Goal: Information Seeking & Learning: Check status

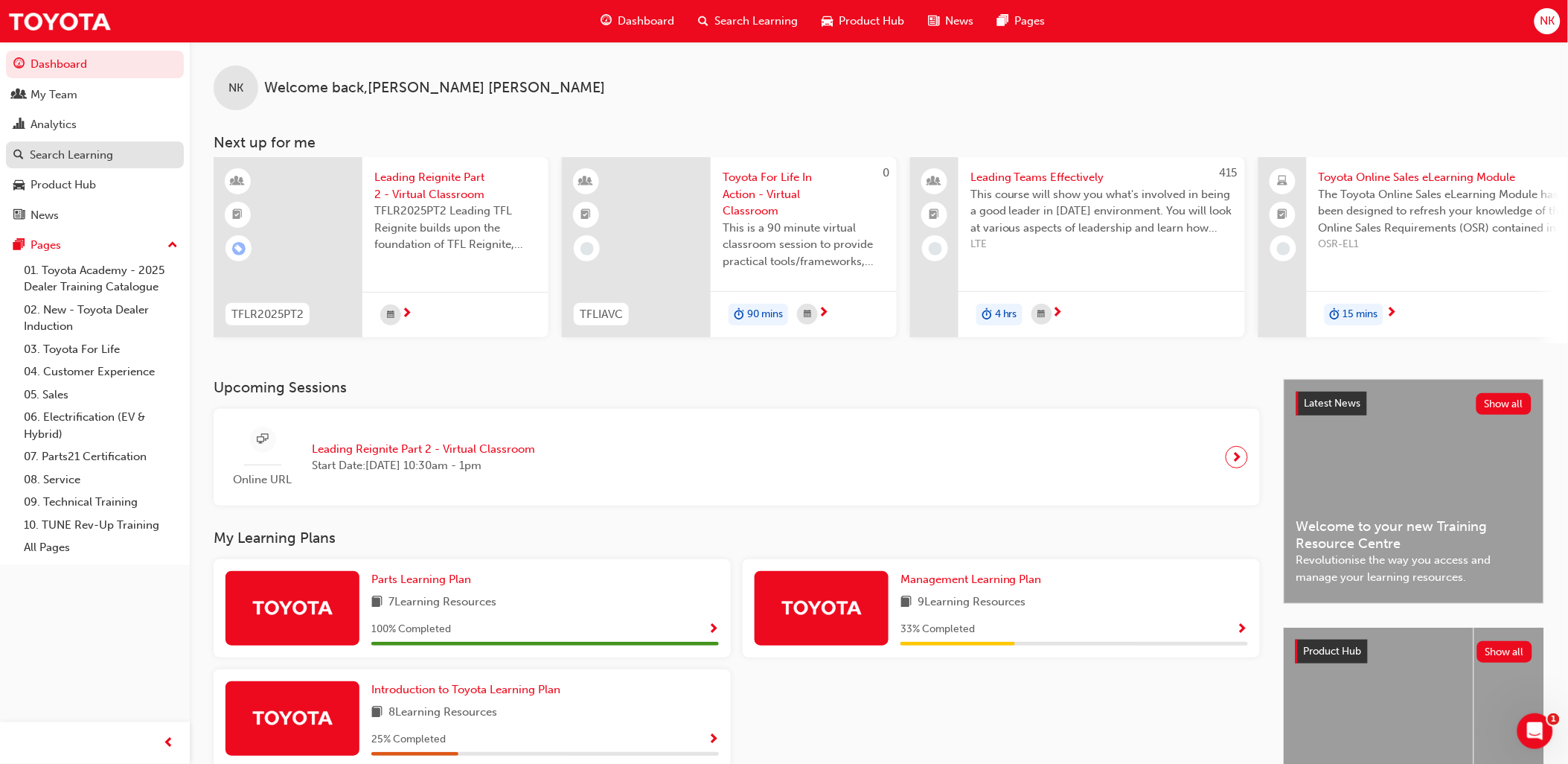
click at [53, 154] on div "Search Learning" at bounding box center [71, 155] width 84 height 17
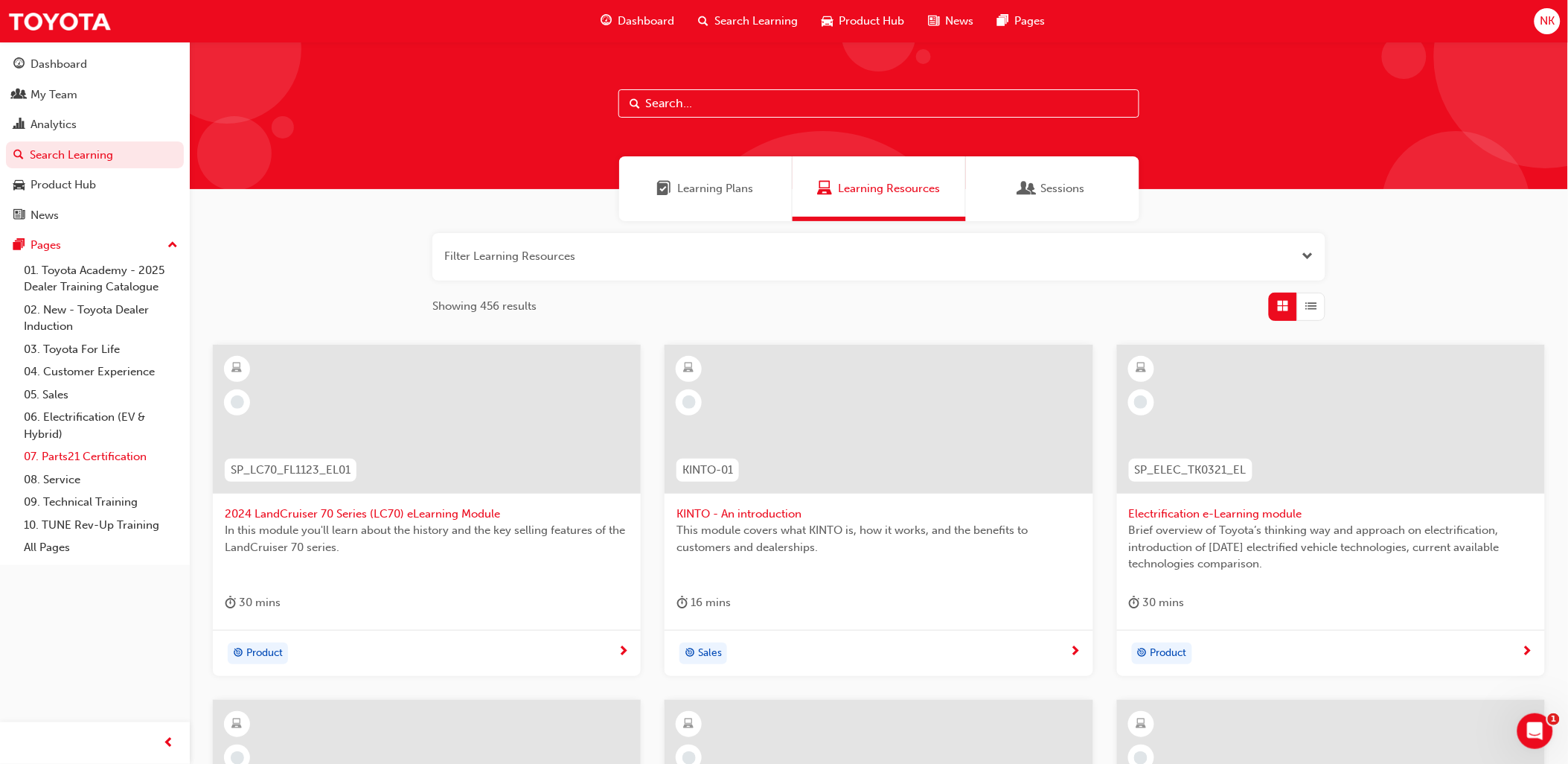
click at [78, 467] on link "07. Parts21 Certification" at bounding box center [101, 456] width 166 height 23
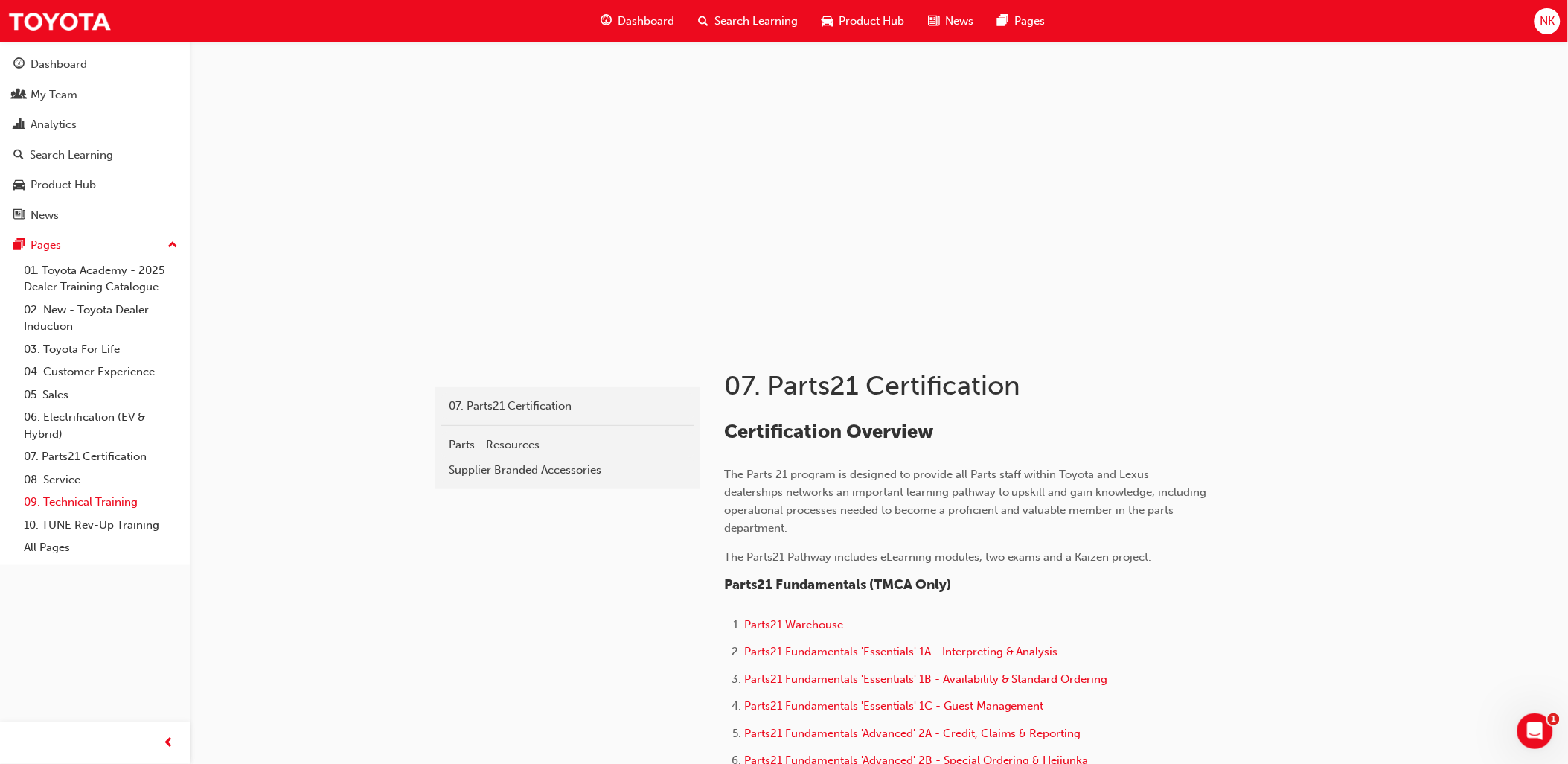
click at [68, 505] on link "09. Technical Training" at bounding box center [101, 502] width 166 height 23
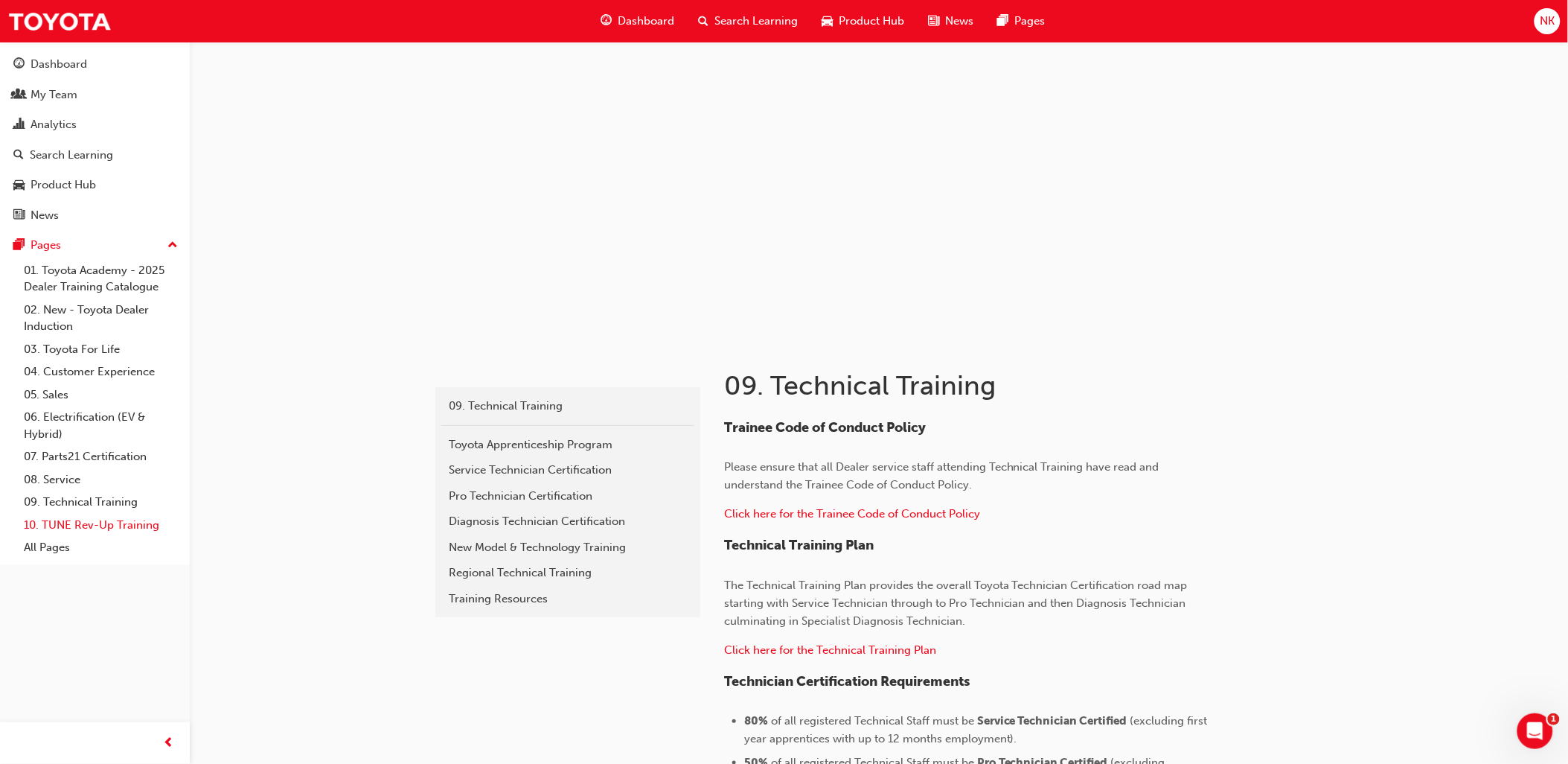
click at [86, 533] on link "10. TUNE Rev-Up Training" at bounding box center [101, 525] width 166 height 23
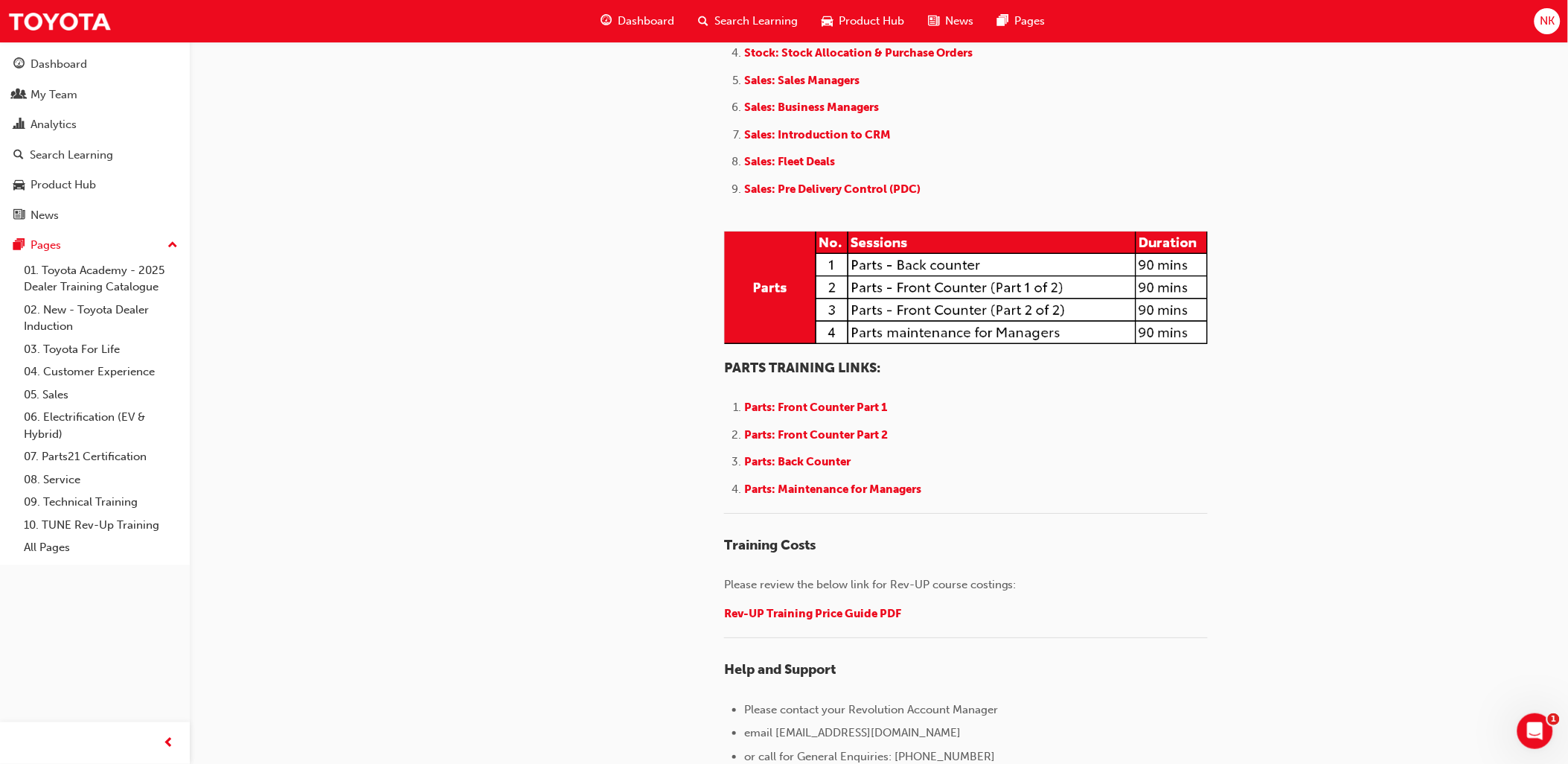
scroll to position [1819, 0]
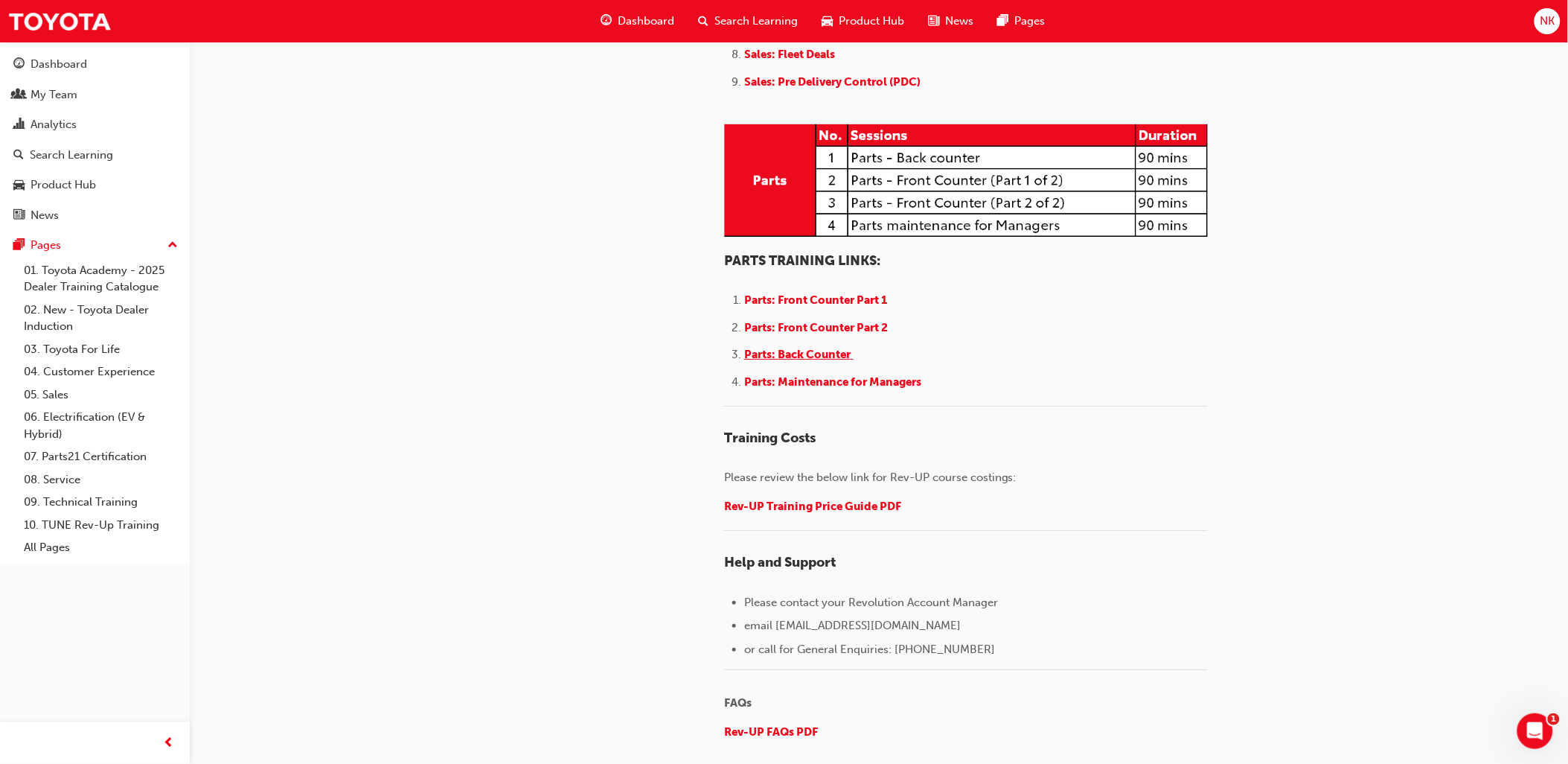
click at [802, 361] on span "Parts: Back Counter" at bounding box center [798, 355] width 107 height 13
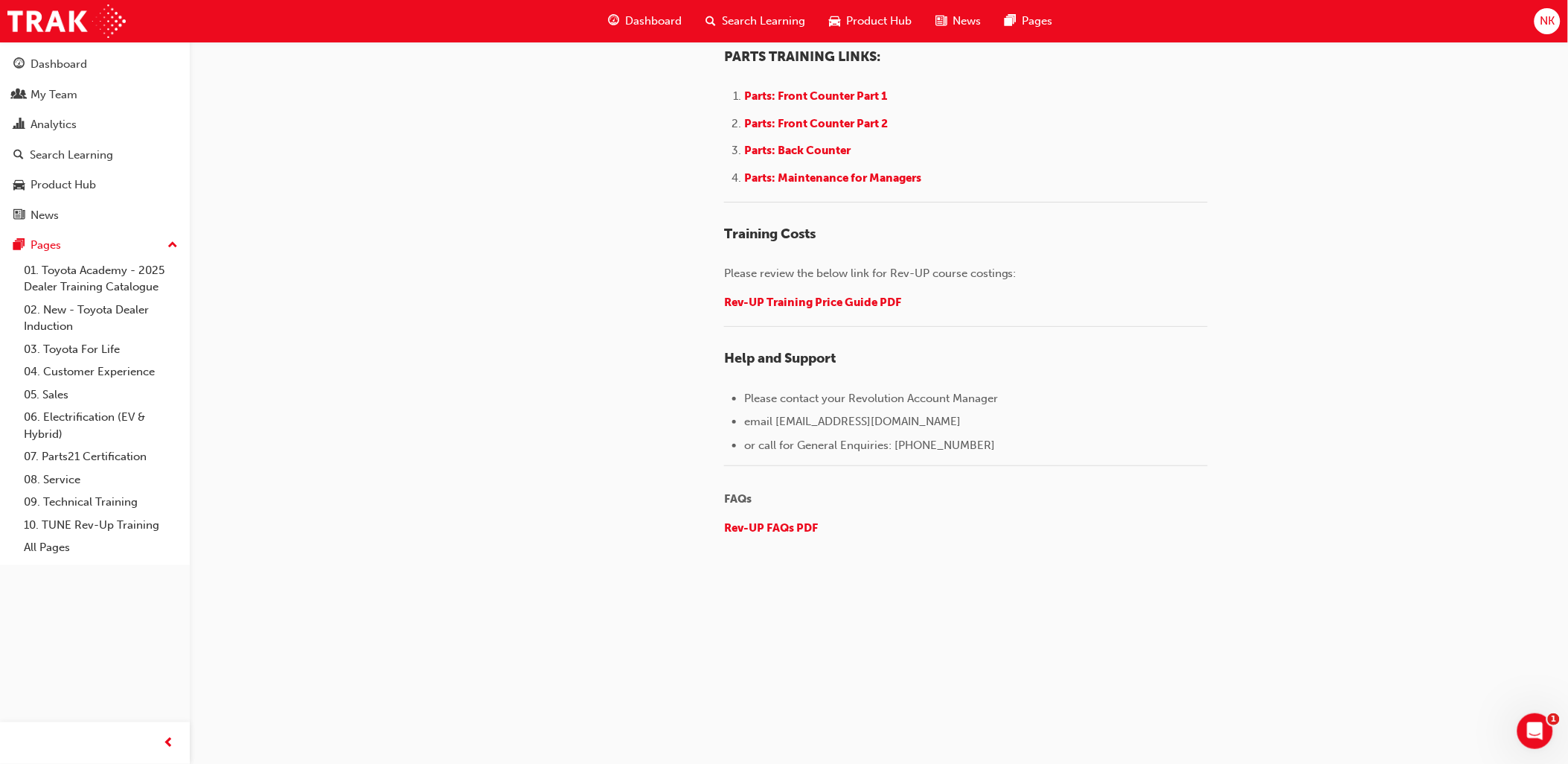
scroll to position [2144, 0]
click at [836, 185] on span "Parts: Maintenance for Managers" at bounding box center [833, 178] width 177 height 13
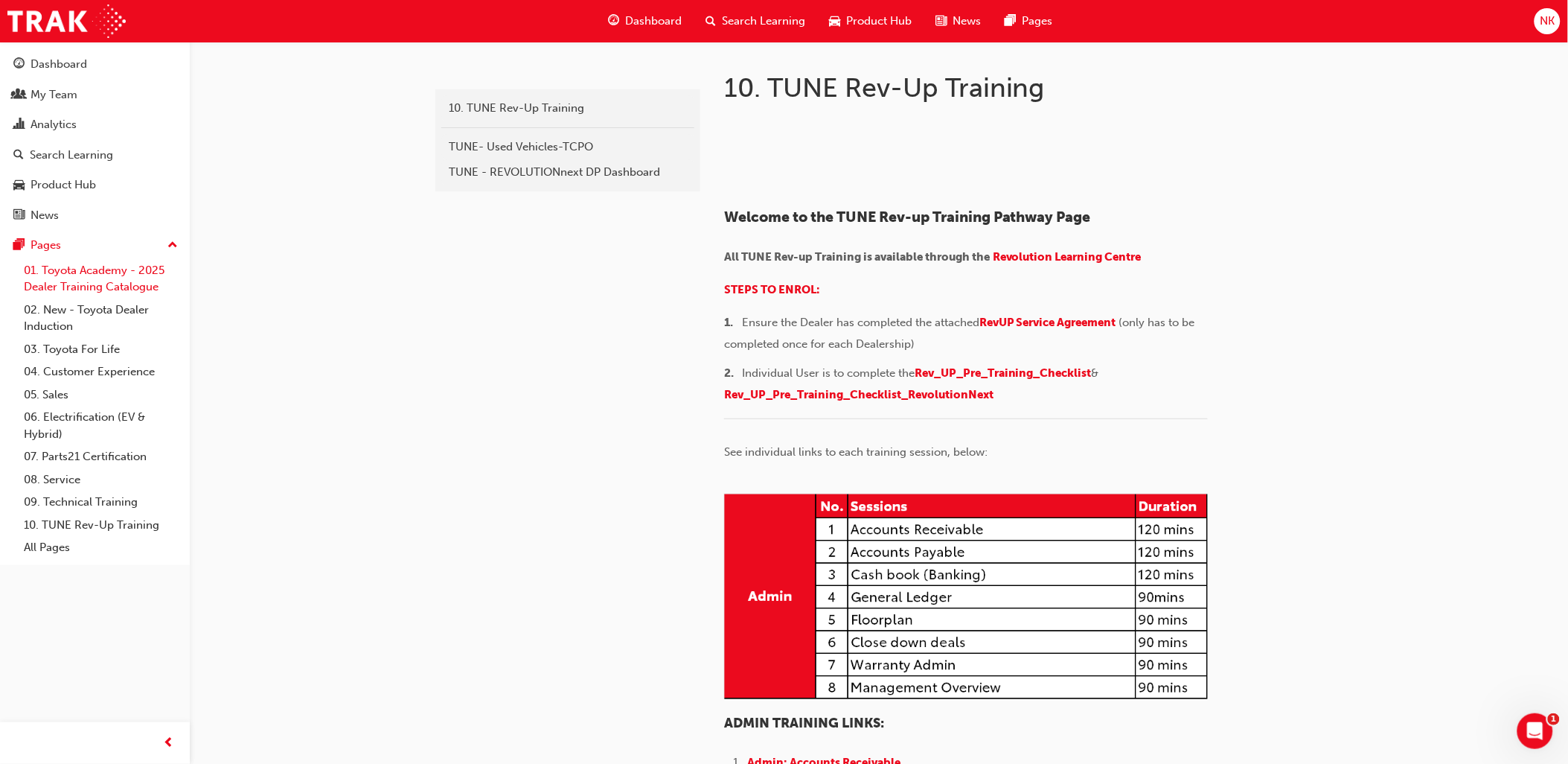
click at [77, 280] on link "01. Toyota Academy - 2025 Dealer Training Catalogue" at bounding box center [101, 279] width 166 height 39
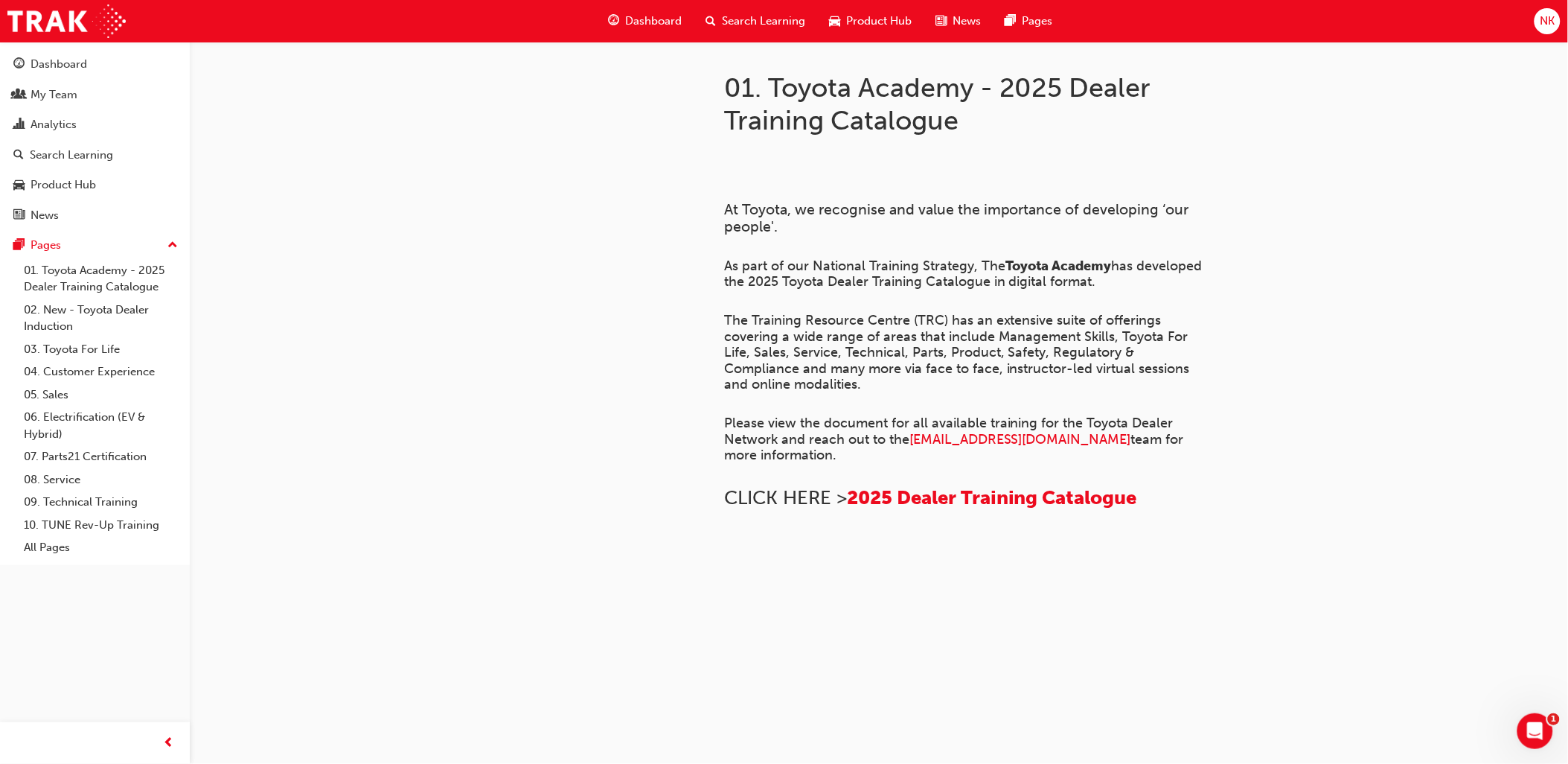
scroll to position [354, 0]
click at [49, 184] on div "Product Hub" at bounding box center [63, 185] width 66 height 17
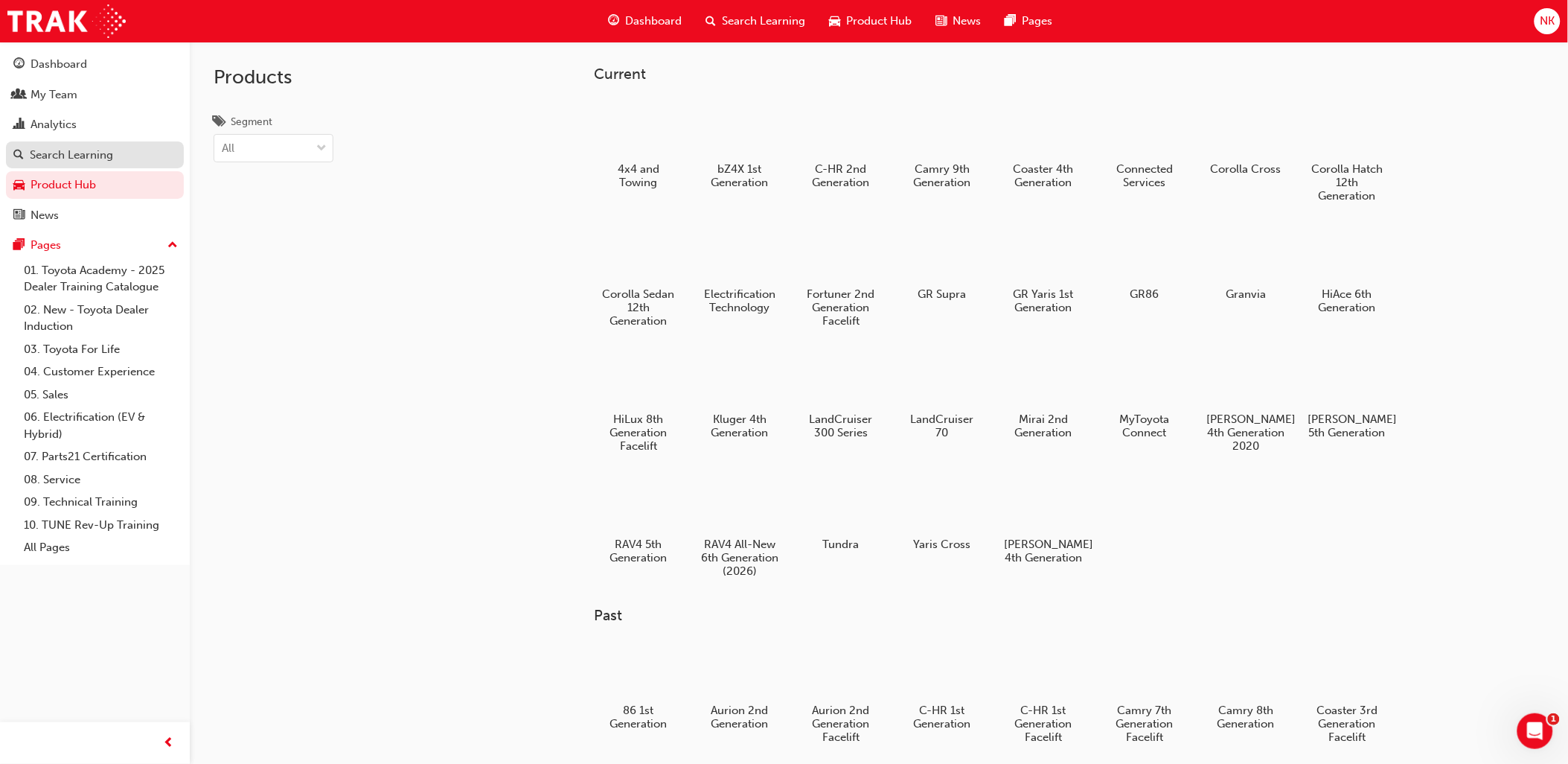
click at [53, 153] on div "Search Learning" at bounding box center [71, 155] width 84 height 17
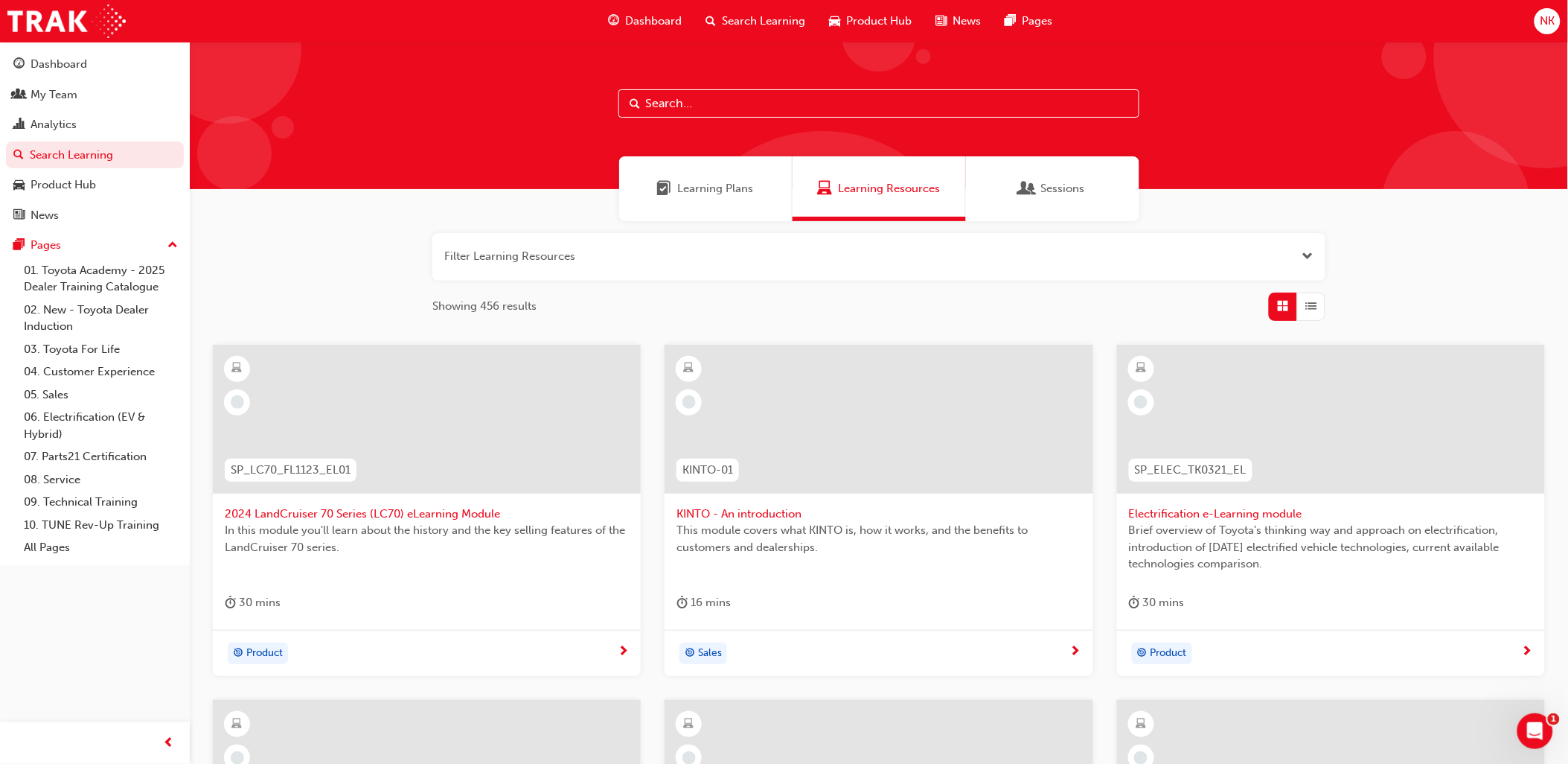
click at [719, 100] on input "text" at bounding box center [879, 103] width 521 height 28
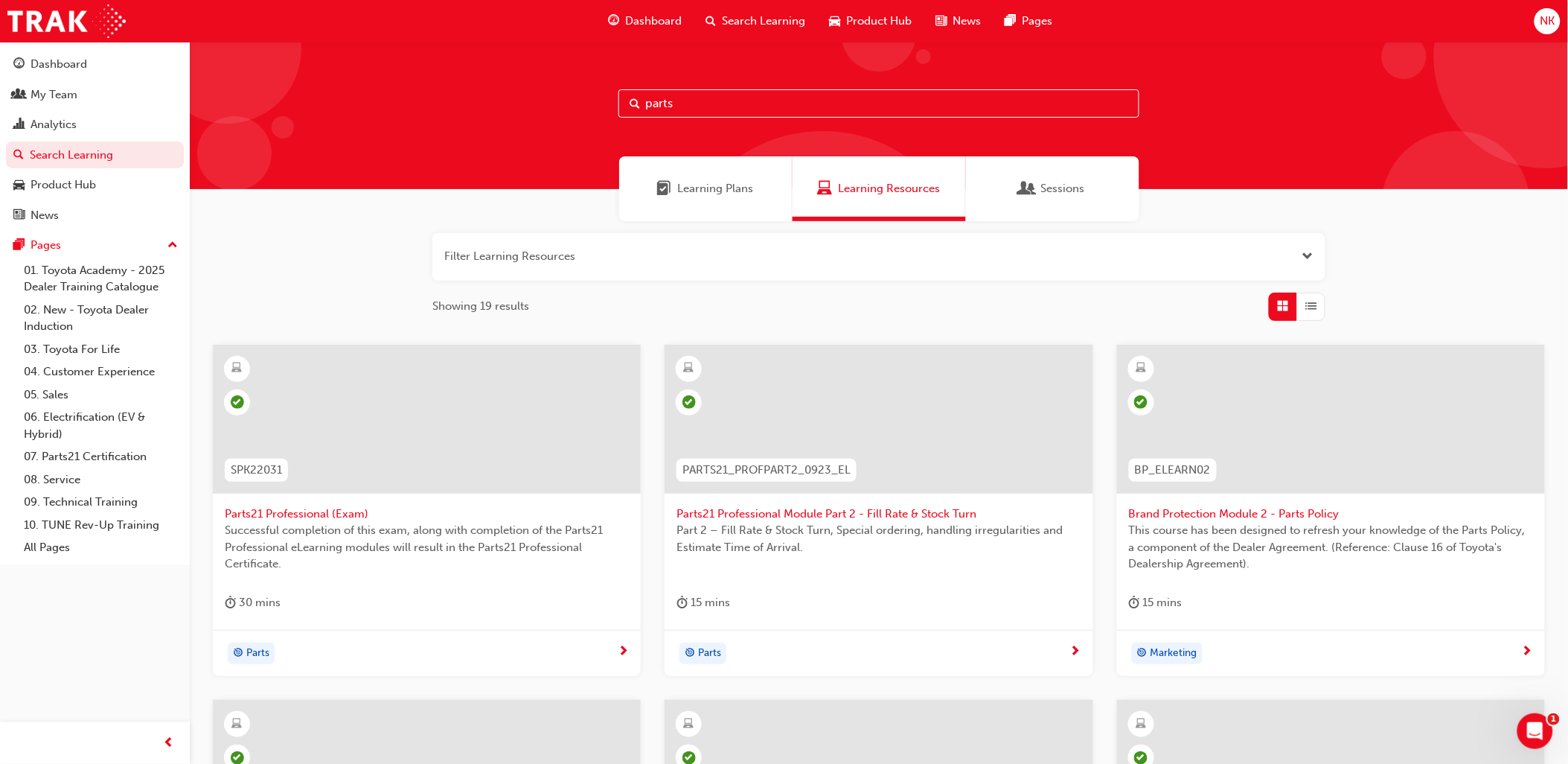
drag, startPoint x: 646, startPoint y: 106, endPoint x: 474, endPoint y: 88, distance: 172.9
click at [474, 97] on div "parts" at bounding box center [879, 116] width 1378 height 148
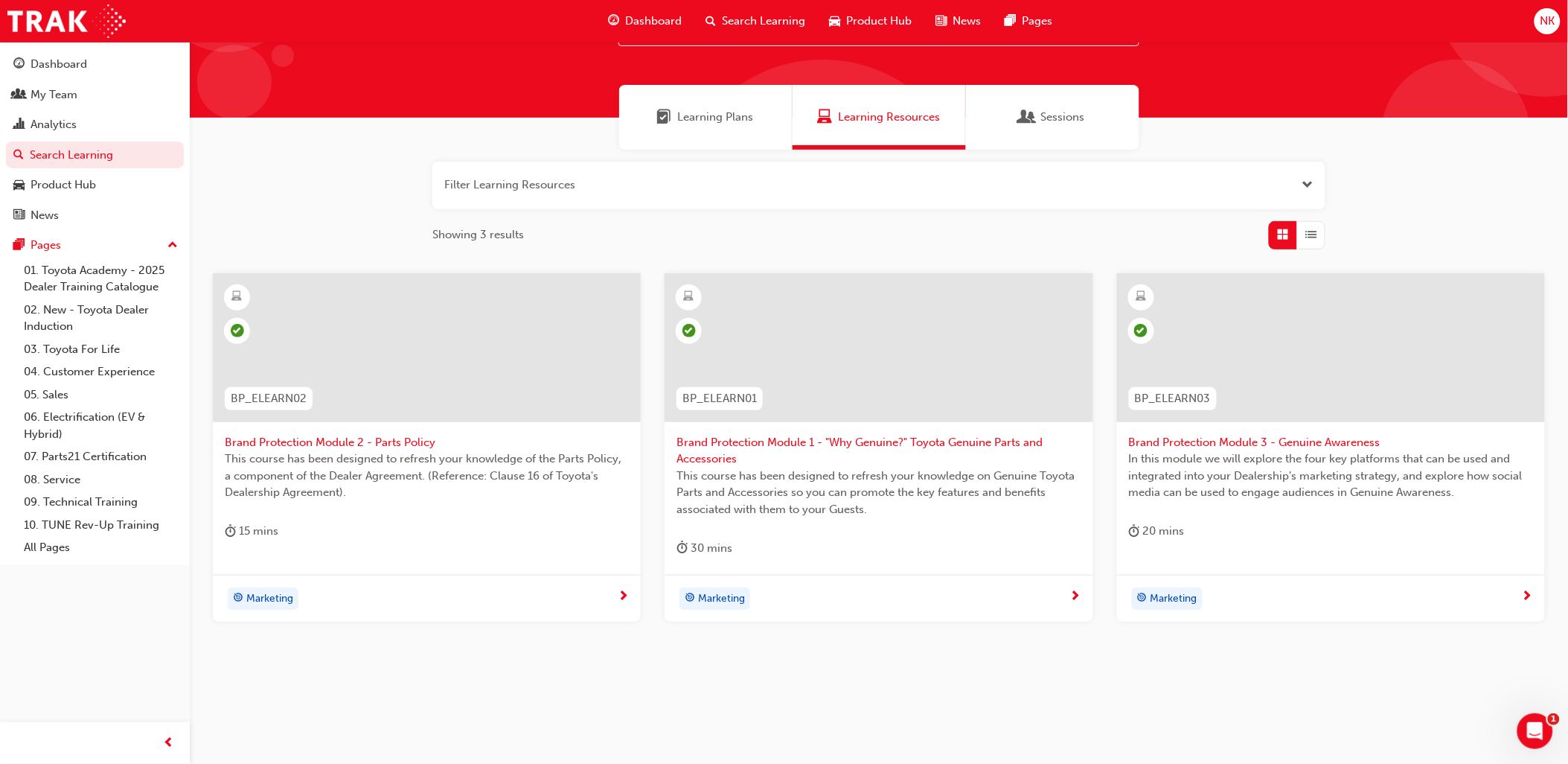
scroll to position [72, 0]
type input "brand protection"
click at [43, 100] on div "My Team" at bounding box center [53, 94] width 47 height 17
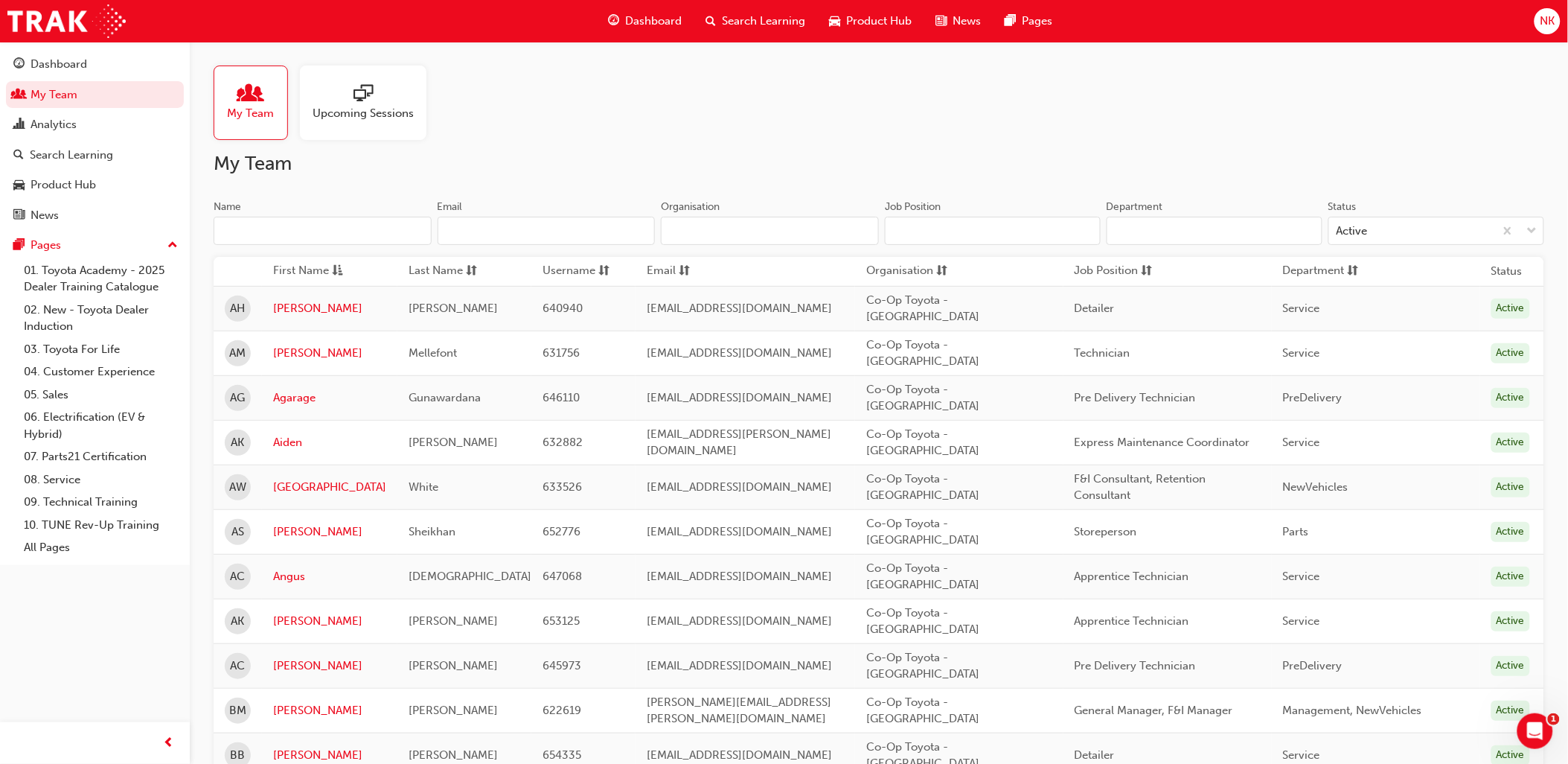
click at [333, 242] on input "Name" at bounding box center [322, 231] width 218 height 28
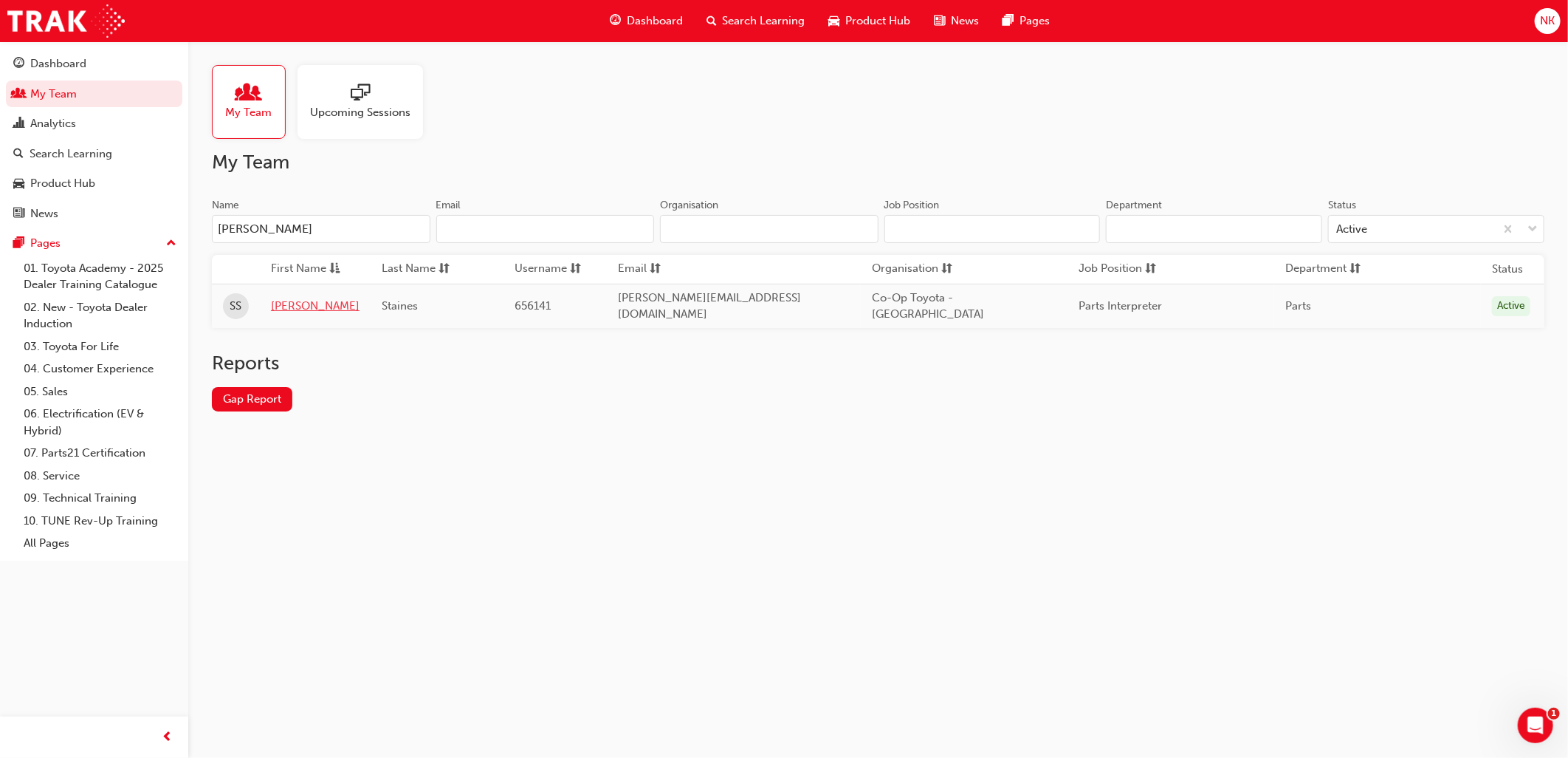
type input "[PERSON_NAME]"
click at [284, 307] on link "[PERSON_NAME]" at bounding box center [315, 306] width 89 height 17
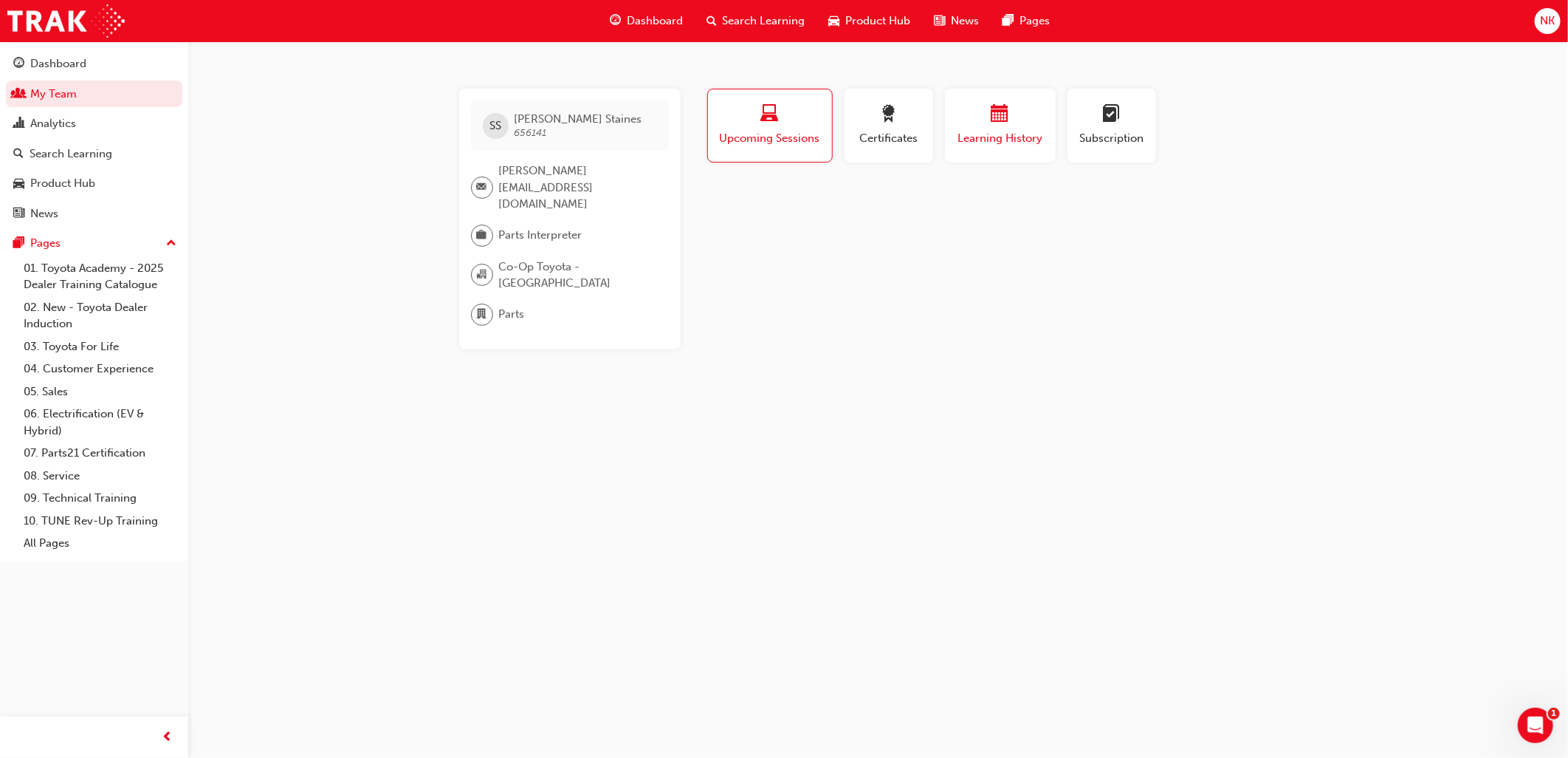
click at [967, 138] on span "Learning History" at bounding box center [1000, 138] width 89 height 17
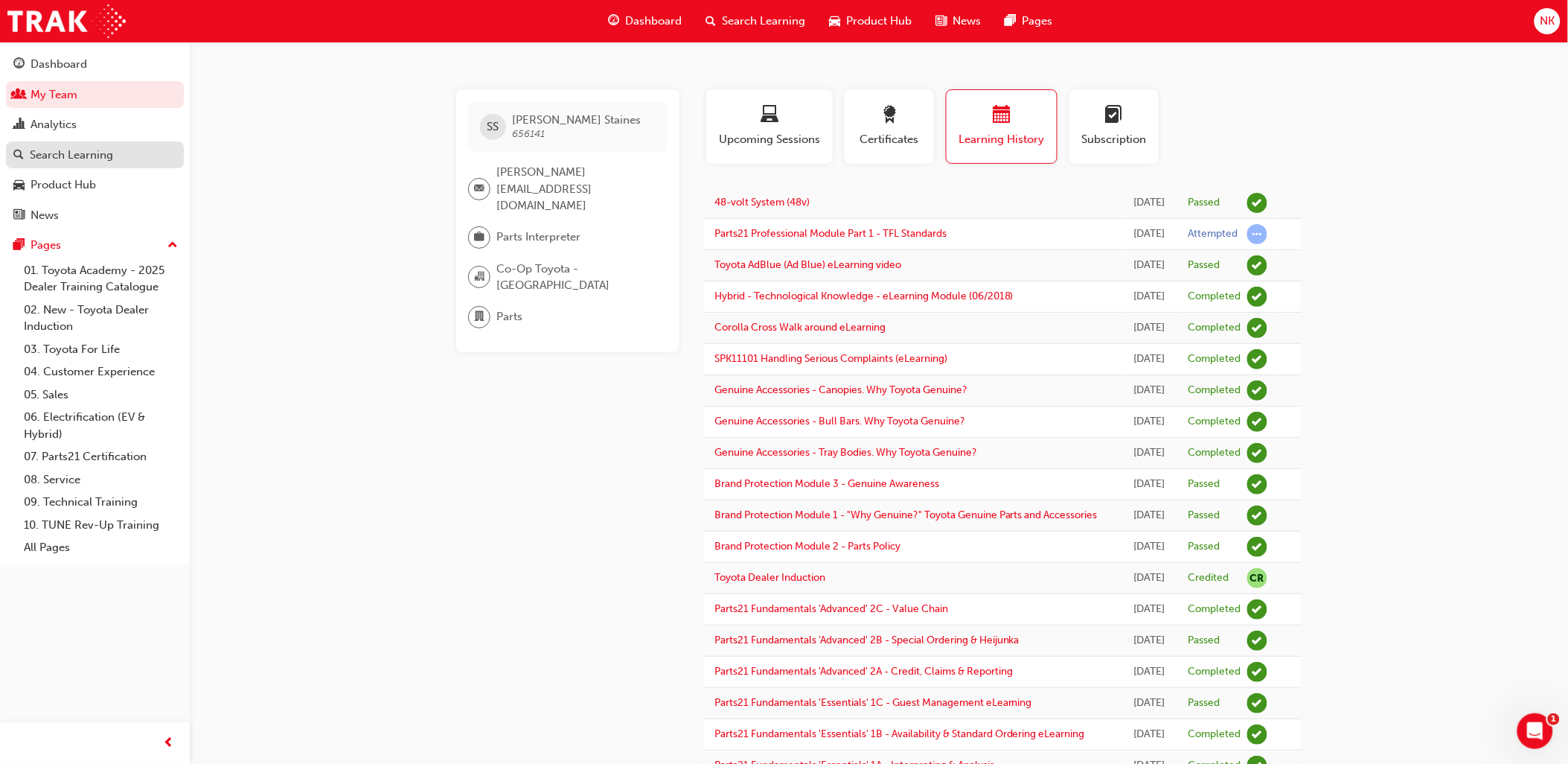
click at [63, 164] on div "Search Learning" at bounding box center [71, 155] width 84 height 17
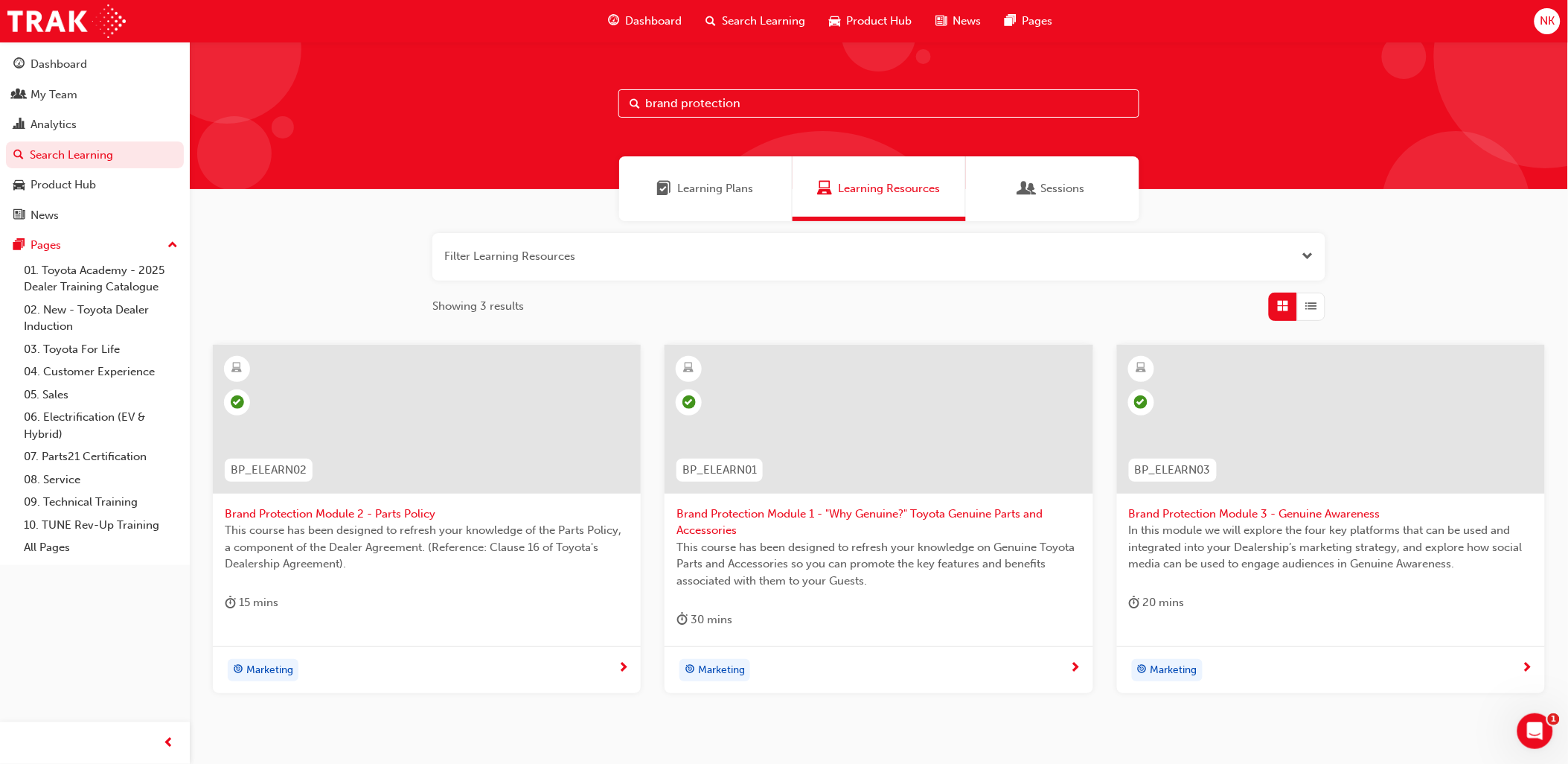
click at [834, 195] on div "Learning Resources" at bounding box center [879, 189] width 123 height 17
click at [787, 99] on input "brand protection" at bounding box center [879, 103] width 521 height 28
type input "b"
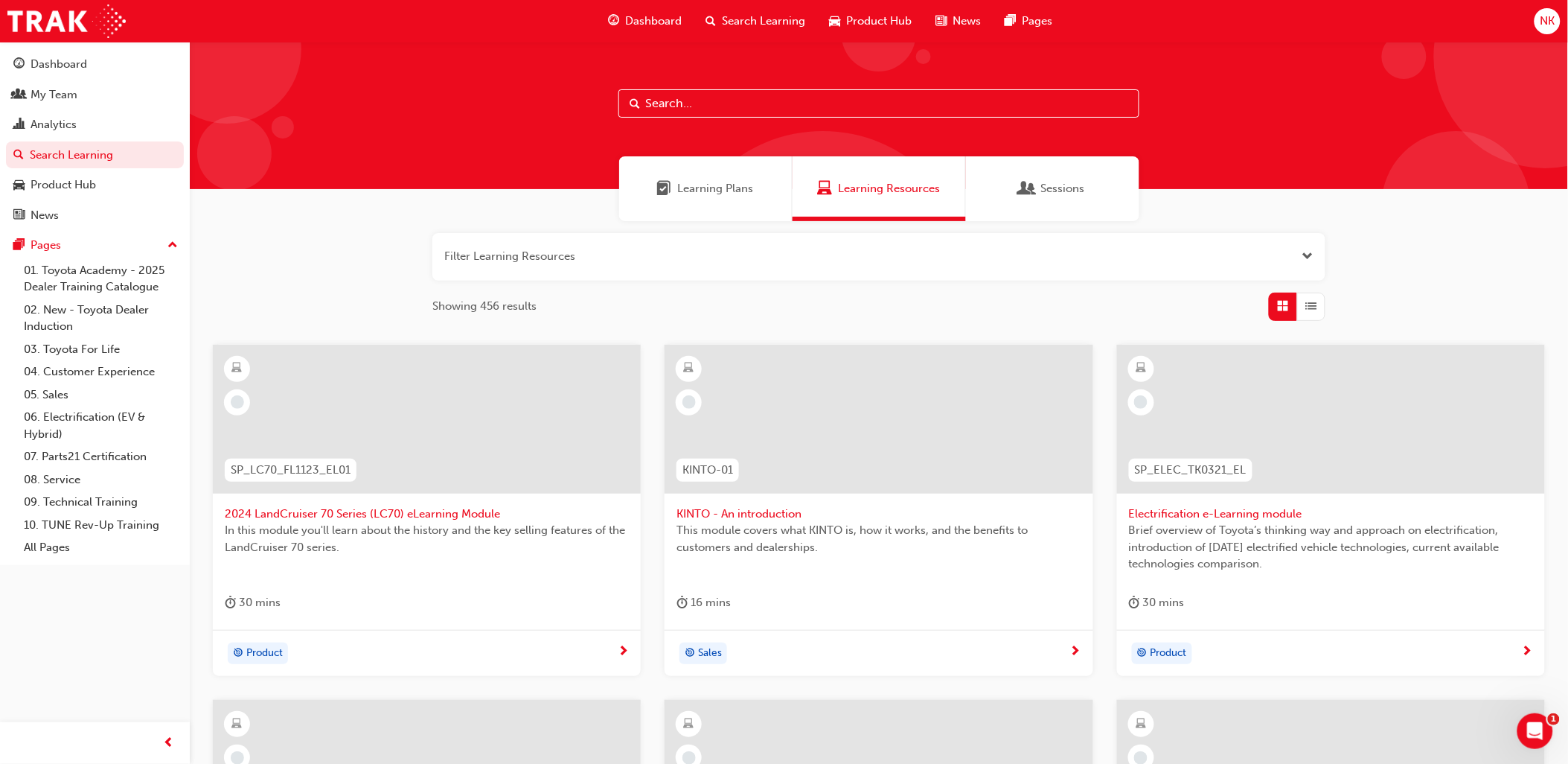
click at [1312, 261] on span "Open the filter" at bounding box center [1309, 256] width 11 height 17
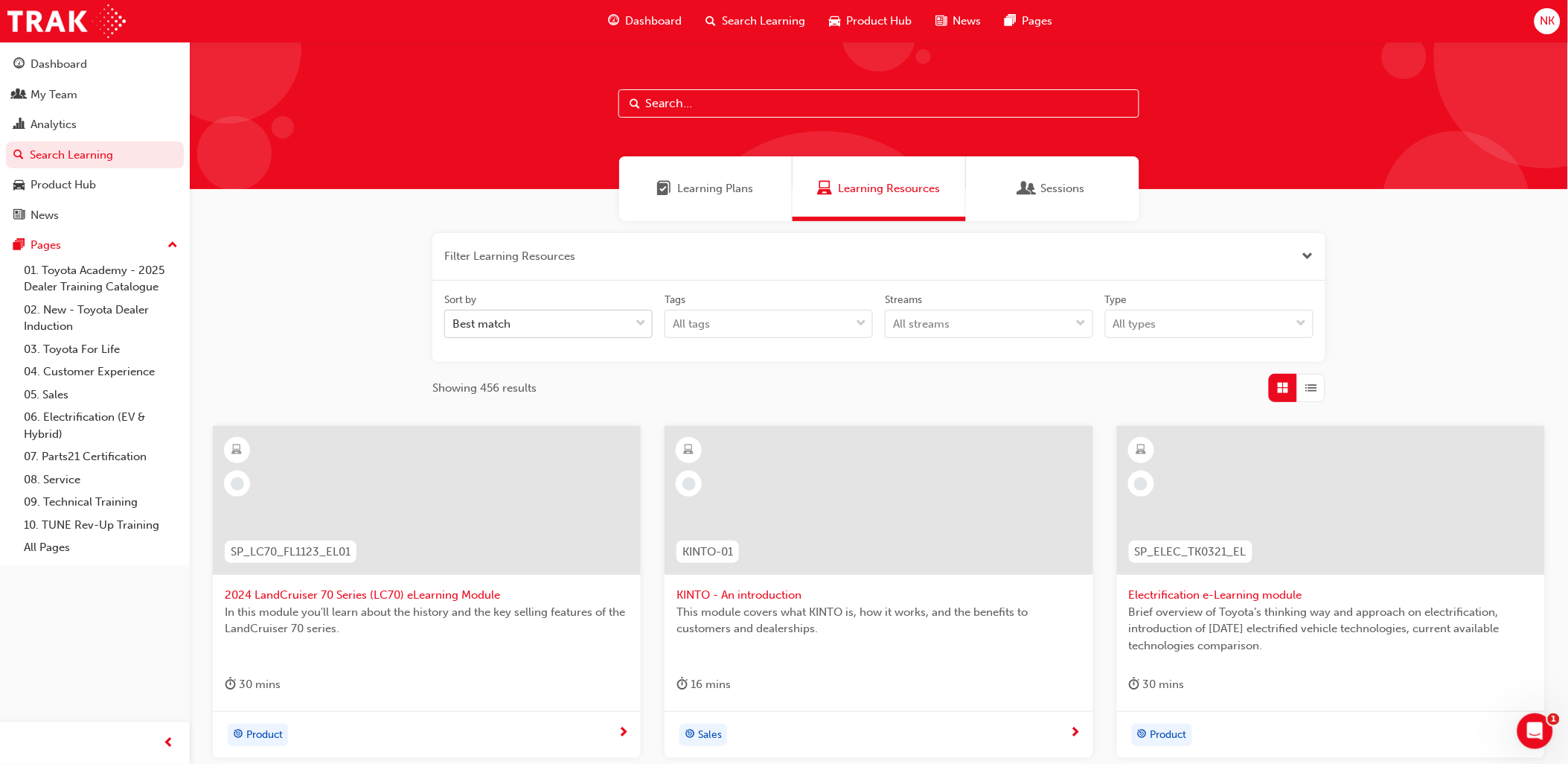
click at [566, 332] on div "Best match" at bounding box center [537, 324] width 185 height 26
click at [454, 330] on input "Sort by Best match" at bounding box center [454, 323] width 2 height 12
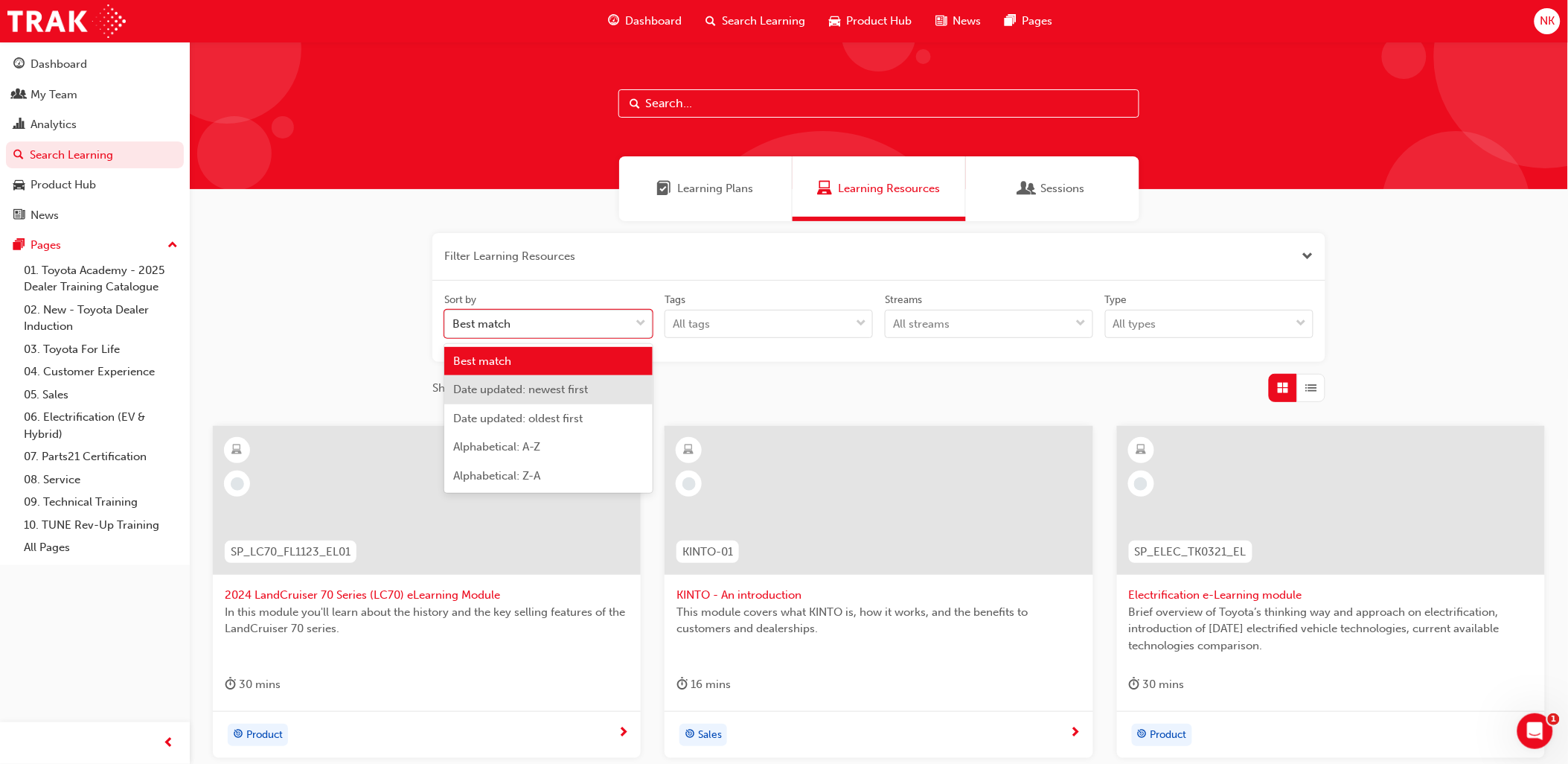
click at [547, 392] on span "Date updated: newest first" at bounding box center [520, 389] width 135 height 13
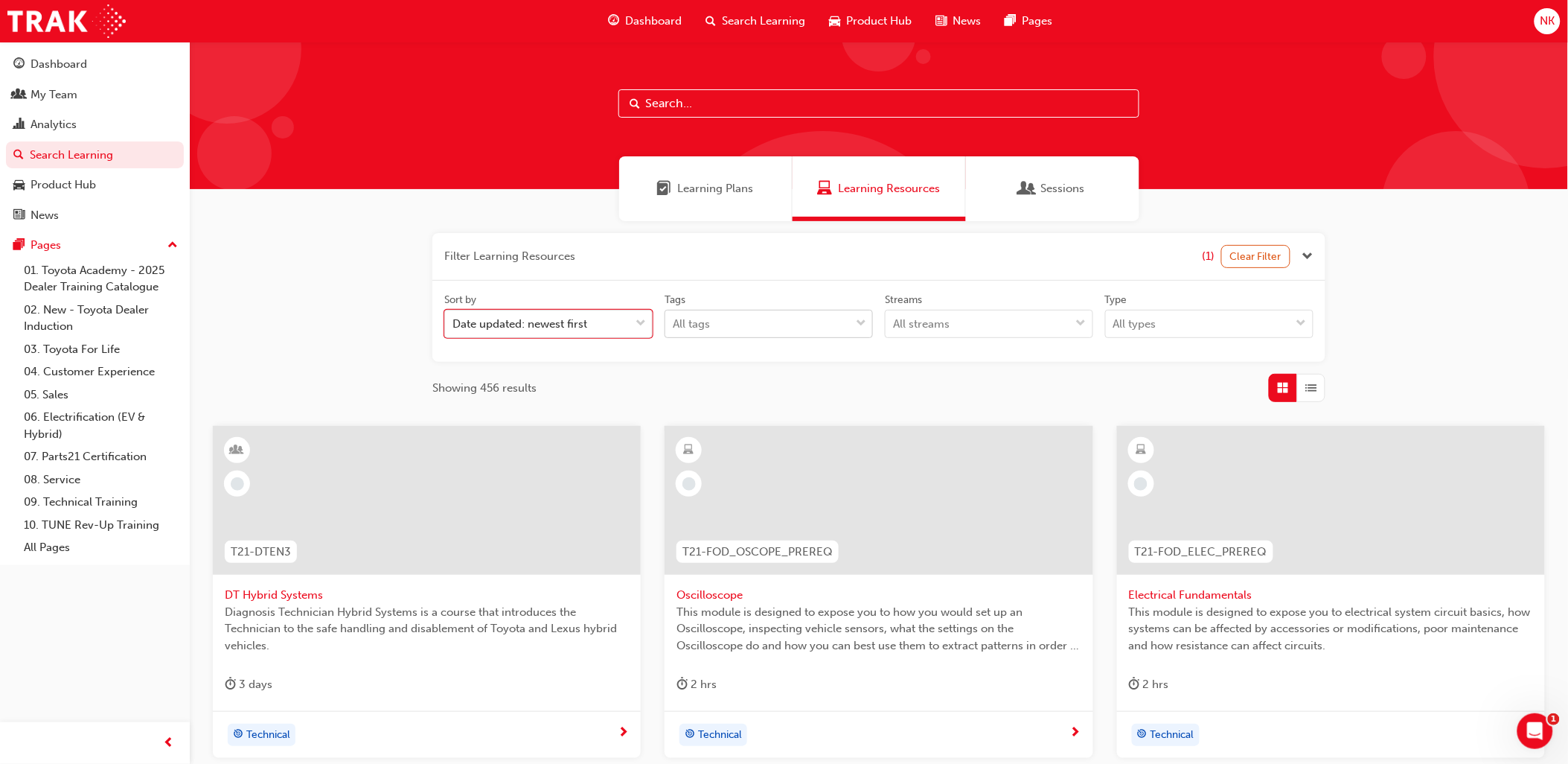
click at [773, 332] on div "All tags" at bounding box center [757, 324] width 185 height 26
click at [674, 330] on input "Tags All tags" at bounding box center [674, 323] width 2 height 12
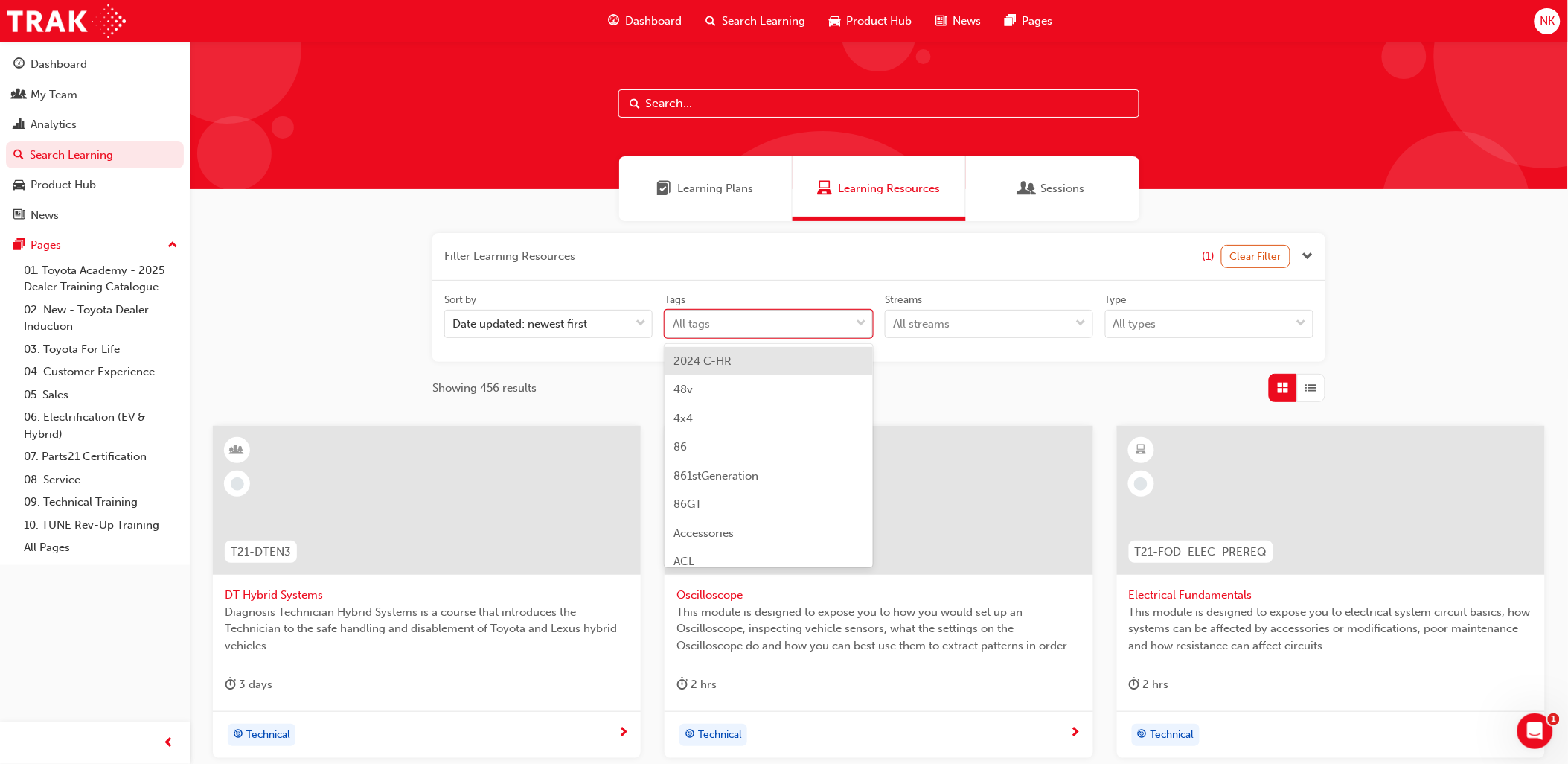
click at [773, 332] on div "All tags" at bounding box center [757, 324] width 185 height 26
click at [674, 330] on input "Tags option 2024 C-HR focused, 1 of 189. 189 results available. Use Up and Down…" at bounding box center [674, 323] width 2 height 12
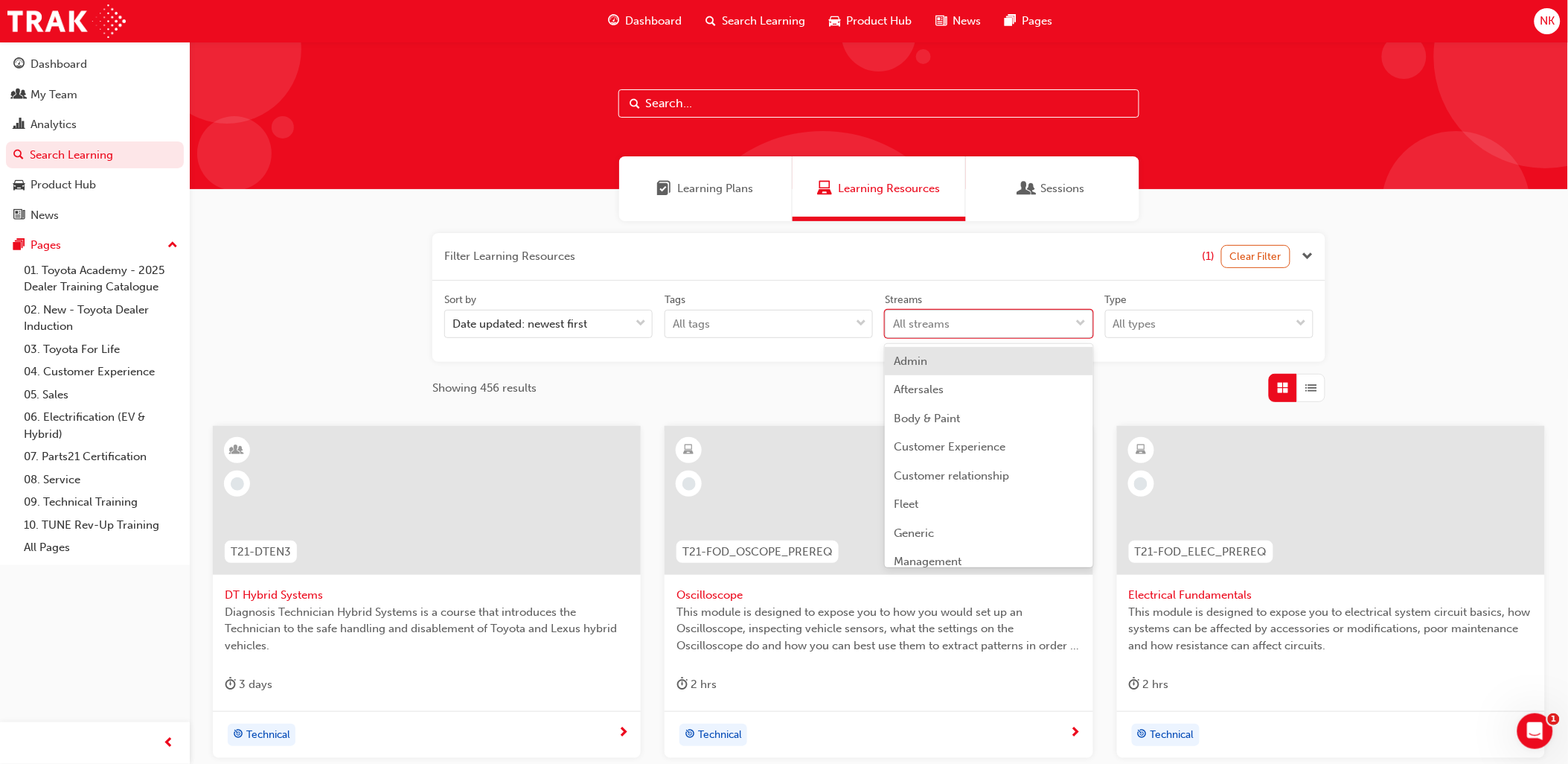
click at [949, 313] on div "All streams" at bounding box center [978, 324] width 185 height 26
click at [894, 317] on input "Streams option Admin focused, 1 of 23. 23 results available. Use Up and Down to…" at bounding box center [894, 323] width 2 height 12
click at [925, 428] on div "Parts" at bounding box center [990, 428] width 208 height 29
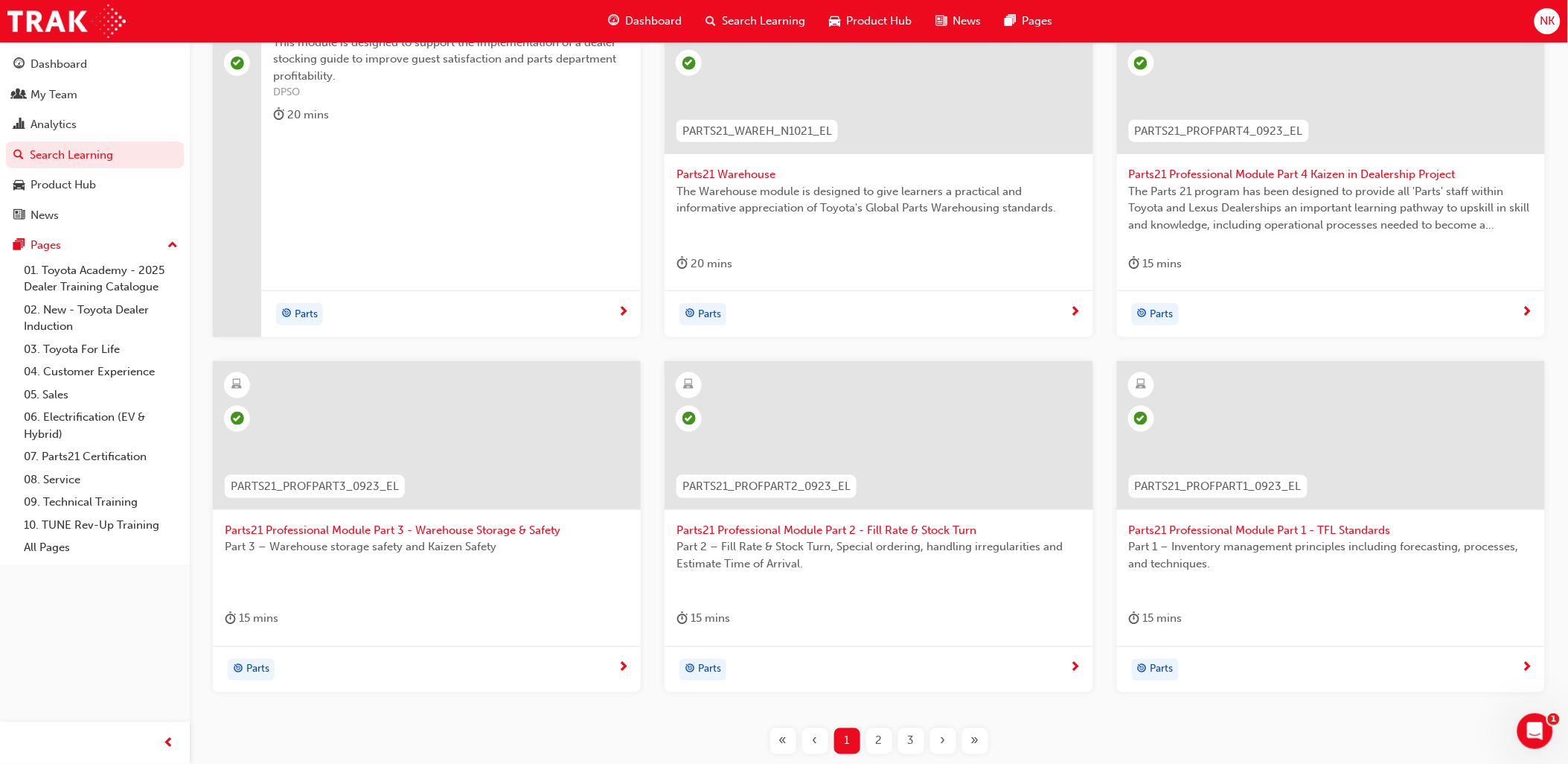
scroll to position [449, 0]
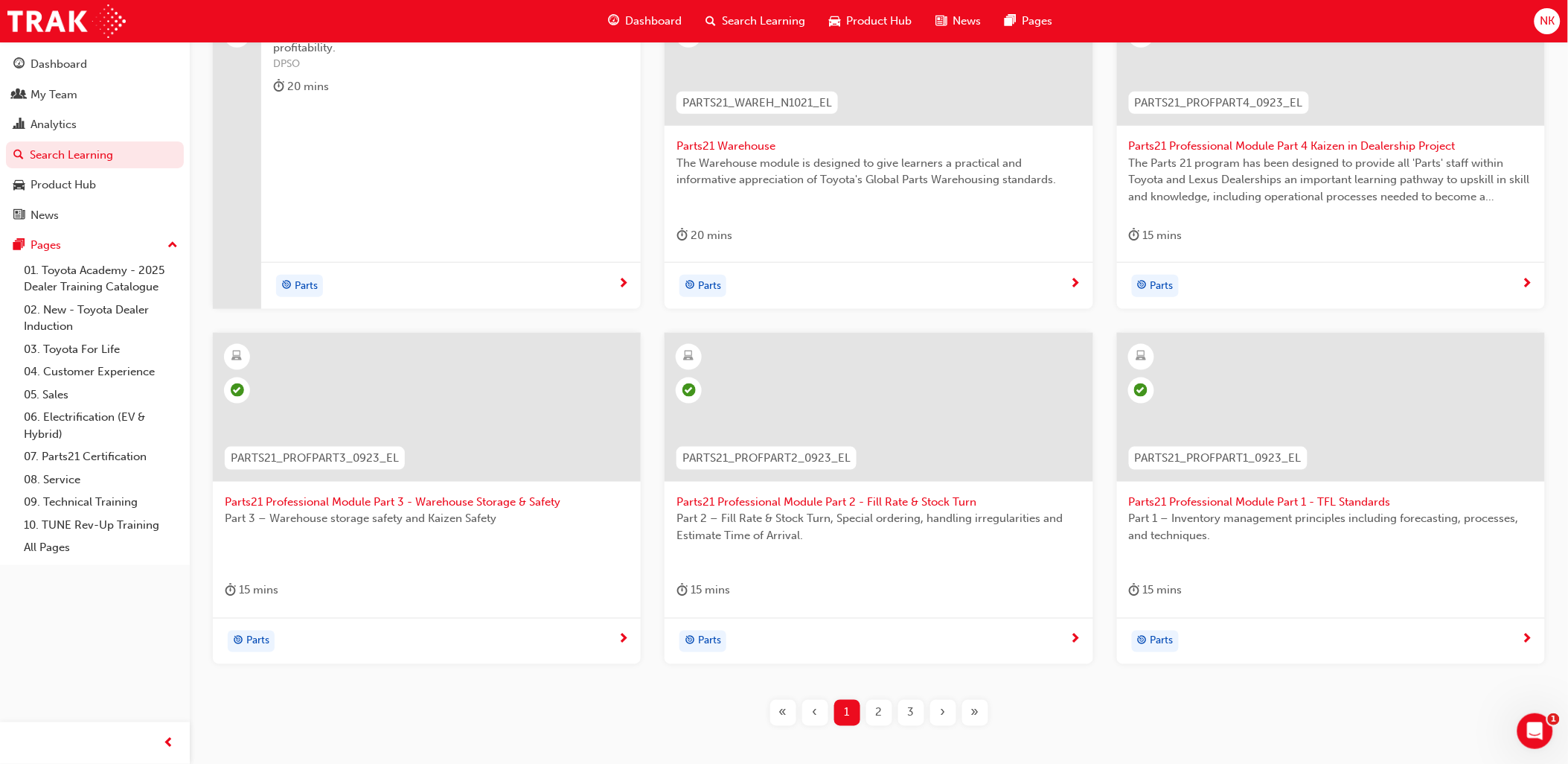
click at [941, 709] on span "›" at bounding box center [944, 712] width 5 height 17
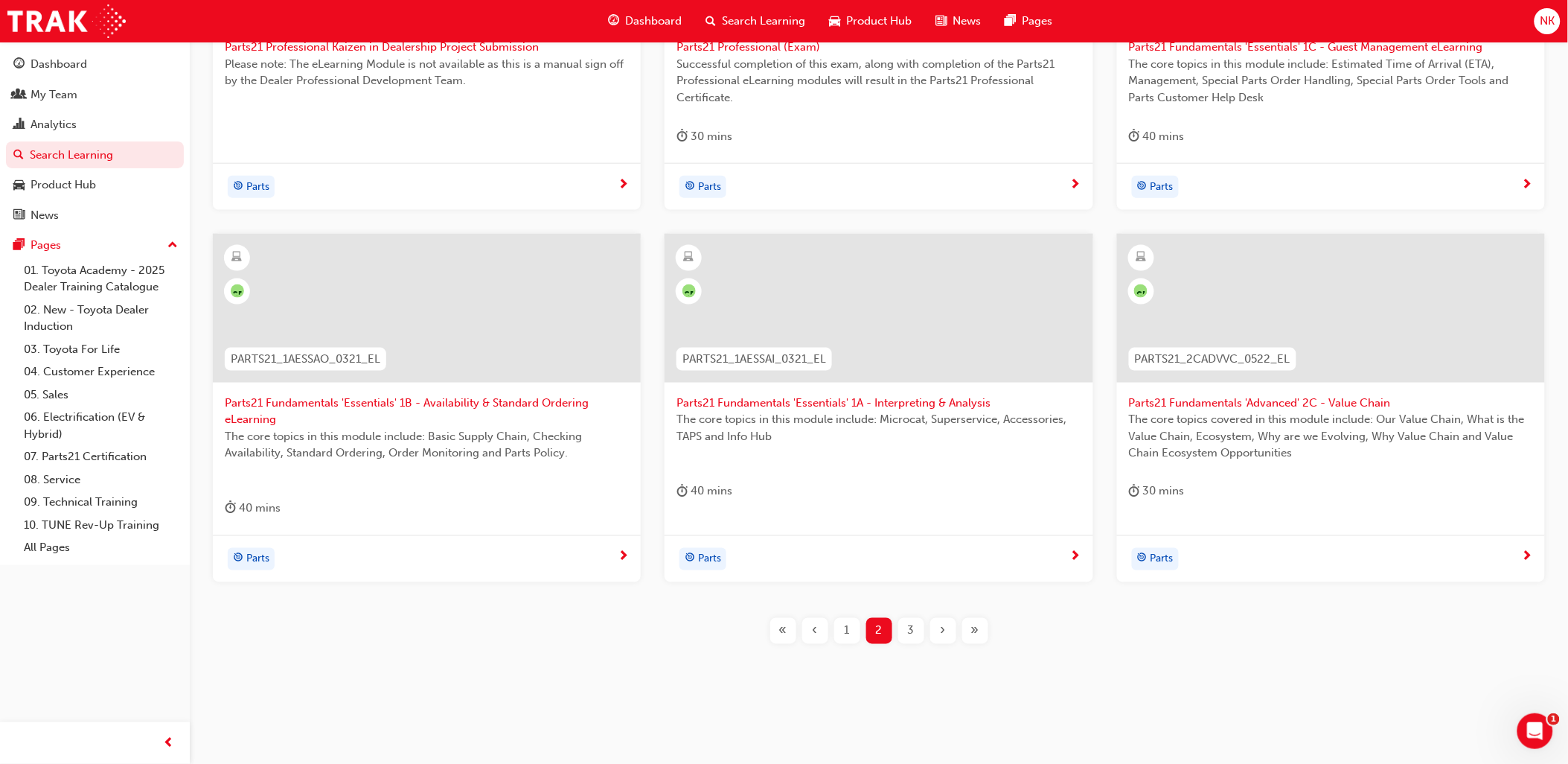
click at [941, 629] on span "›" at bounding box center [944, 630] width 5 height 17
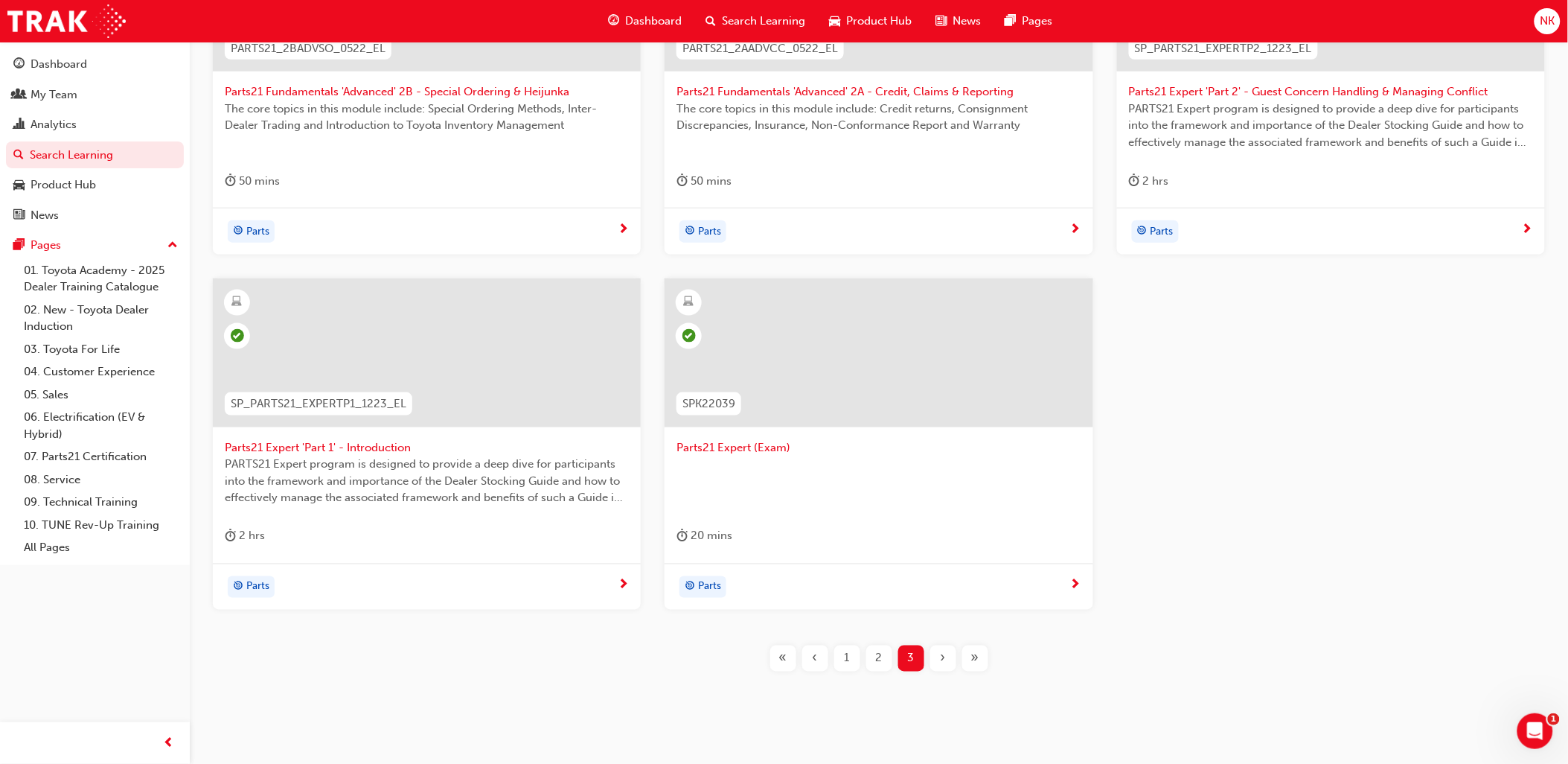
scroll to position [532, 0]
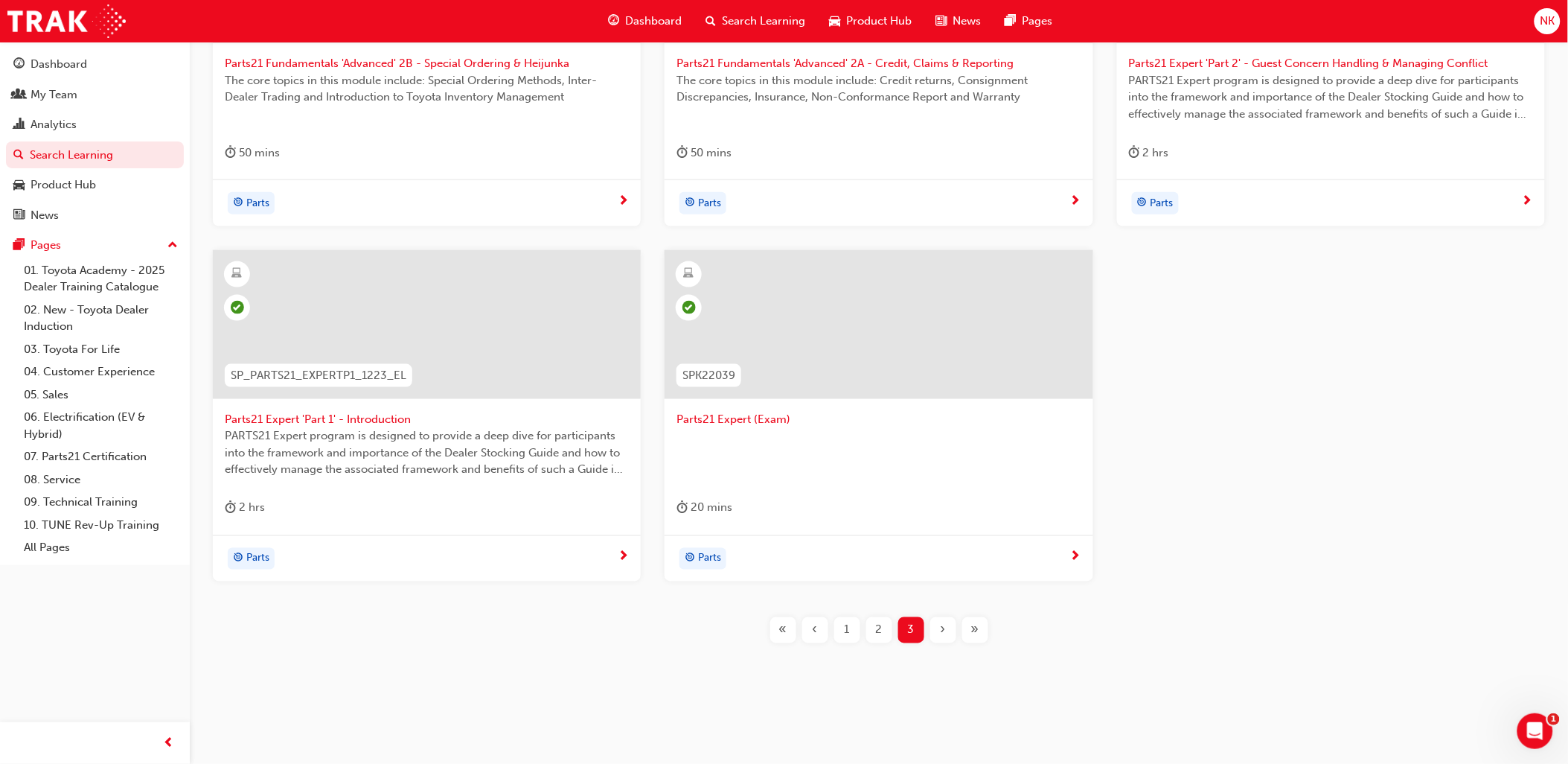
click at [845, 633] on span "1" at bounding box center [848, 629] width 5 height 17
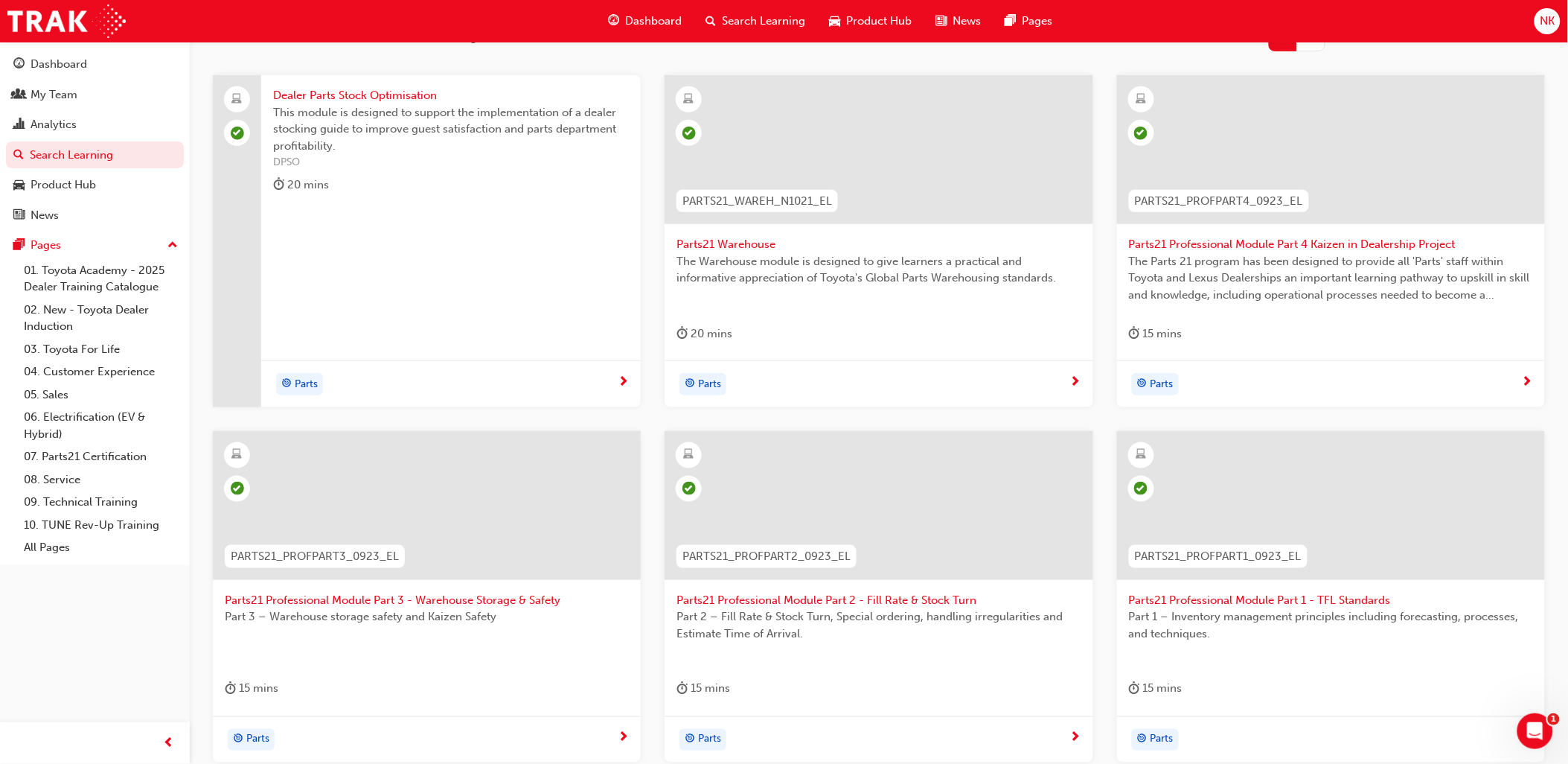
scroll to position [117, 0]
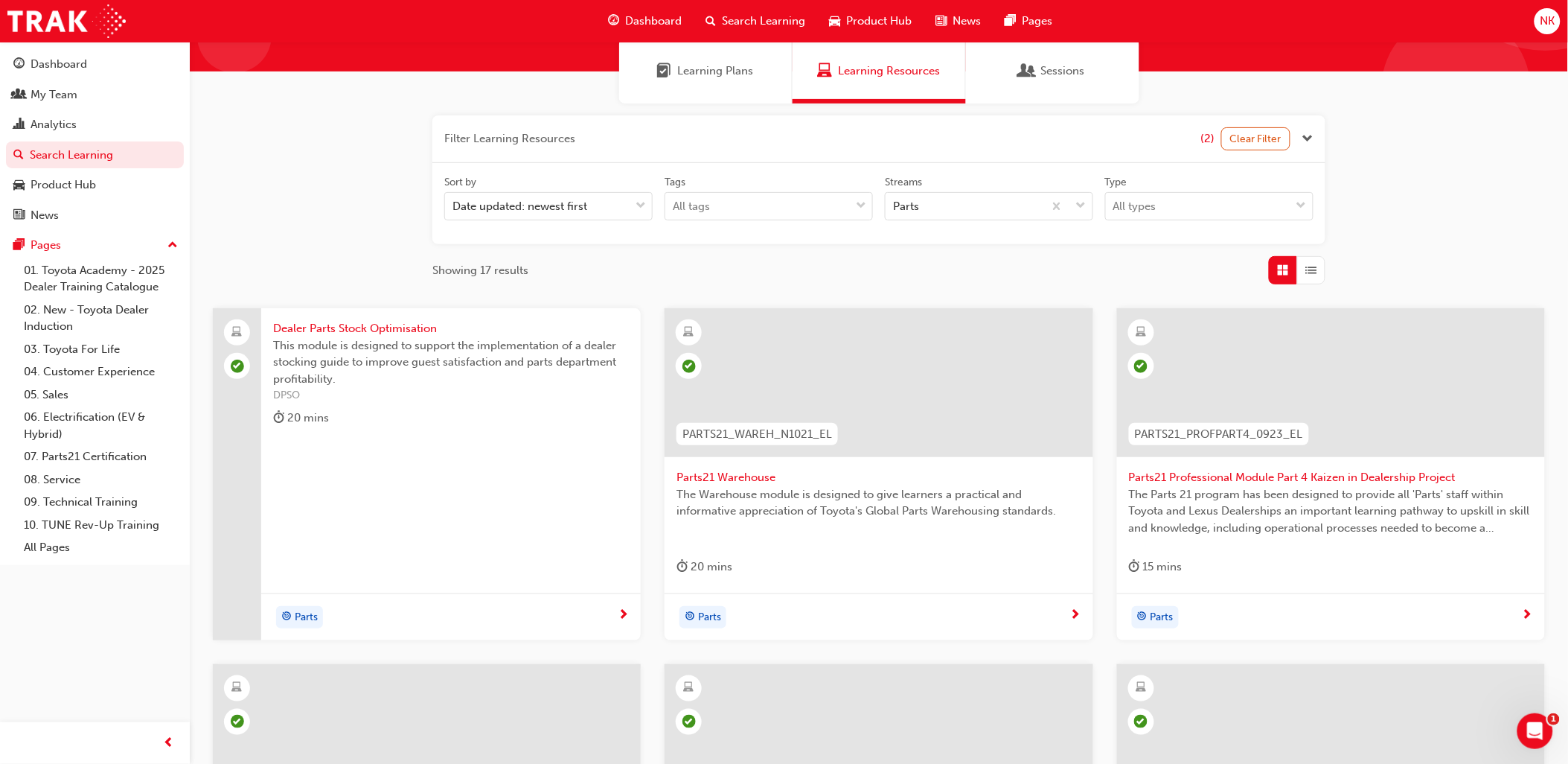
click at [354, 328] on span "Dealer Parts Stock Optimisation" at bounding box center [451, 328] width 356 height 17
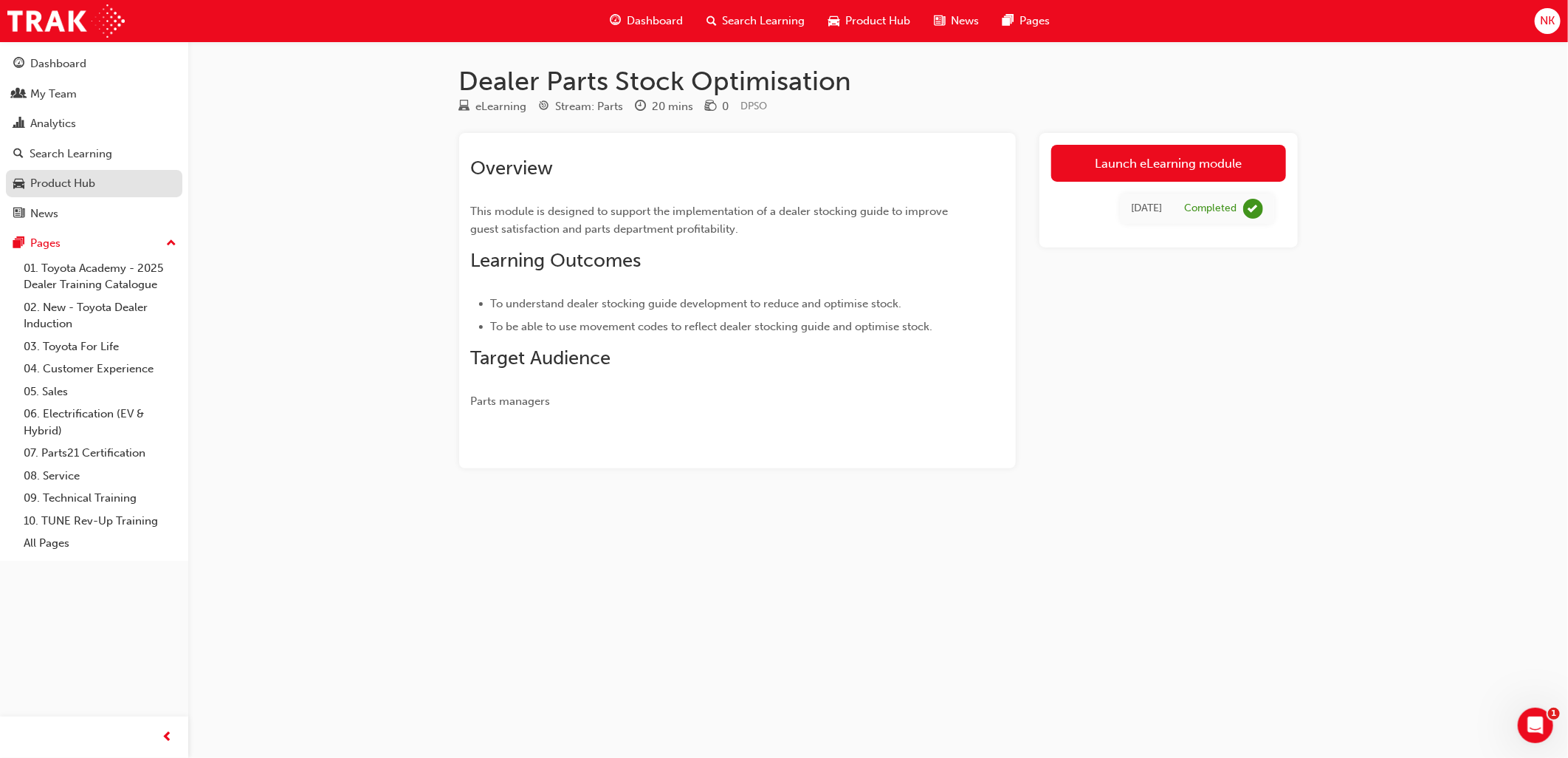
click at [62, 187] on div "Product Hub" at bounding box center [63, 183] width 65 height 17
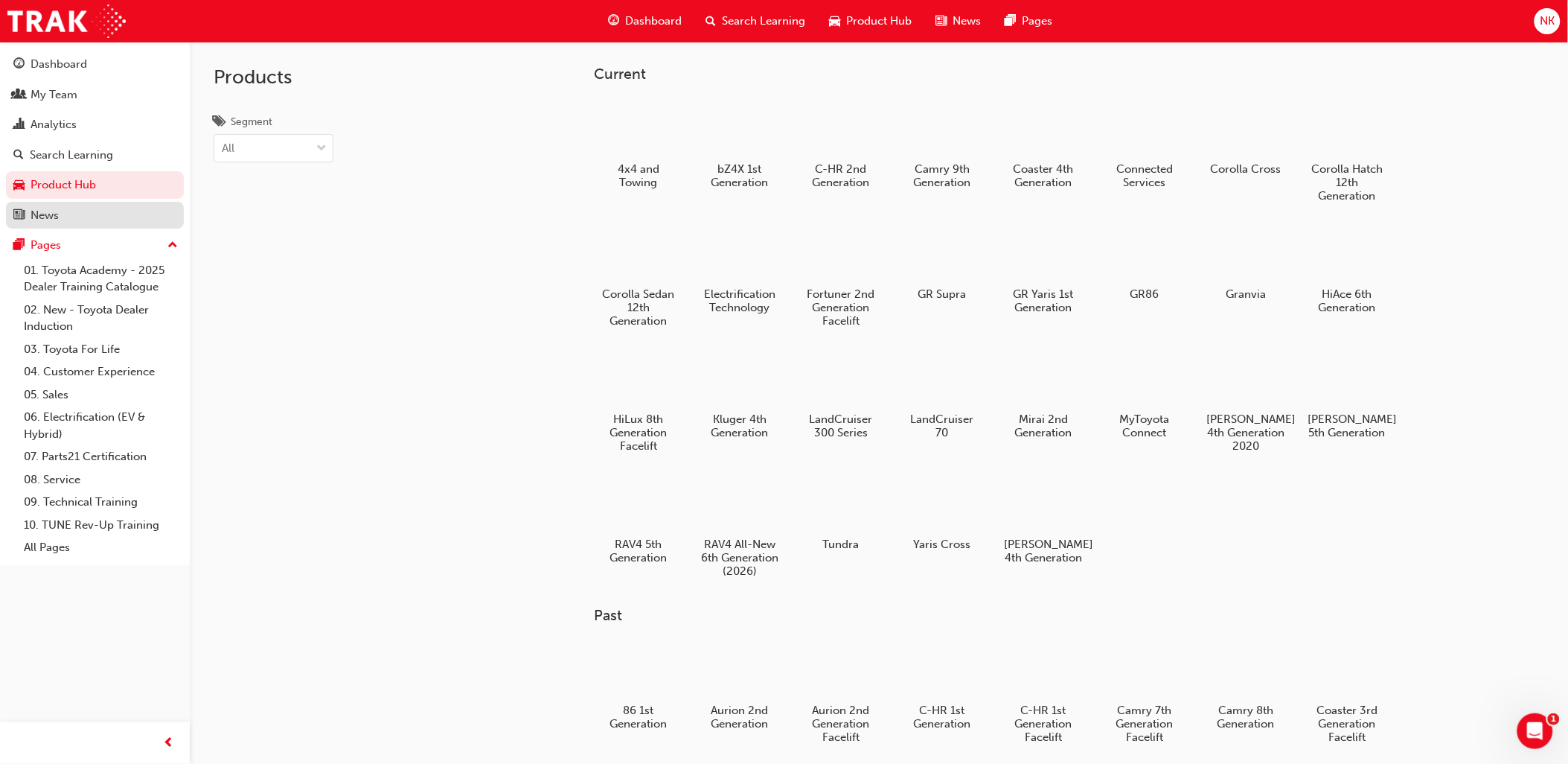
click at [53, 223] on div "News" at bounding box center [44, 215] width 28 height 17
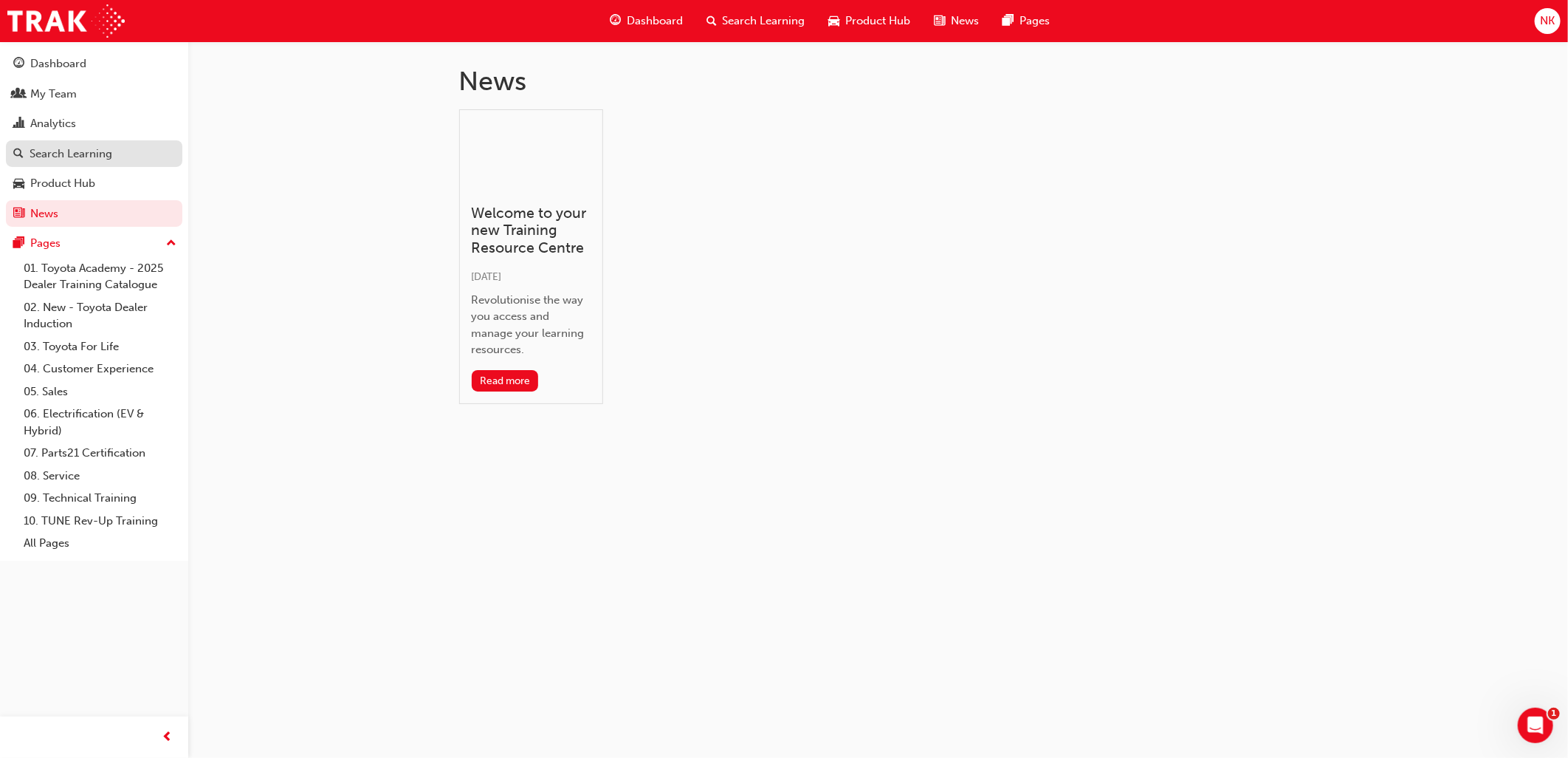
click at [54, 159] on div "Search Learning" at bounding box center [71, 154] width 83 height 17
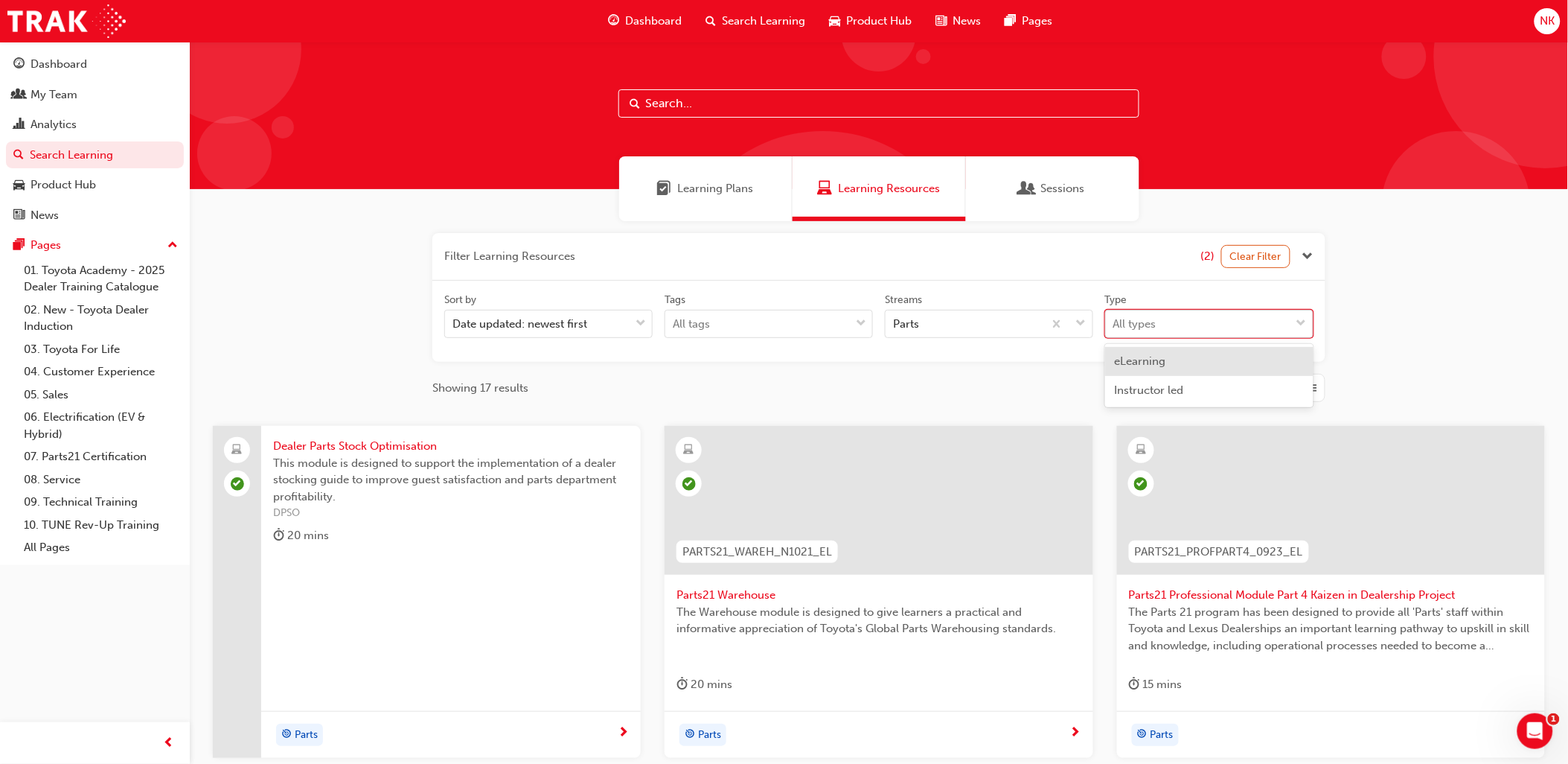
click at [1124, 321] on div "All types" at bounding box center [1135, 324] width 43 height 17
click at [1115, 321] on input "Type option eLearning focused, 1 of 2. 2 results available. Use Up and Down to …" at bounding box center [1114, 323] width 2 height 12
click at [1124, 321] on div "All types" at bounding box center [1135, 324] width 43 height 17
click at [1115, 321] on input "Type option eLearning focused, 1 of 2. 2 results available. Use Up and Down to …" at bounding box center [1114, 323] width 2 height 12
click at [1128, 323] on div "All types" at bounding box center [1135, 324] width 43 height 17
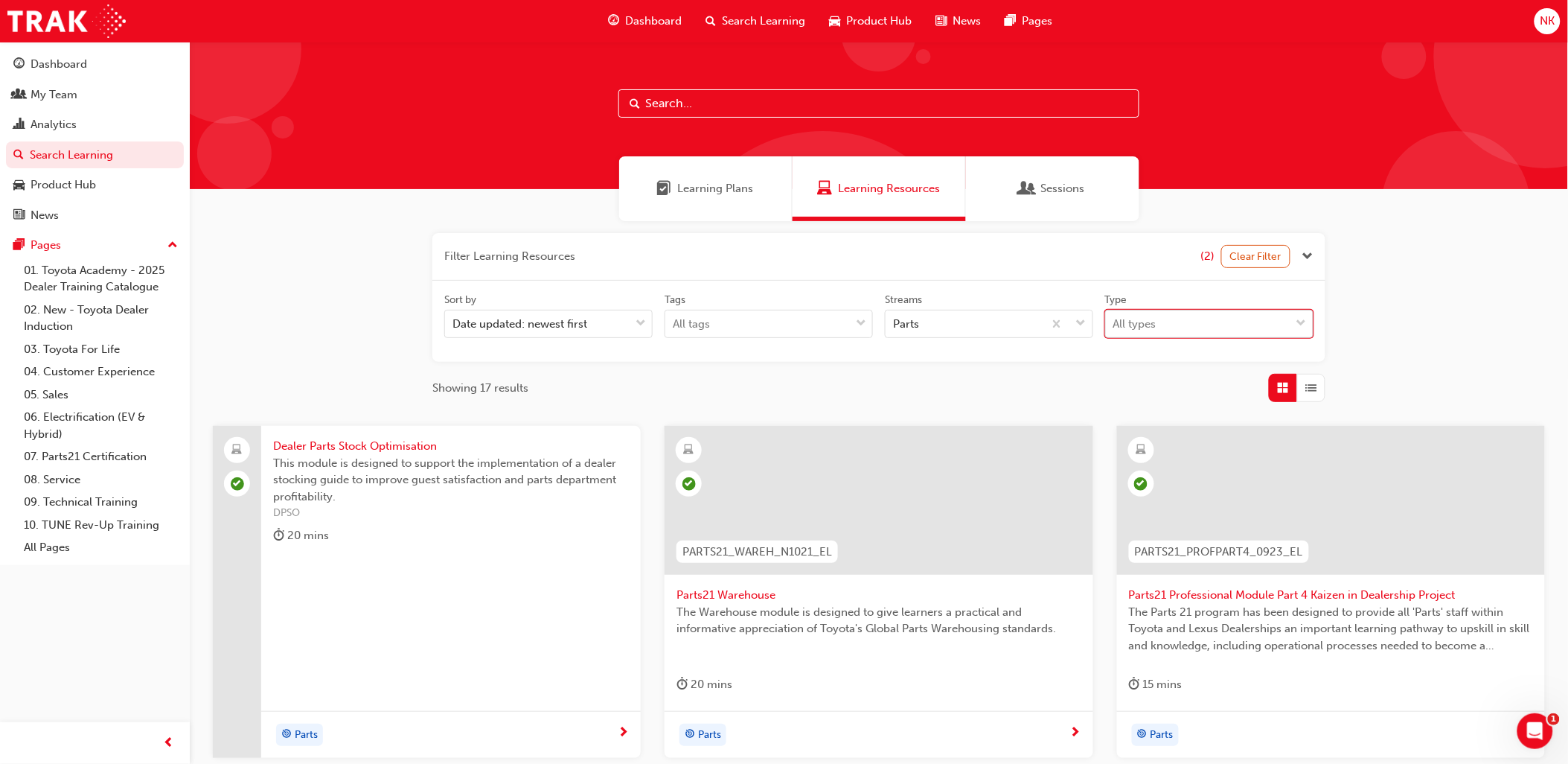
click at [1115, 323] on input "Type 0 results available. Select is focused ,type to refine list, press Down to…" at bounding box center [1114, 323] width 2 height 12
click at [1137, 359] on span "eLearning" at bounding box center [1140, 361] width 52 height 13
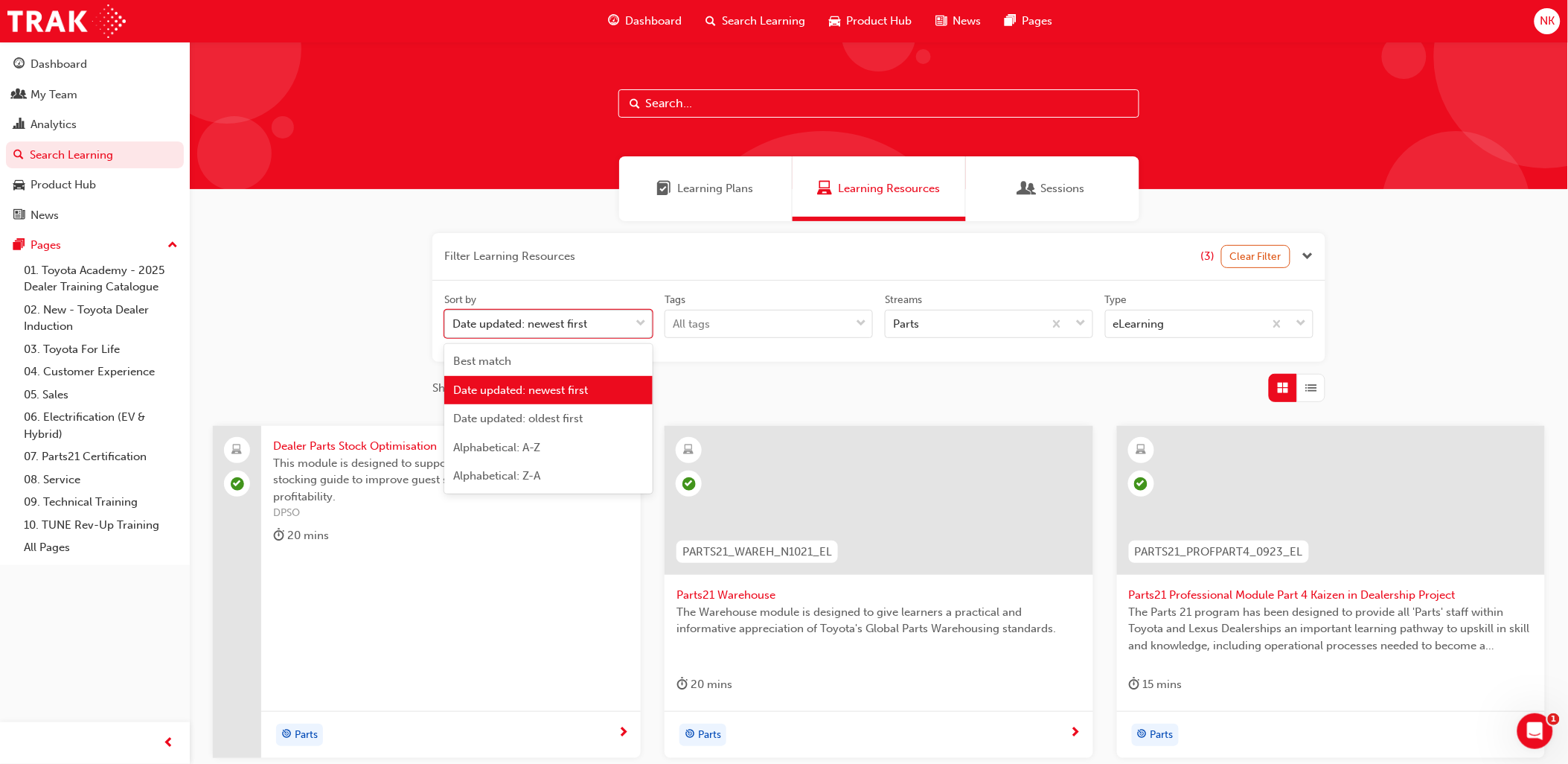
click at [581, 314] on div "Date updated: newest first" at bounding box center [537, 324] width 185 height 26
click at [454, 317] on input "Sort by option Date updated: newest first focused, 2 of 5. 5 results available.…" at bounding box center [454, 323] width 2 height 12
click at [503, 364] on span "Best match" at bounding box center [482, 361] width 58 height 13
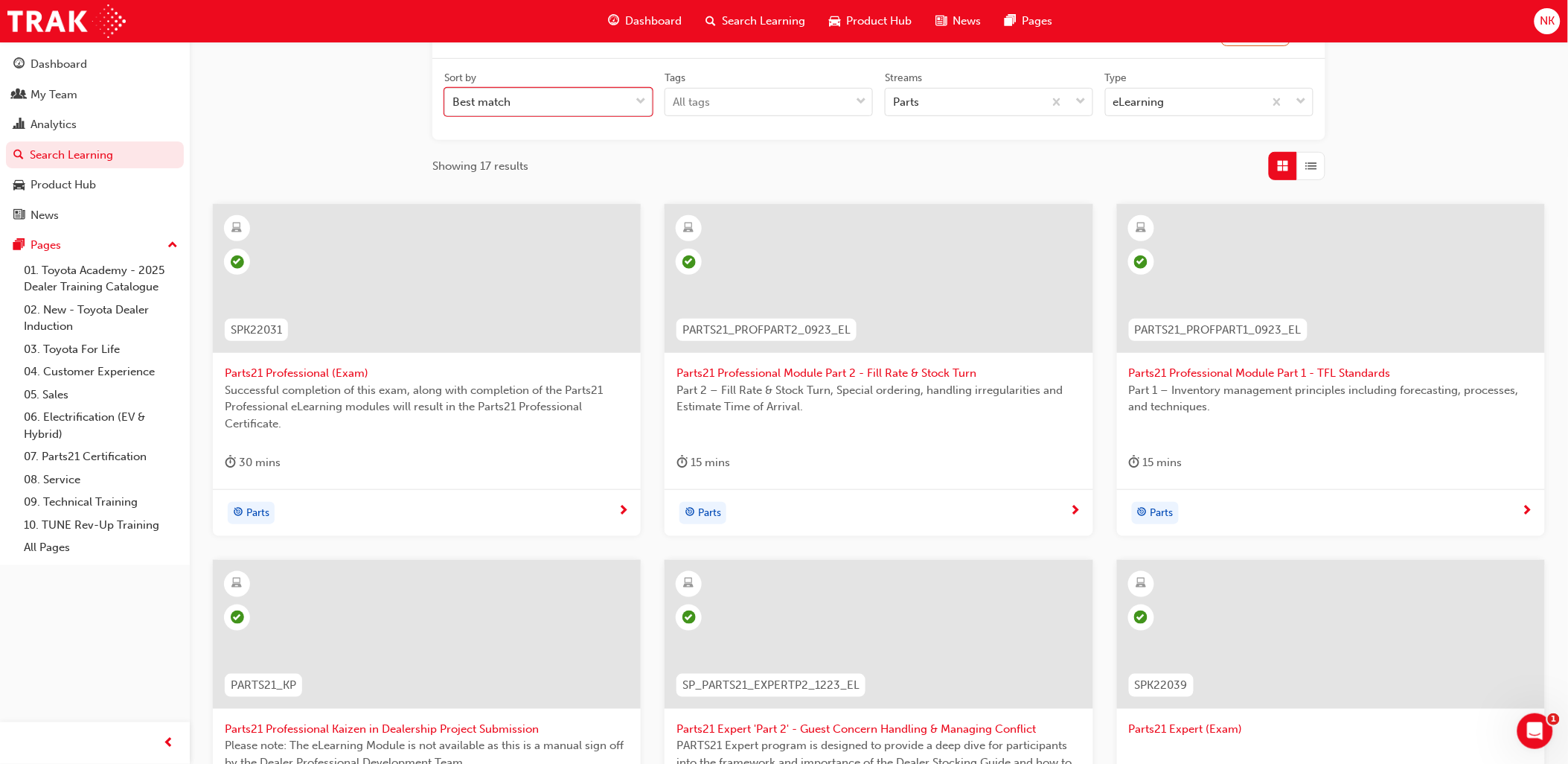
scroll to position [532, 0]
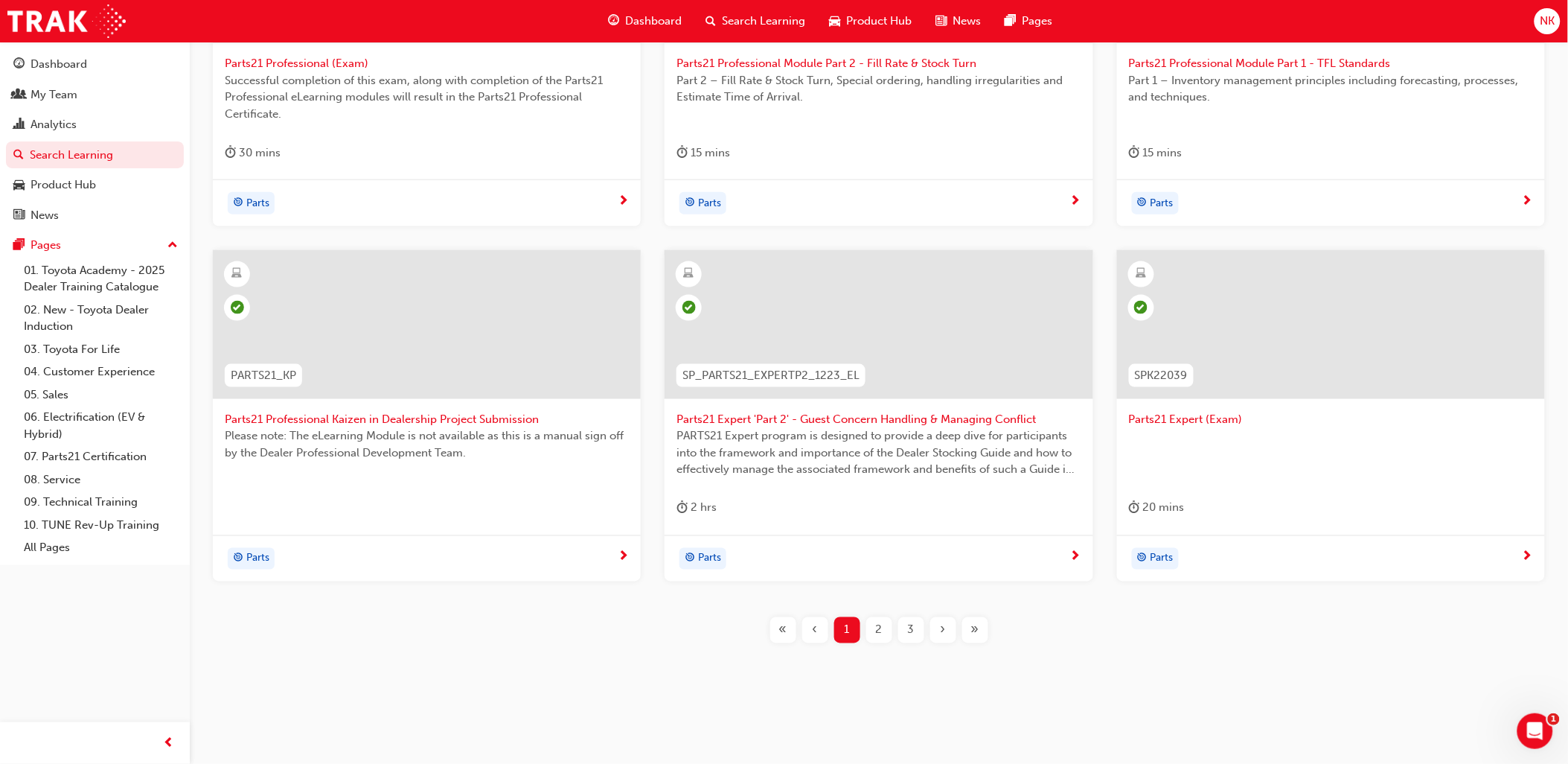
click at [897, 621] on button "3" at bounding box center [911, 630] width 32 height 26
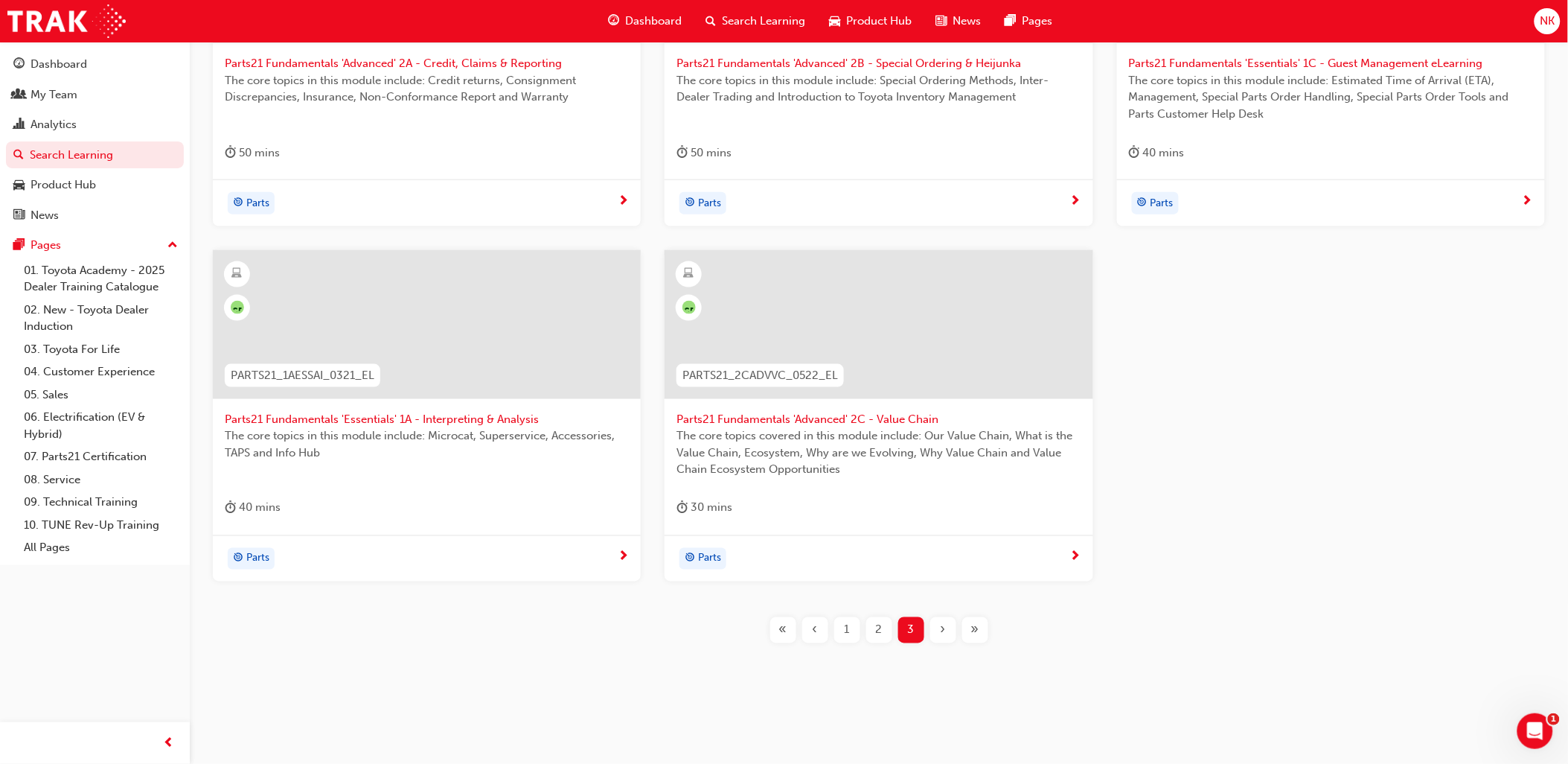
click at [883, 628] on div "2" at bounding box center [880, 630] width 26 height 26
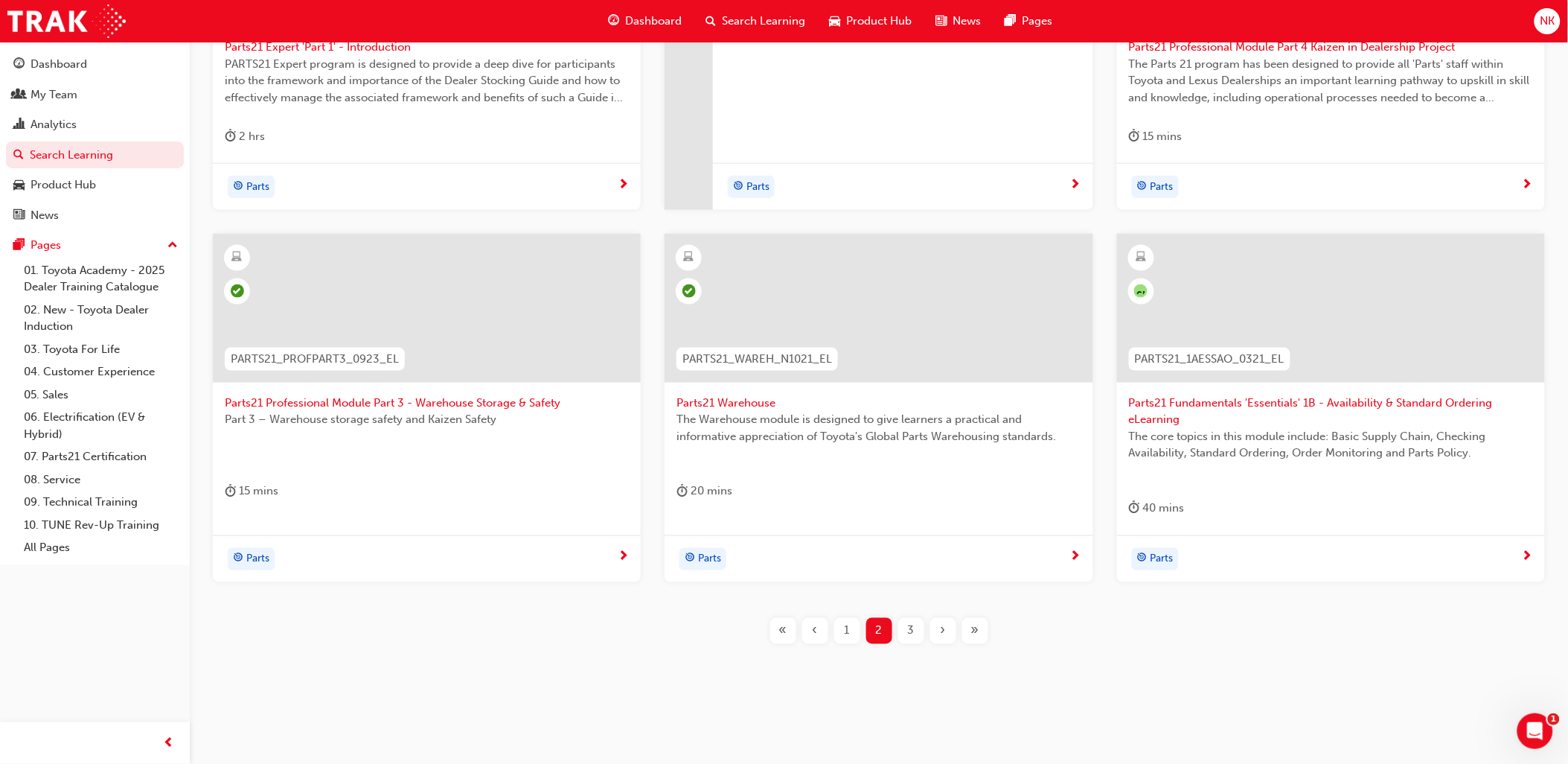
click at [912, 637] on span "3" at bounding box center [912, 630] width 7 height 17
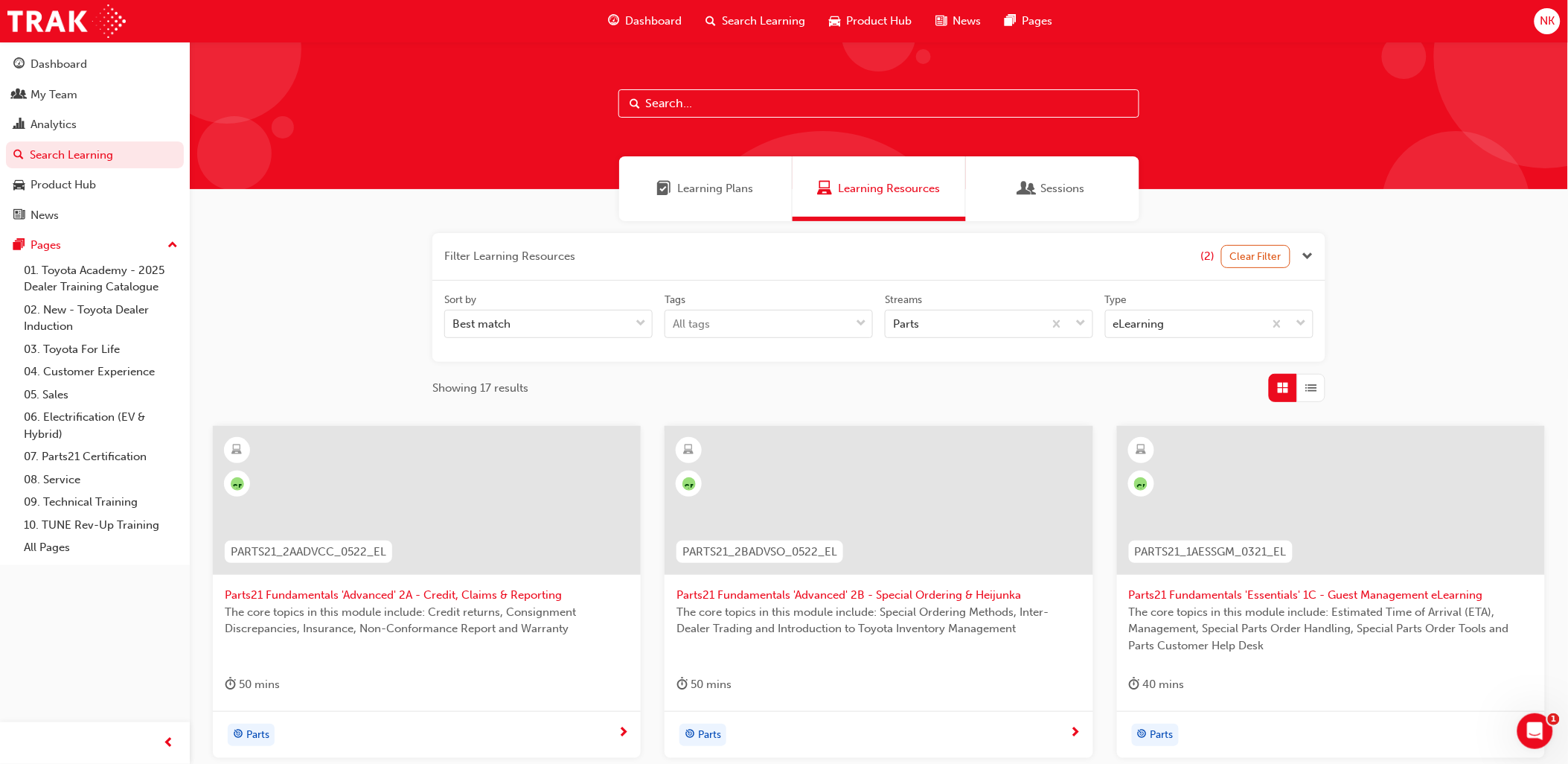
click at [307, 289] on div "Filter Learning Resources (2) Clear Filter Sort by Best match Tags All tags Str…" at bounding box center [879, 716] width 1378 height 990
click at [48, 134] on div "Analytics" at bounding box center [94, 125] width 163 height 19
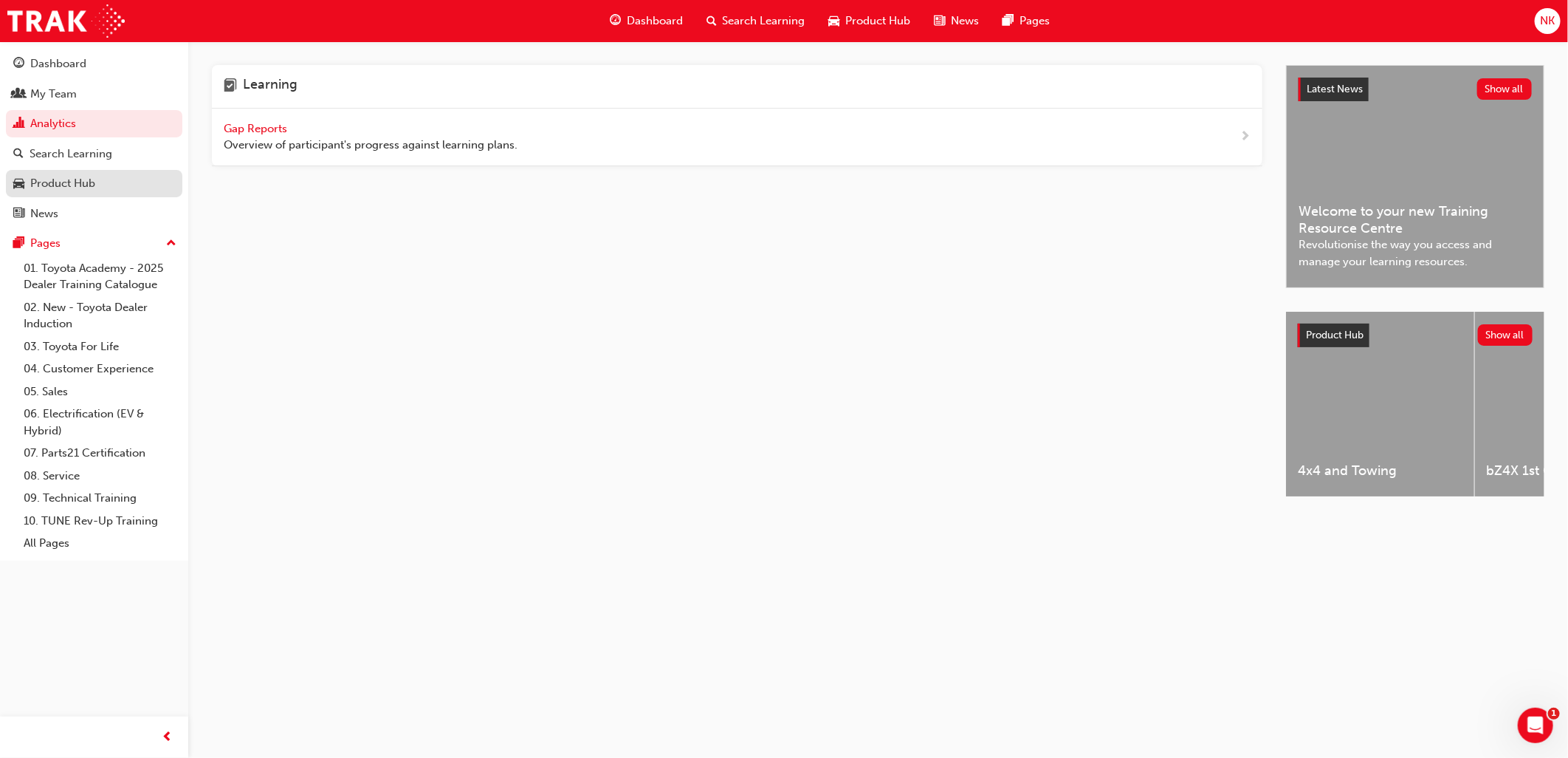
click at [63, 186] on div "Product Hub" at bounding box center [63, 183] width 65 height 17
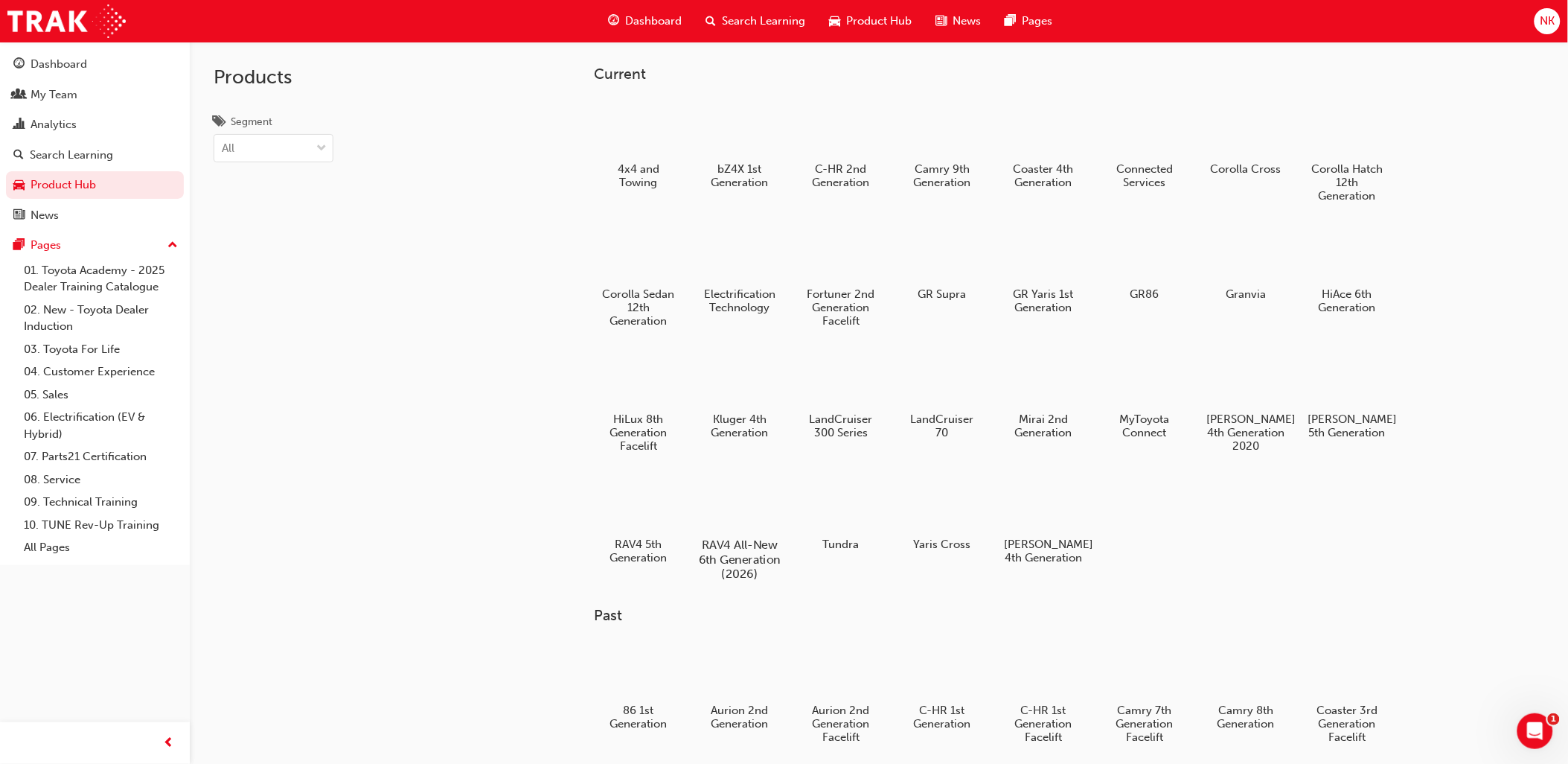
click at [745, 512] on div at bounding box center [740, 502] width 83 height 60
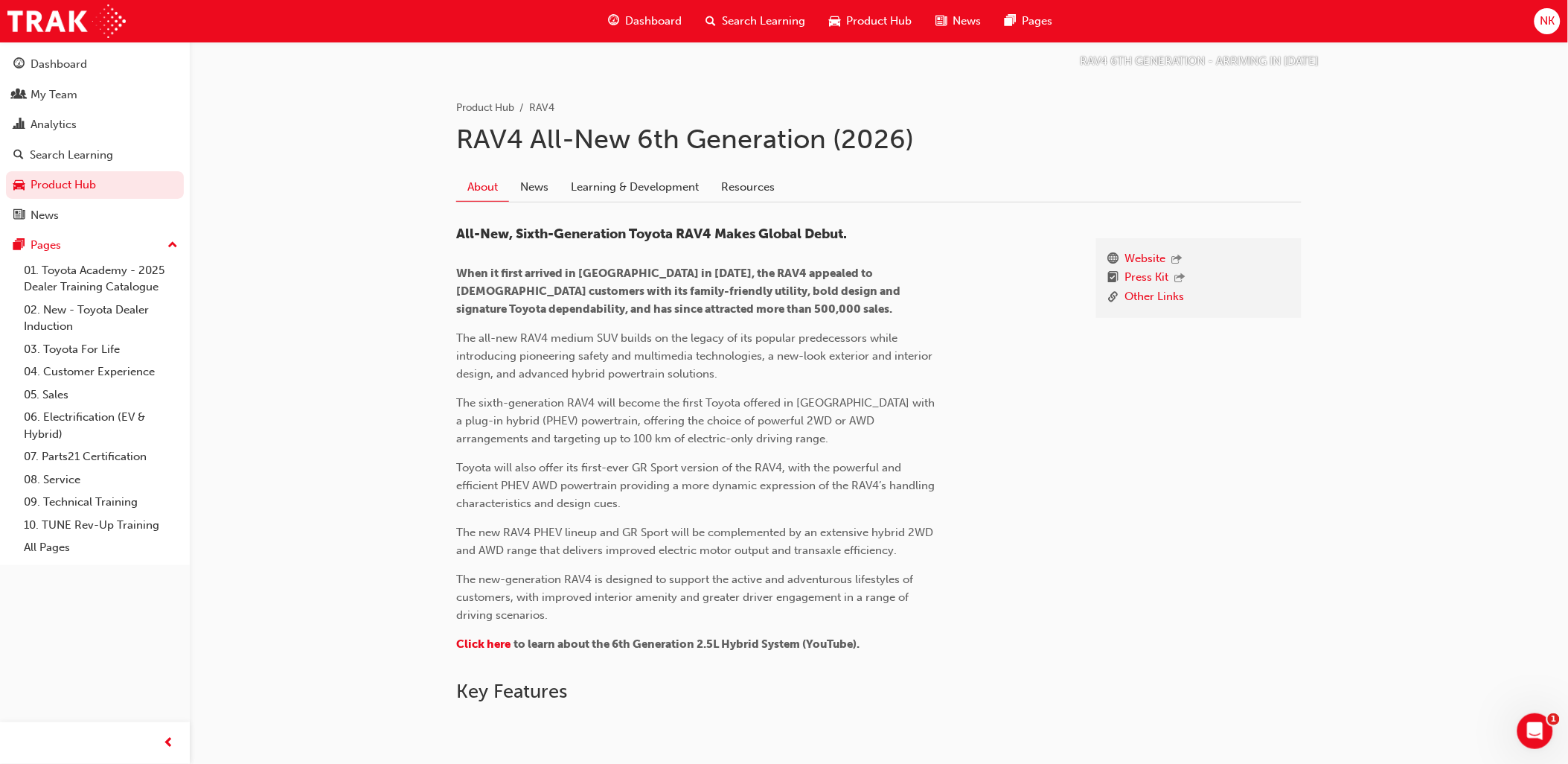
scroll to position [293, 0]
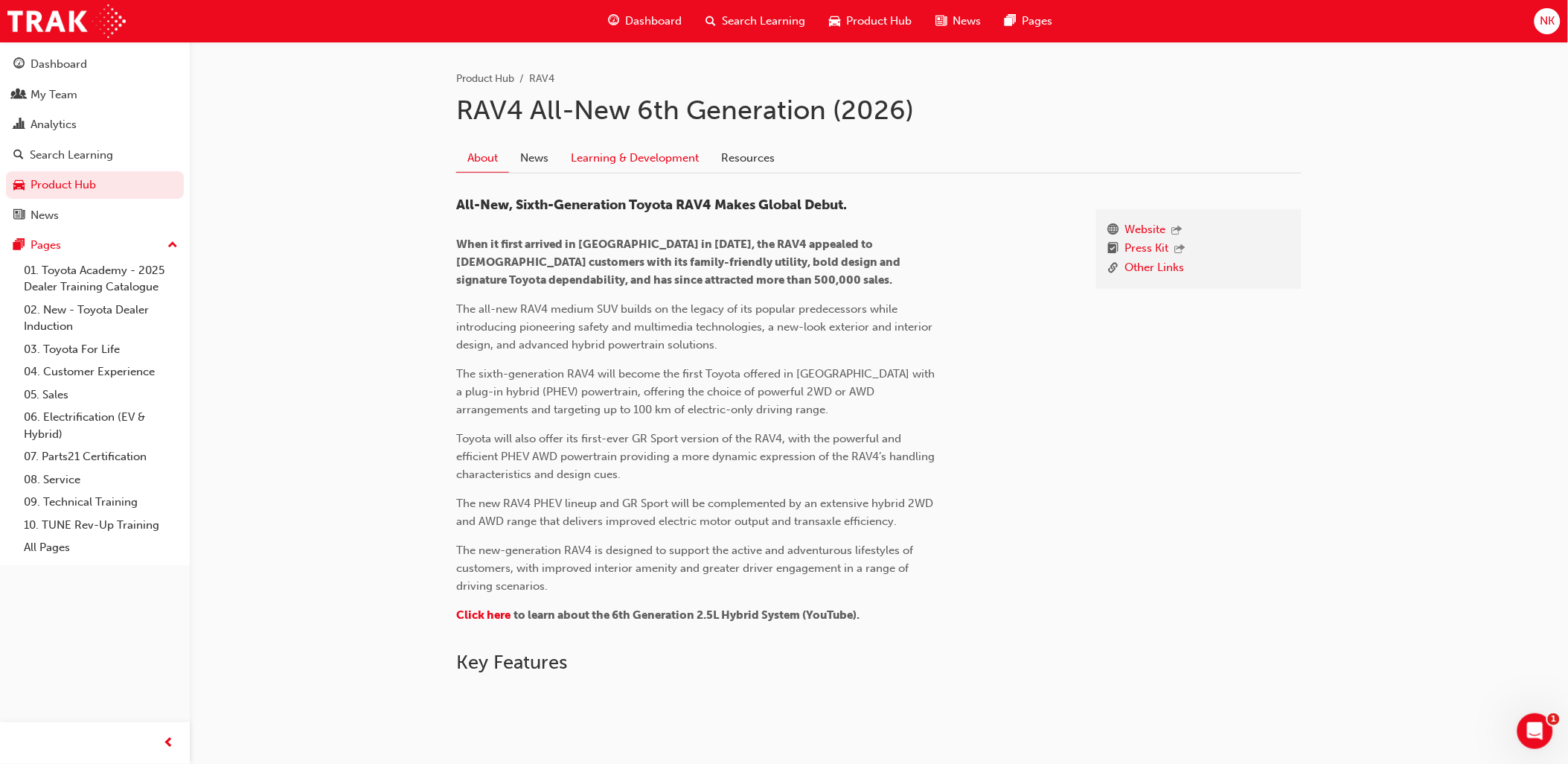
click at [593, 155] on link "Learning & Development" at bounding box center [634, 158] width 150 height 28
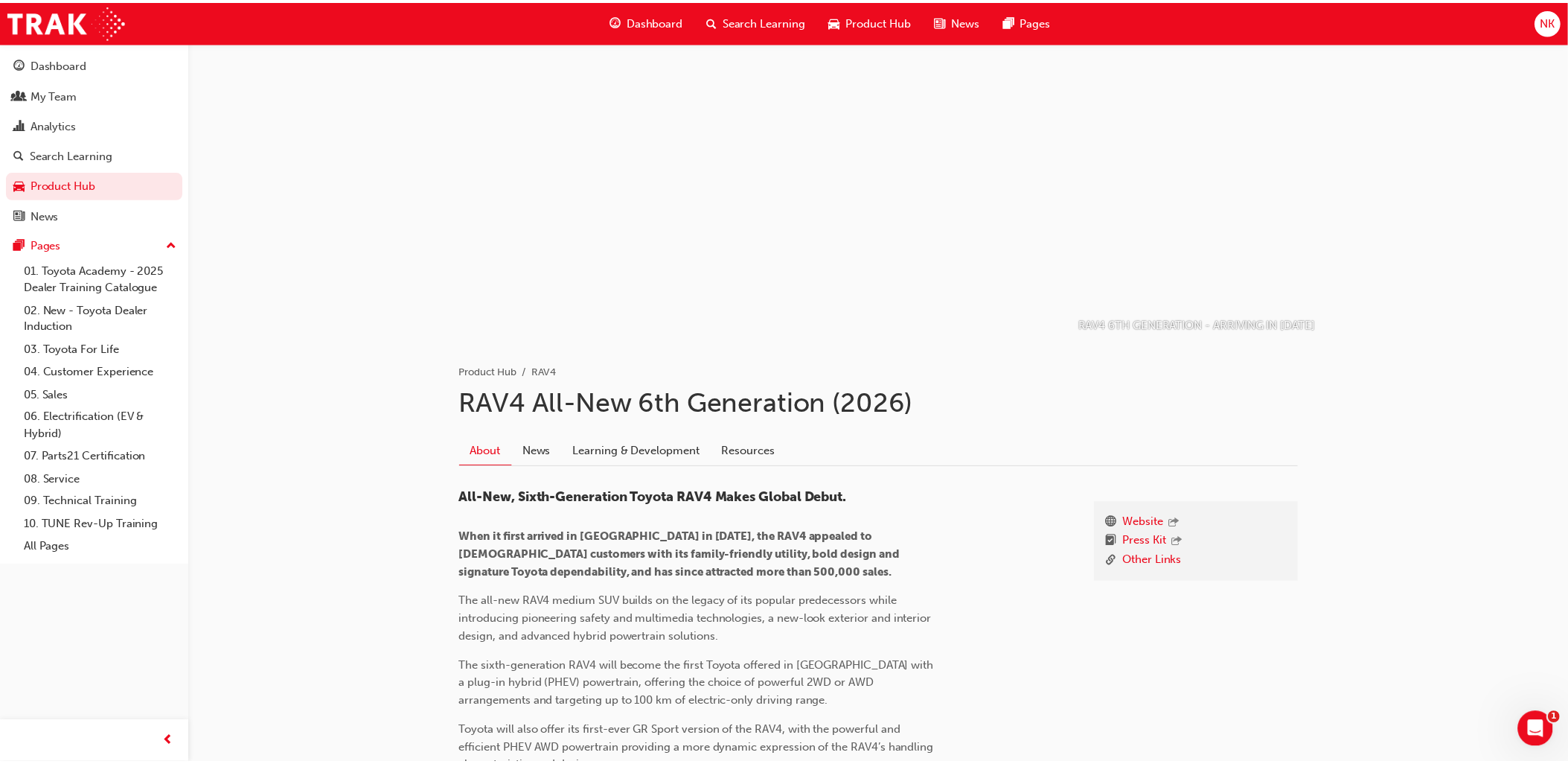
scroll to position [293, 0]
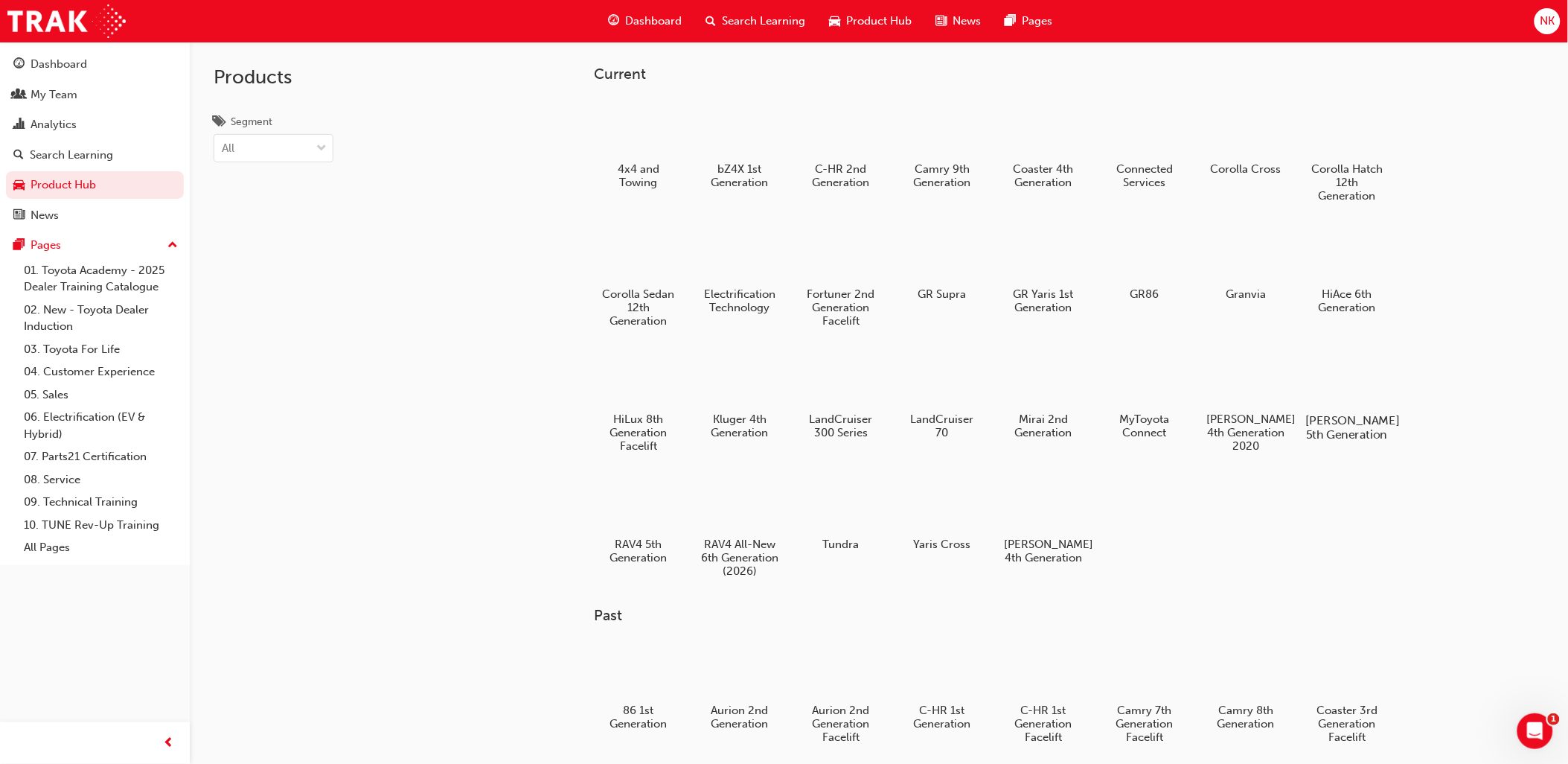
click at [1352, 383] on div at bounding box center [1347, 377] width 83 height 60
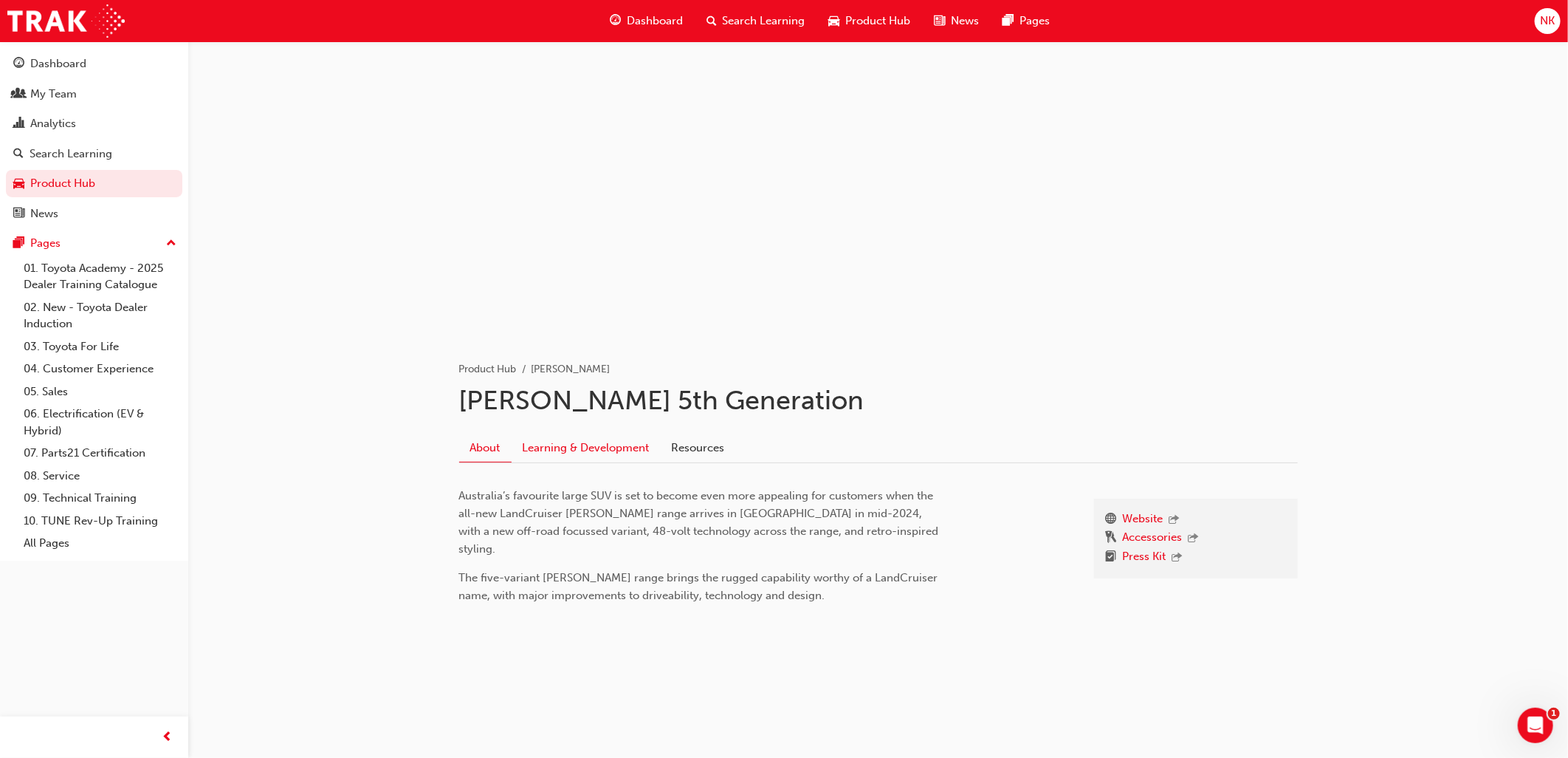
click at [614, 441] on link "Learning & Development" at bounding box center [586, 447] width 149 height 28
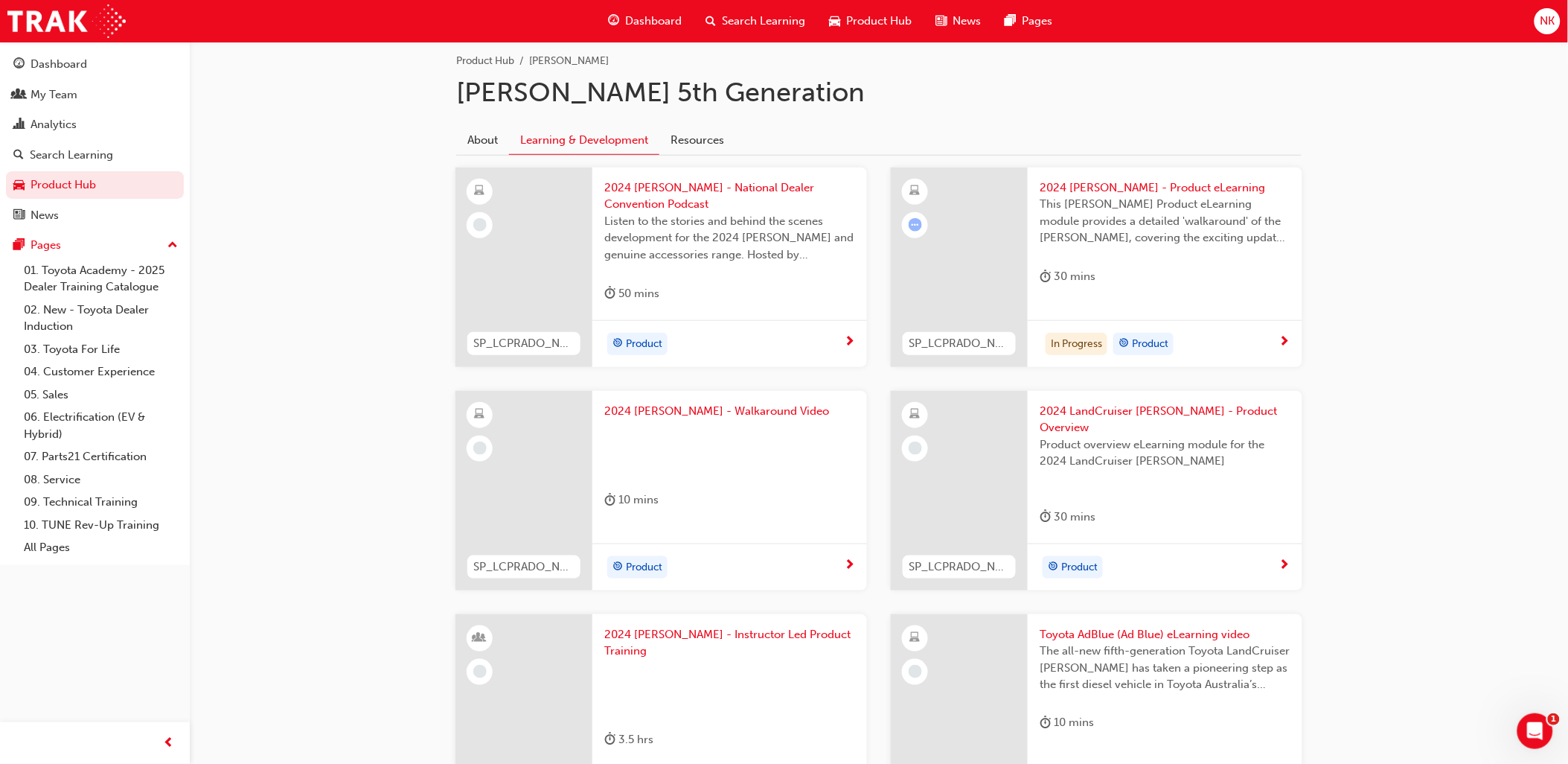
scroll to position [331, 0]
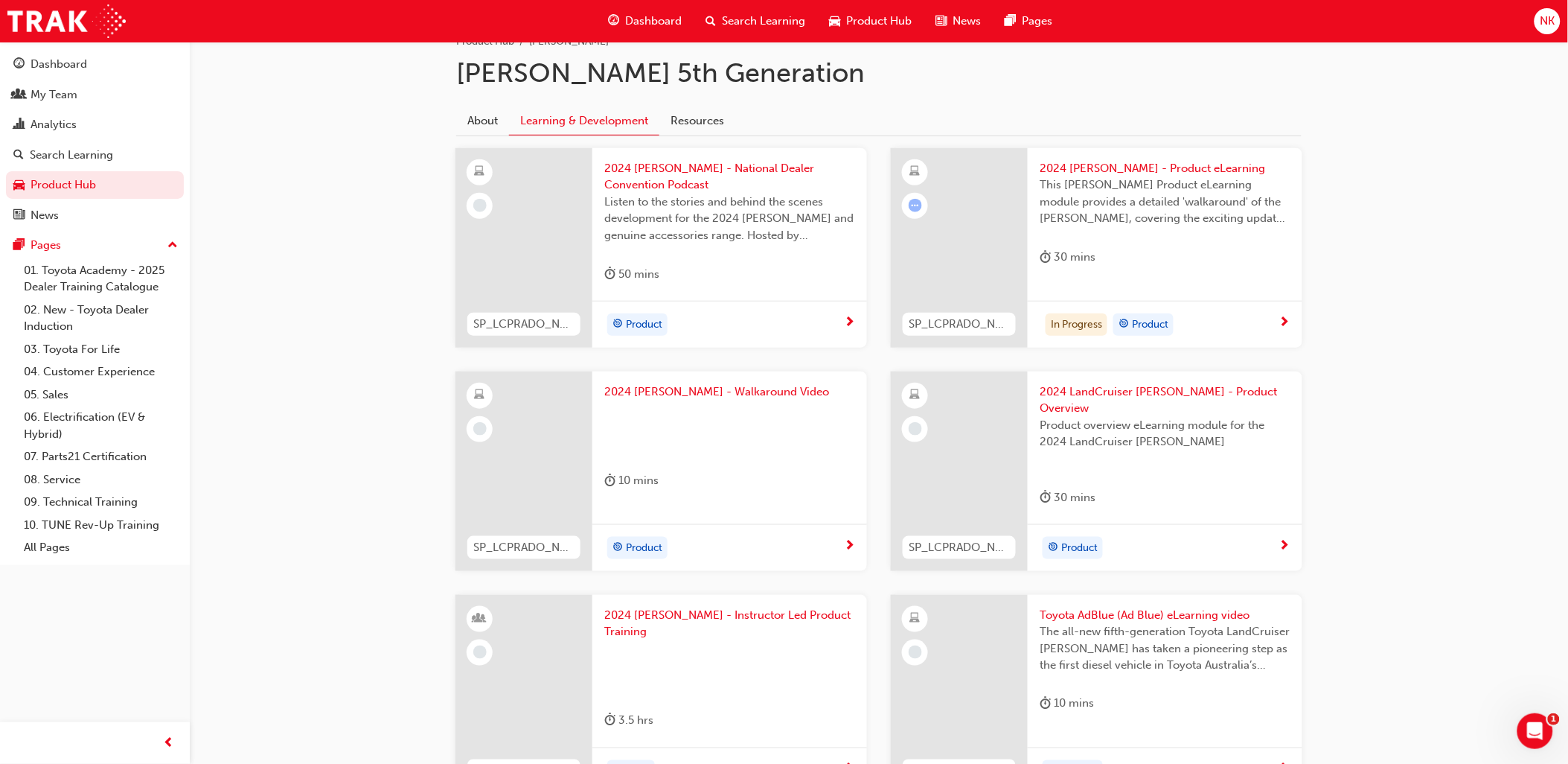
click at [1271, 323] on div "In Progress Product" at bounding box center [1159, 324] width 240 height 22
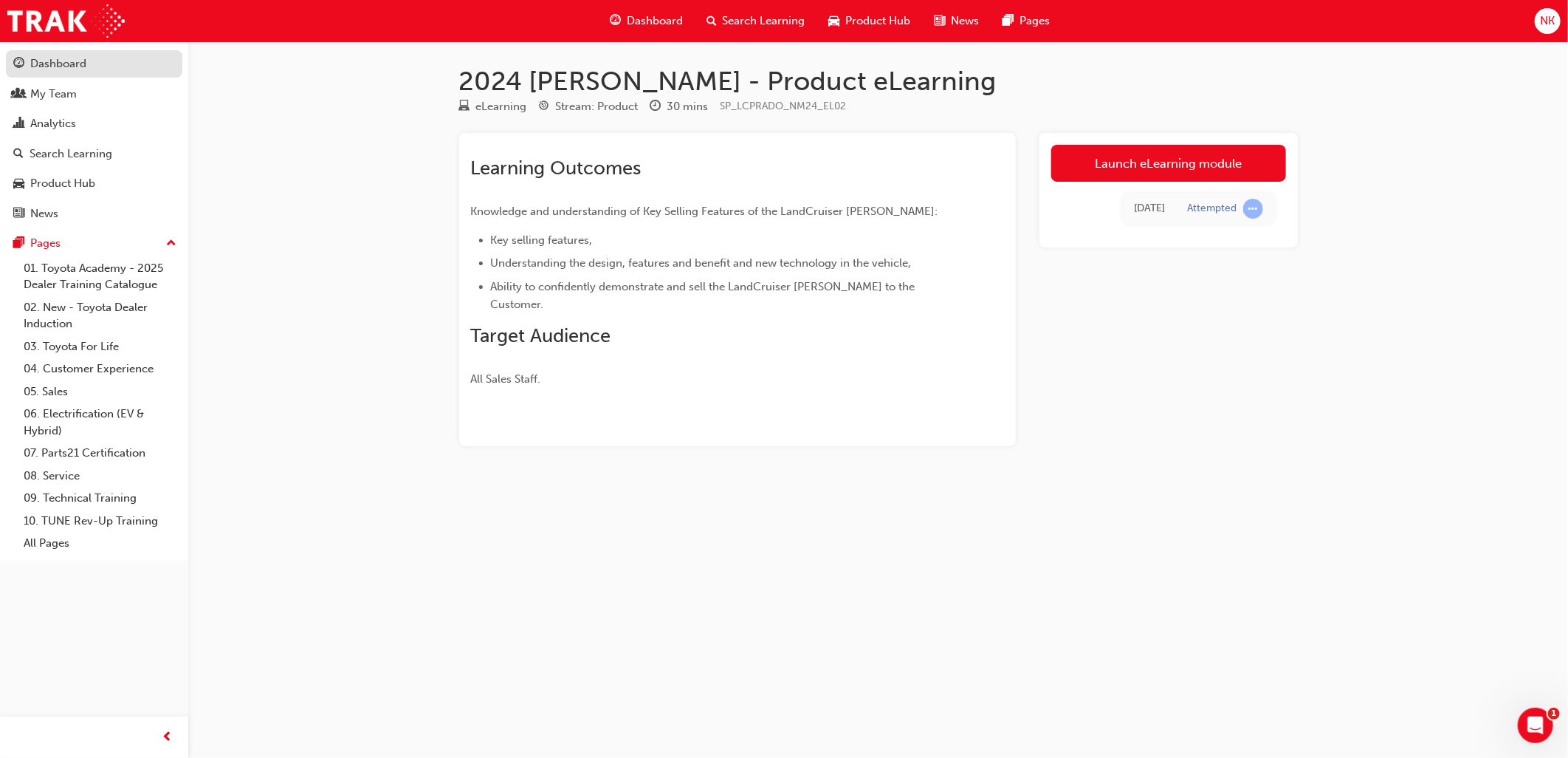
click at [50, 69] on div "Dashboard" at bounding box center [58, 64] width 56 height 17
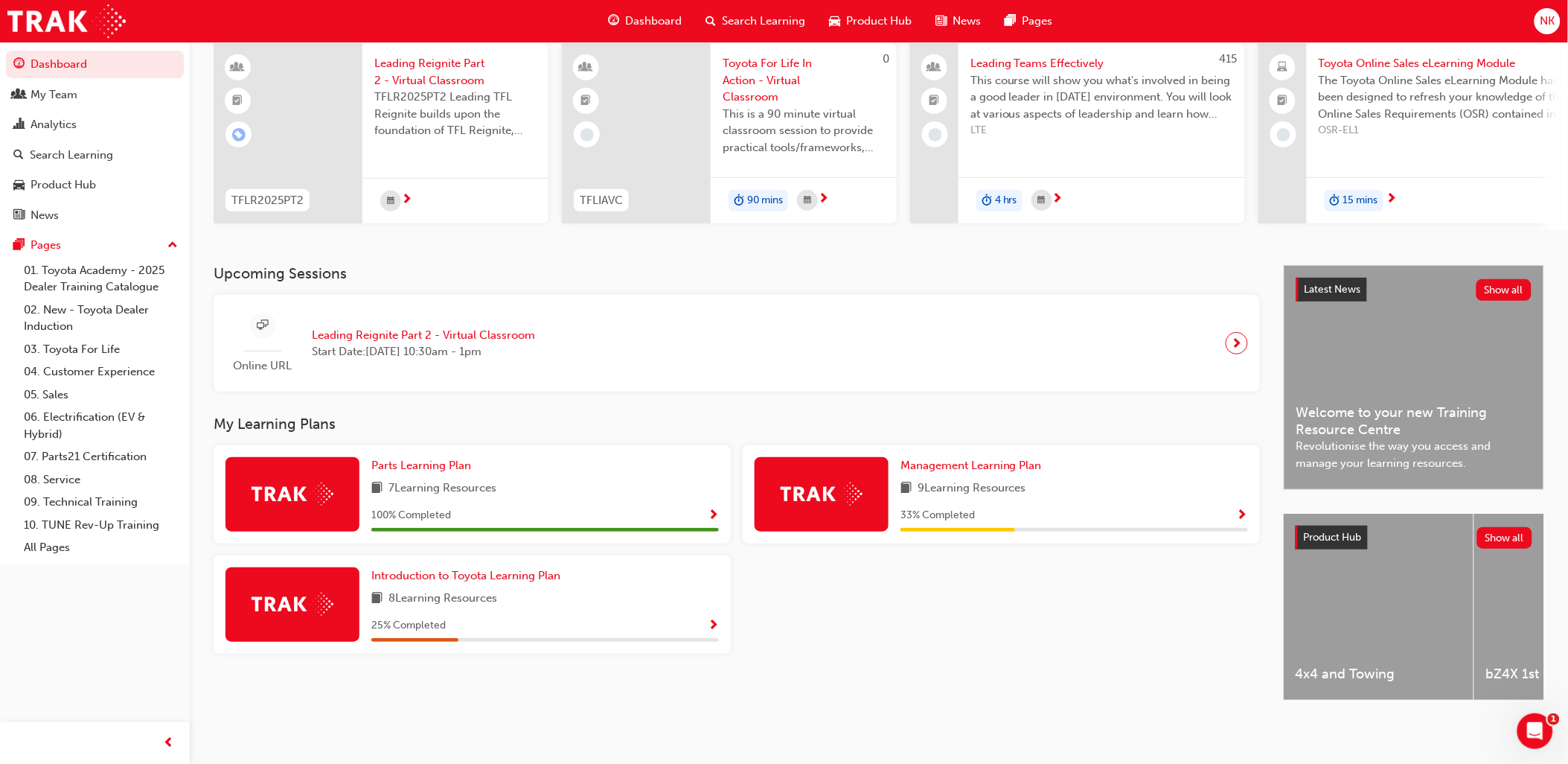
scroll to position [42, 0]
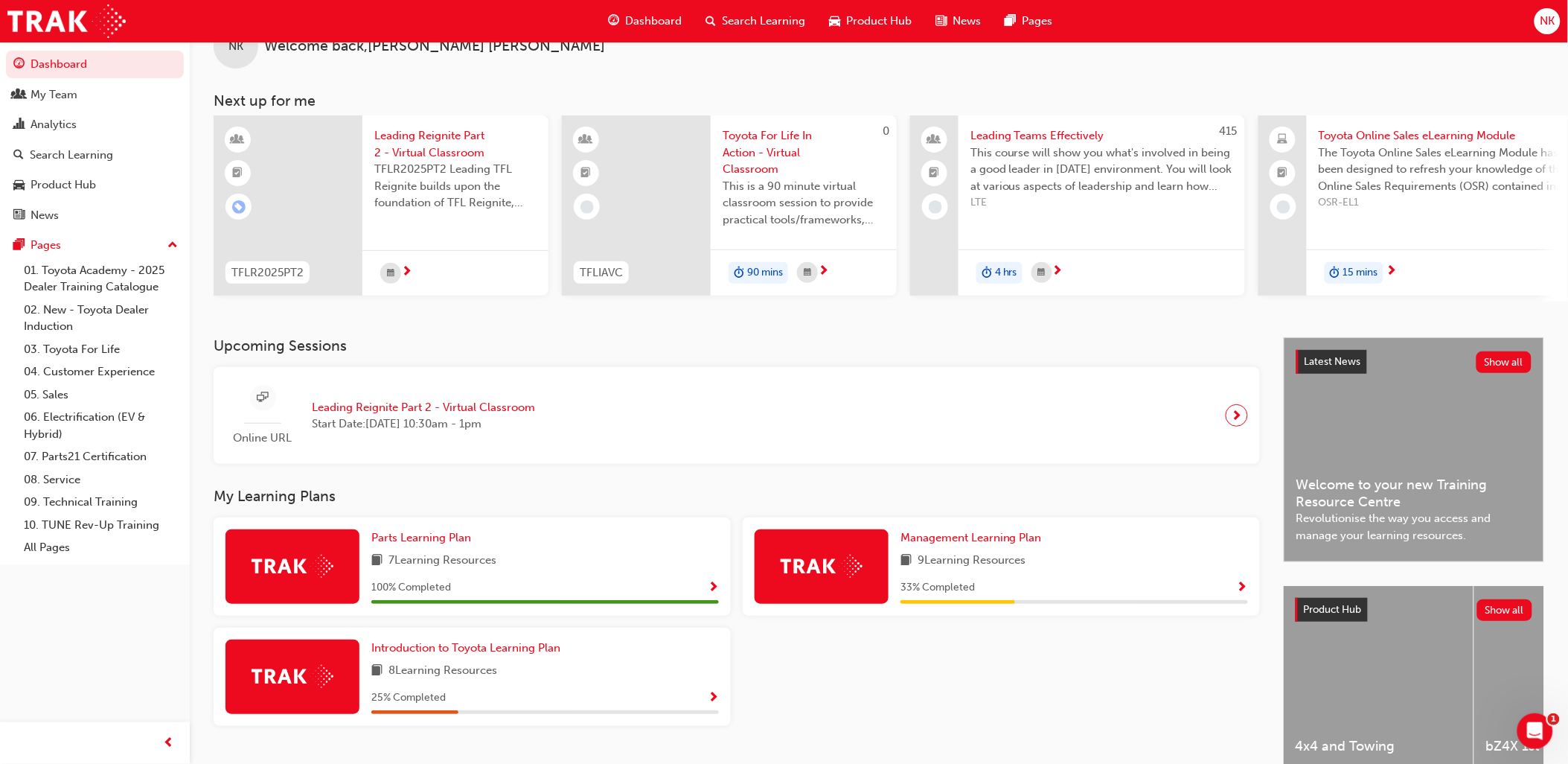
click at [1243, 592] on span "Show Progress" at bounding box center [1243, 588] width 11 height 13
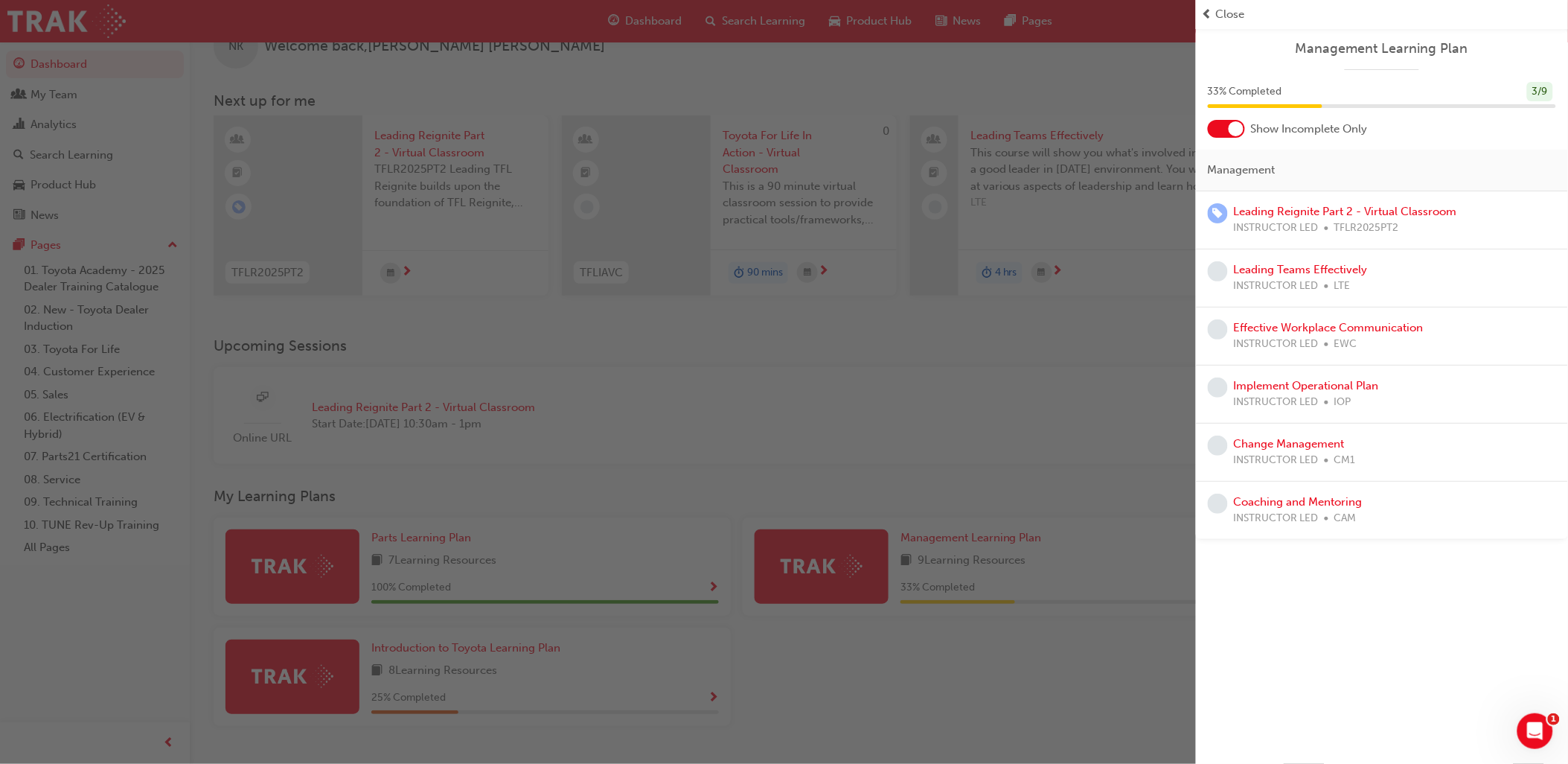
click at [1228, 15] on span "Close" at bounding box center [1230, 14] width 29 height 17
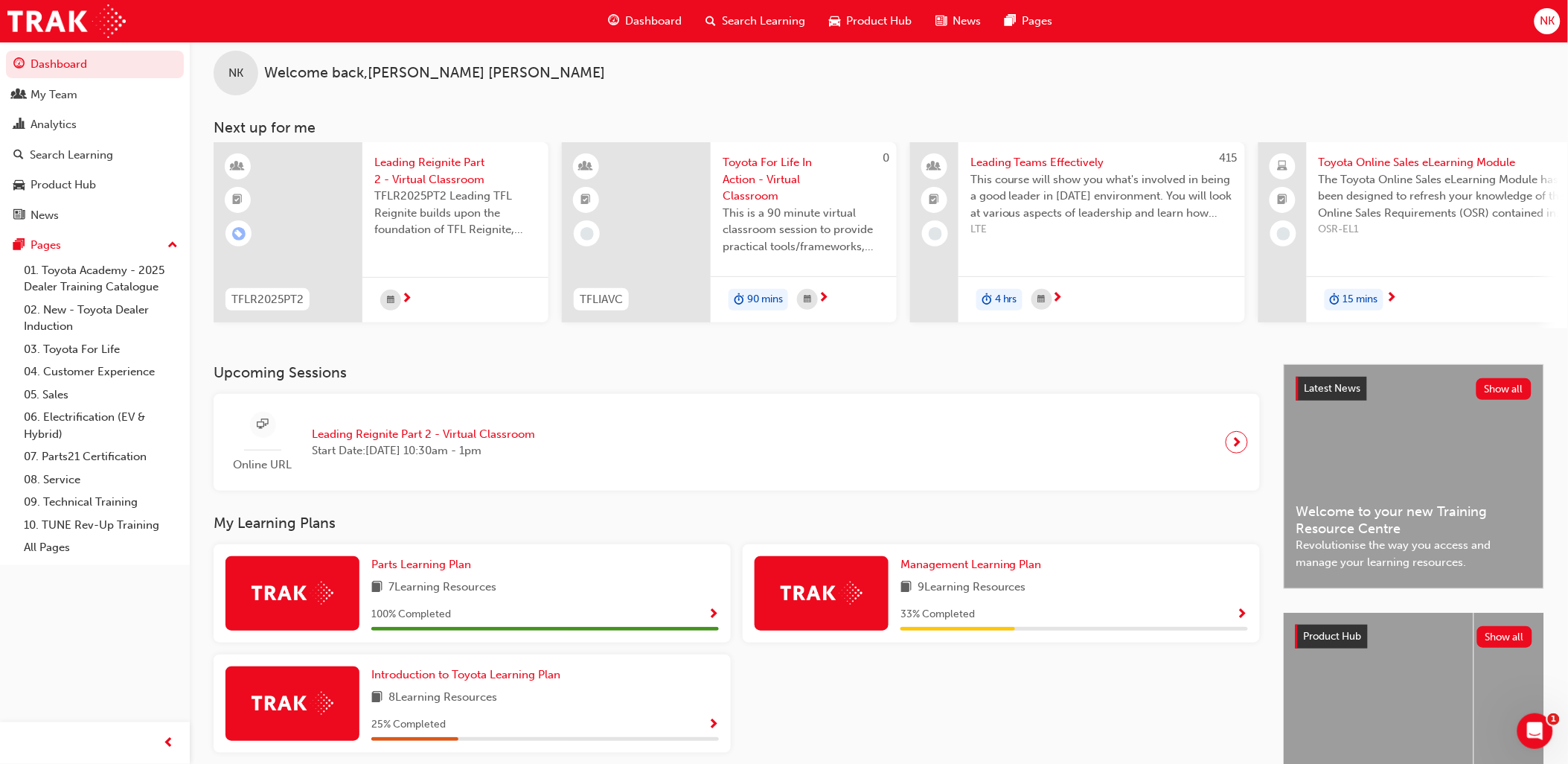
scroll to position [0, 0]
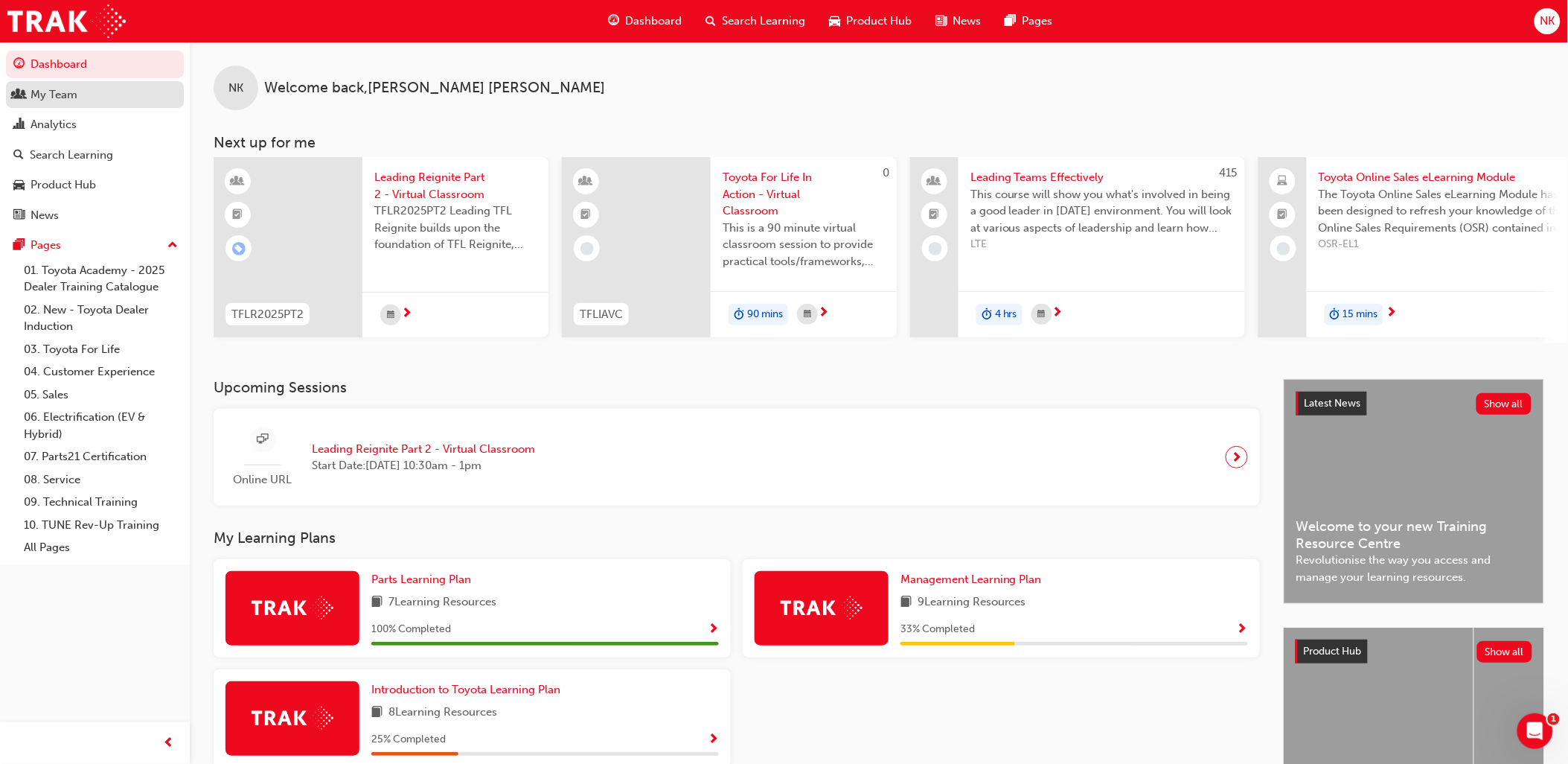
click at [54, 102] on div "My Team" at bounding box center [53, 94] width 47 height 17
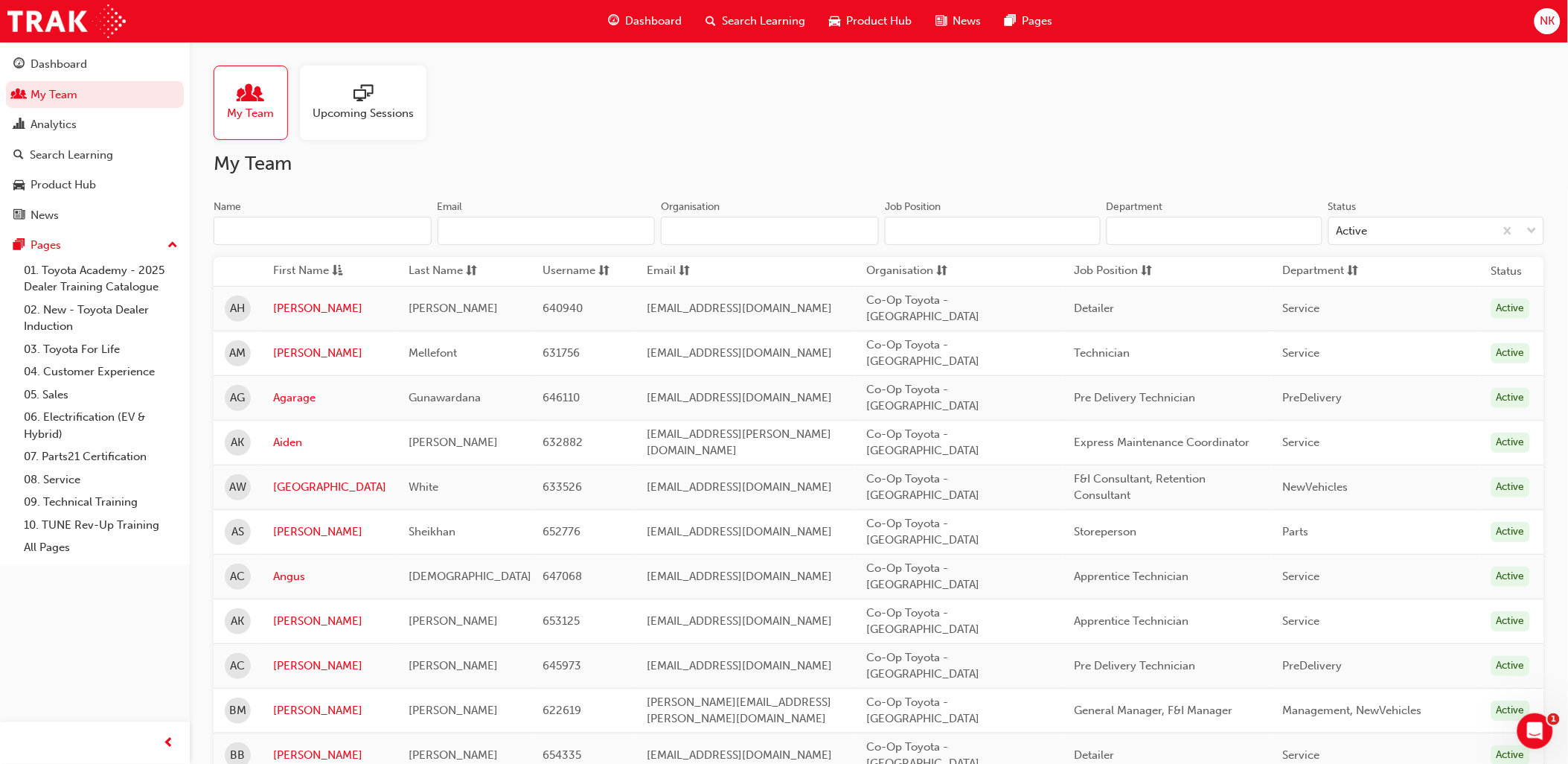
click at [1139, 226] on input "Department" at bounding box center [1214, 231] width 216 height 28
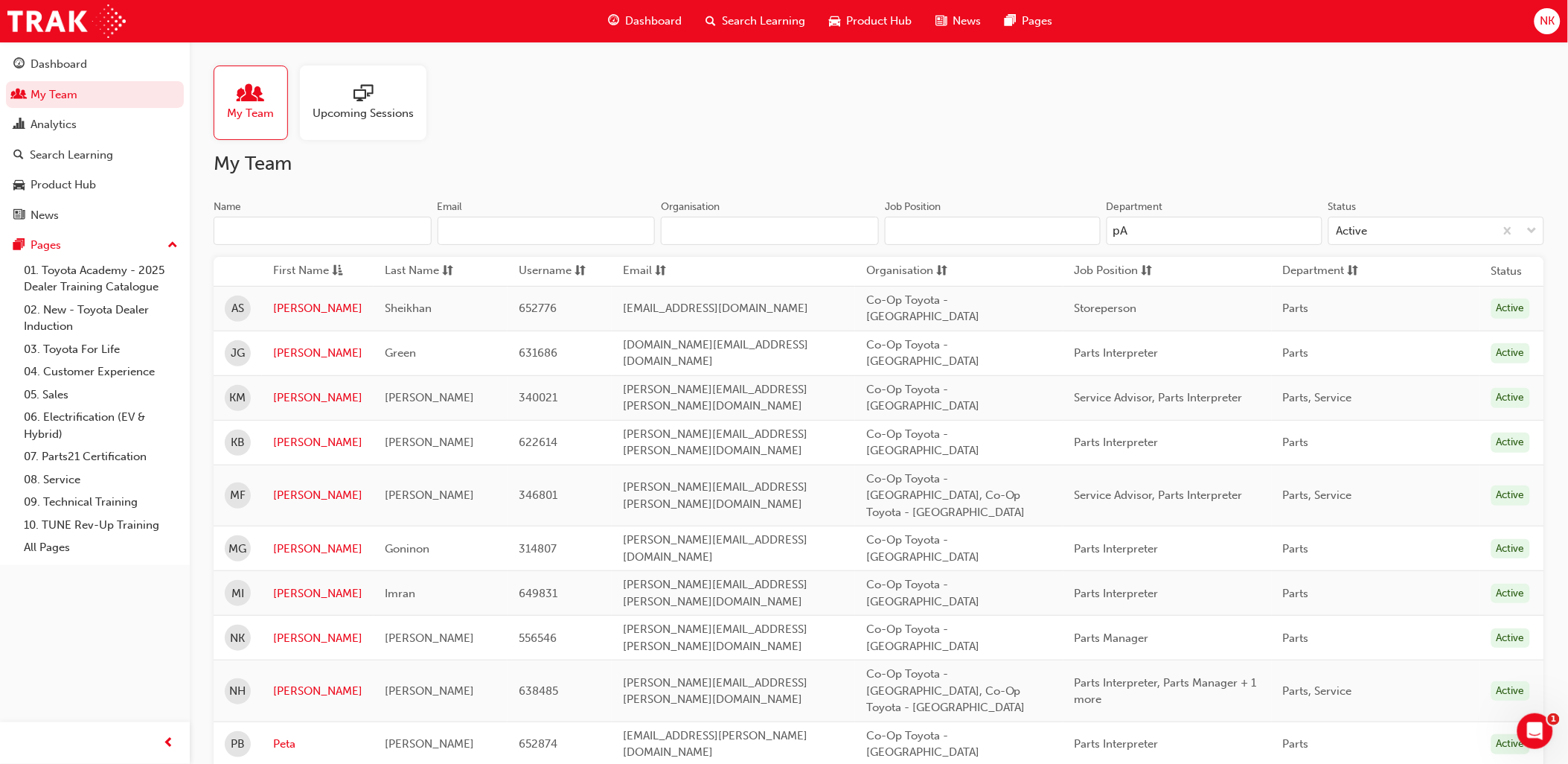
type input "p"
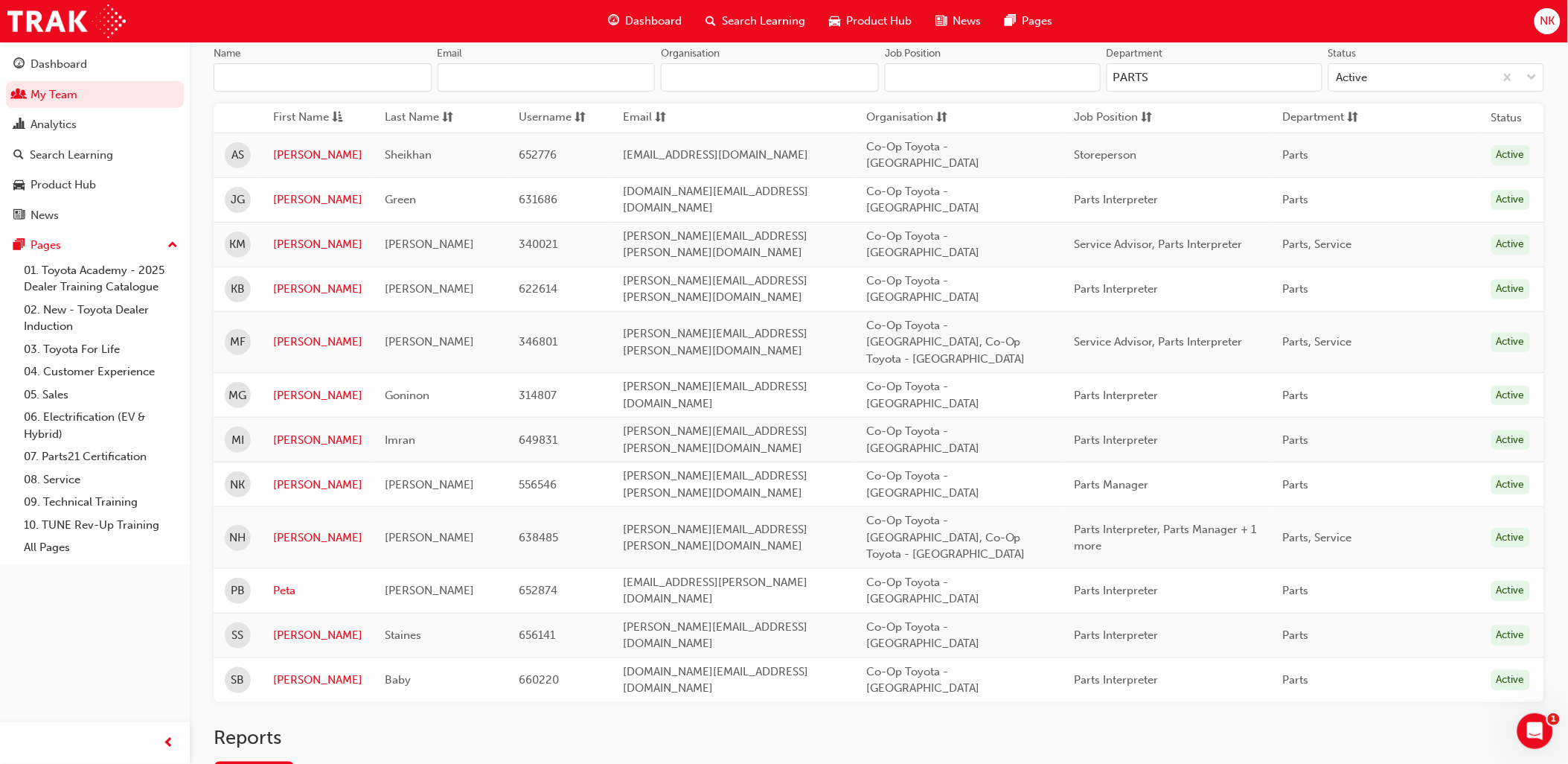
scroll to position [154, 0]
type input "PARTS"
click at [261, 761] on link "Gap Report" at bounding box center [254, 773] width 81 height 25
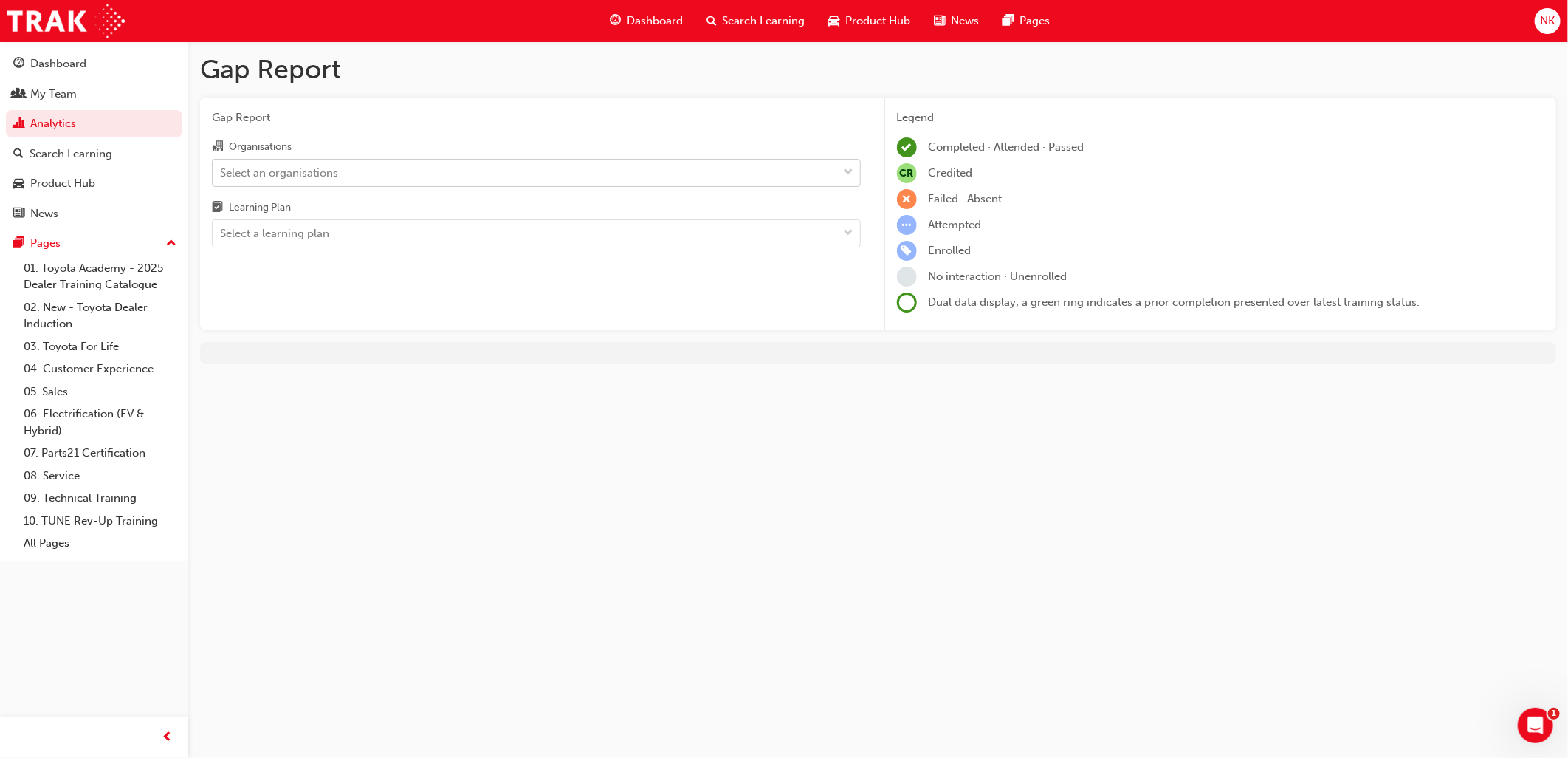
click at [282, 176] on div "Select an organisations" at bounding box center [278, 172] width 118 height 17
click at [221, 176] on input "Organisations Select an organisations" at bounding box center [221, 171] width 2 height 12
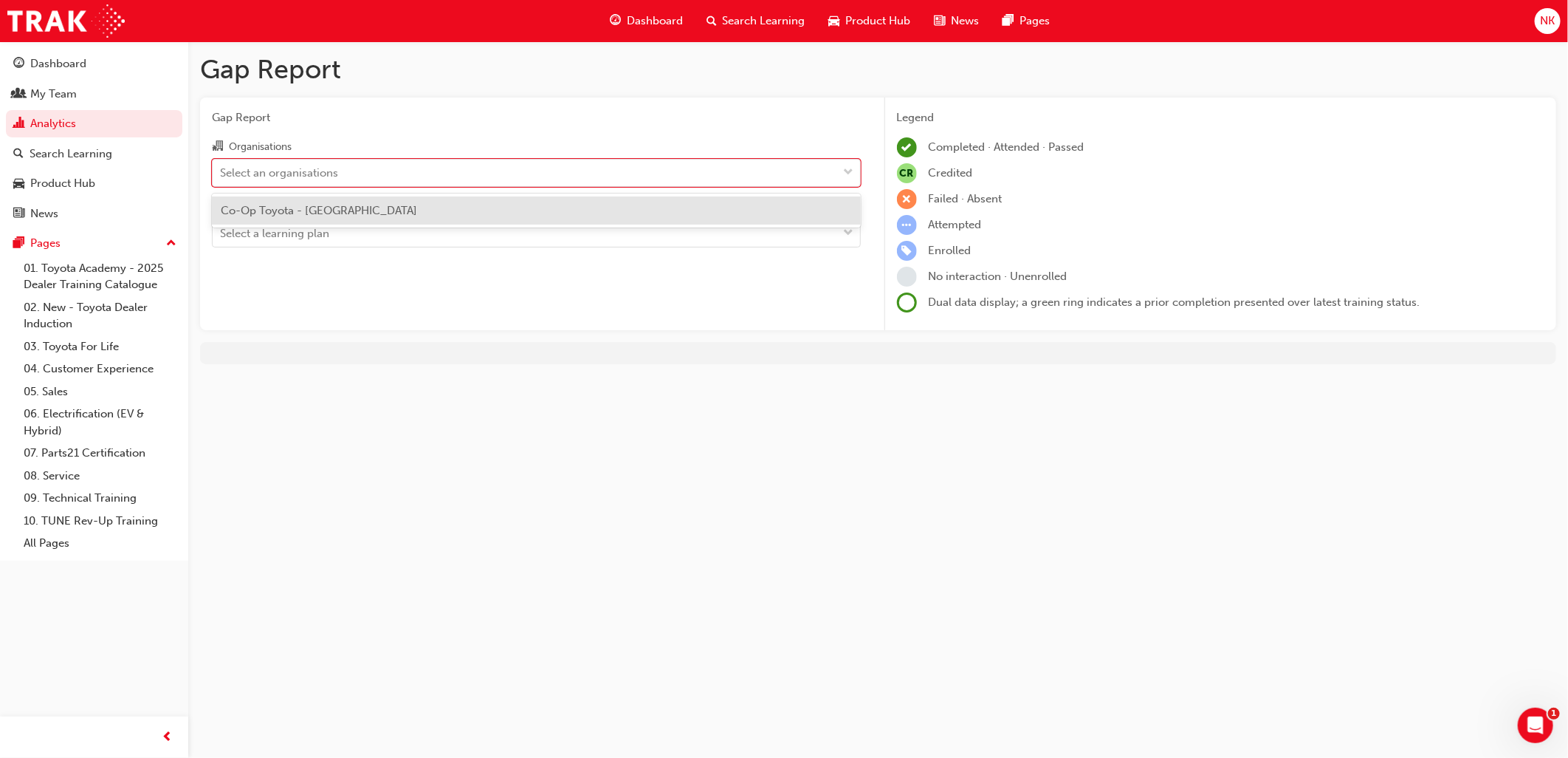
click at [277, 209] on span "Co-Op Toyota - [GEOGRAPHIC_DATA]" at bounding box center [318, 210] width 196 height 13
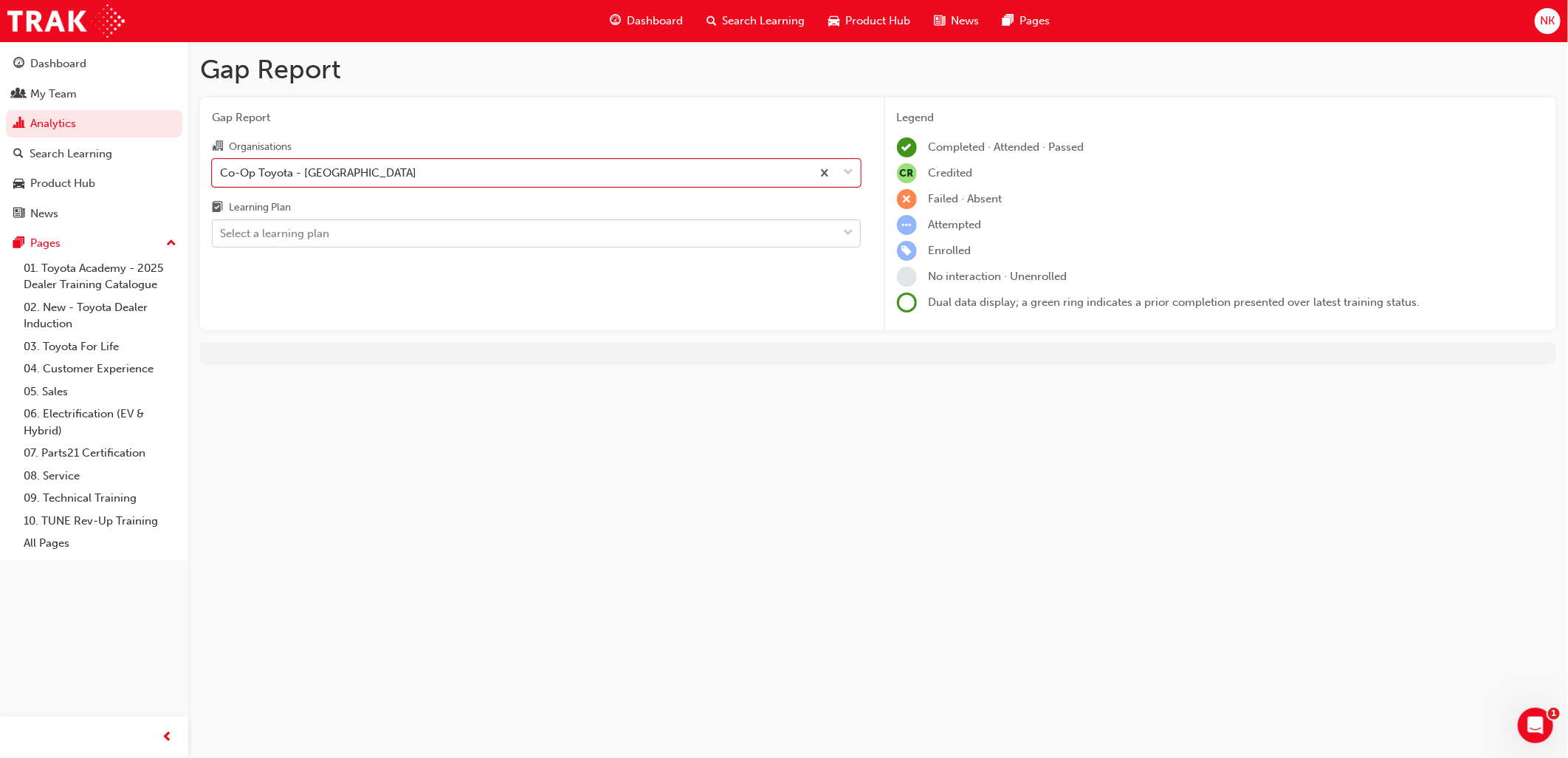
click at [279, 243] on div "Select a learning plan" at bounding box center [274, 234] width 109 height 17
click at [221, 239] on input "Learning Plan Select a learning plan" at bounding box center [221, 232] width 2 height 12
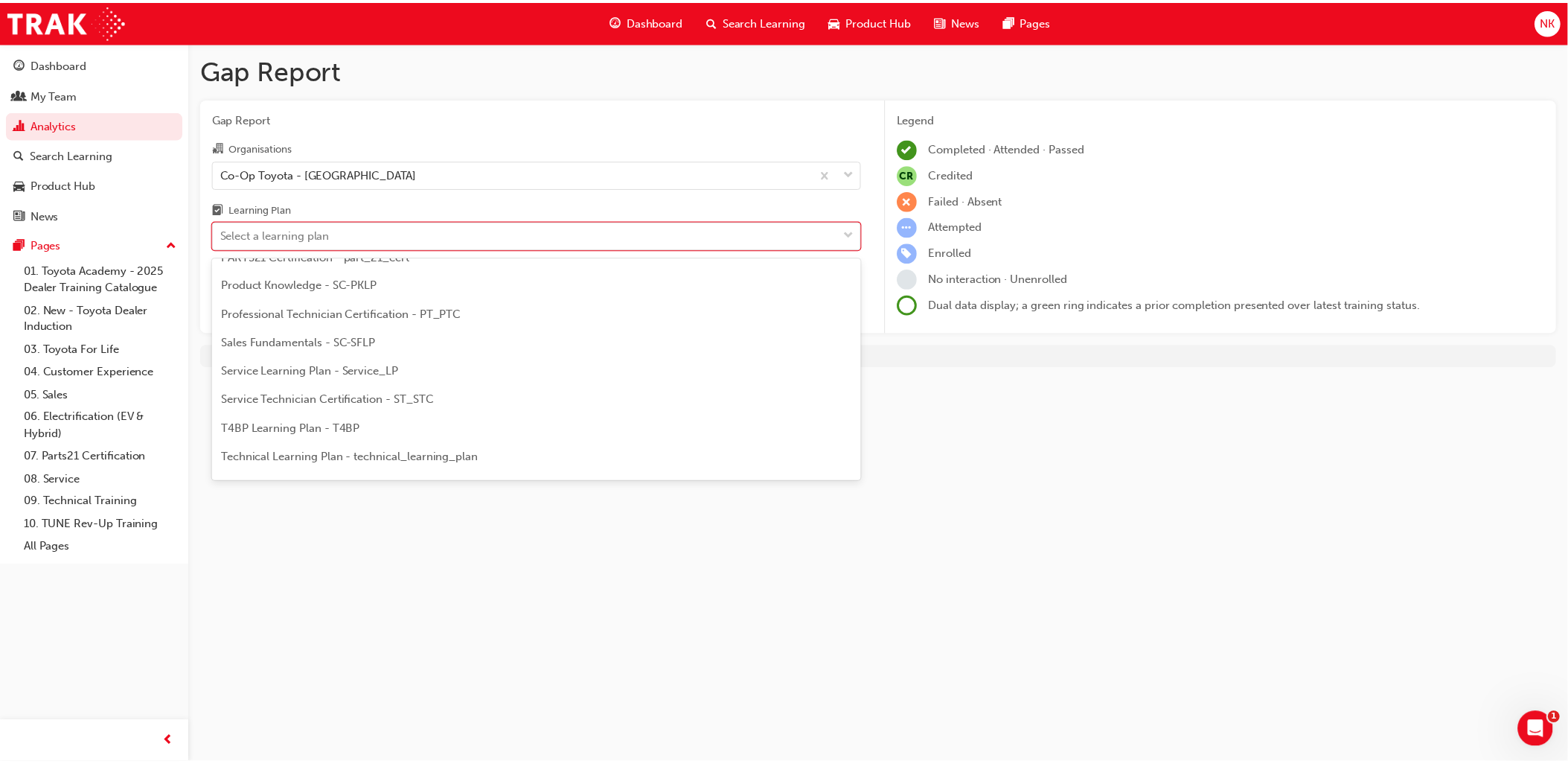
scroll to position [393, 0]
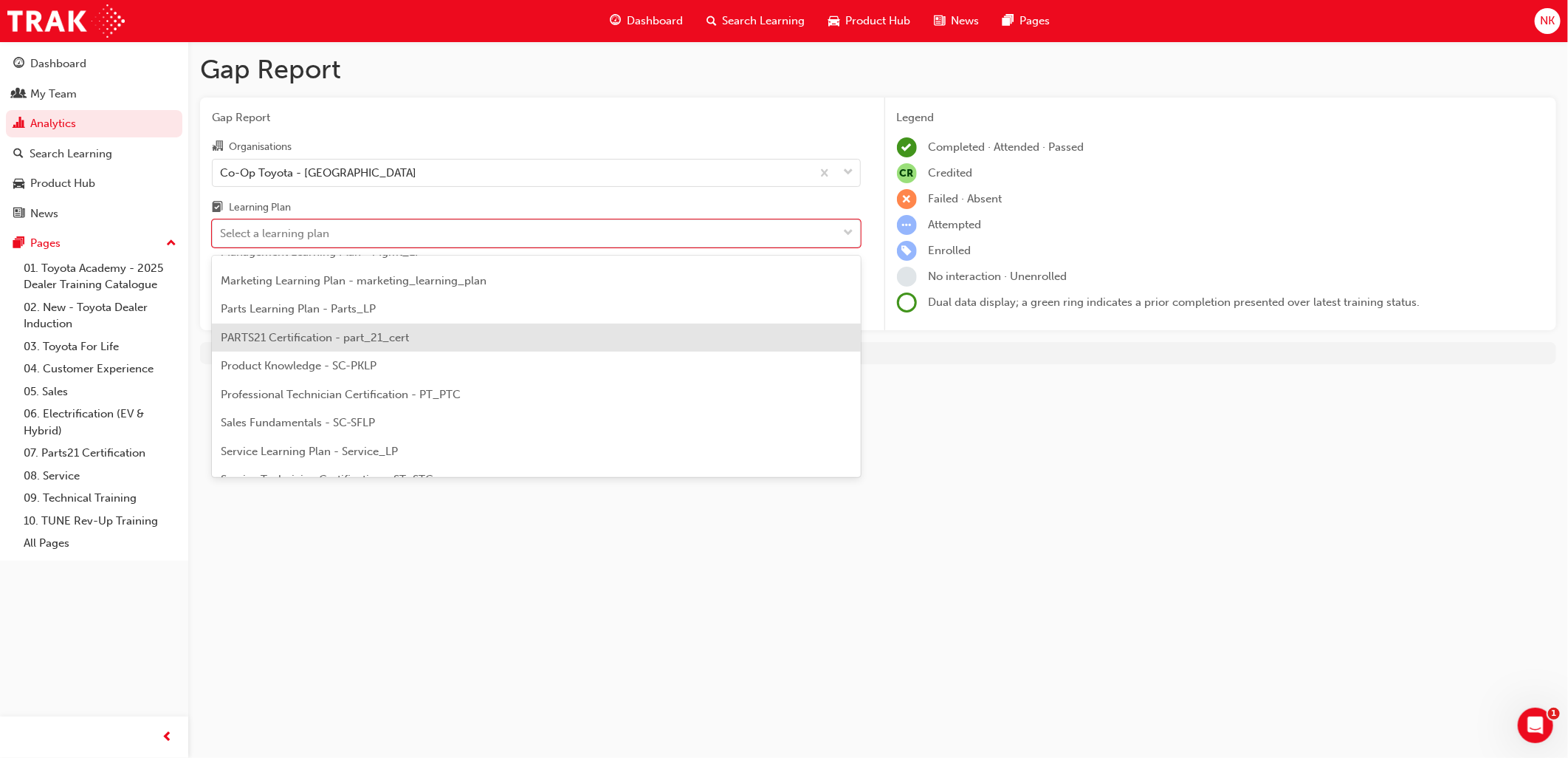
click at [355, 333] on span "PARTS21 Certification - part_21_cert" at bounding box center [314, 337] width 188 height 13
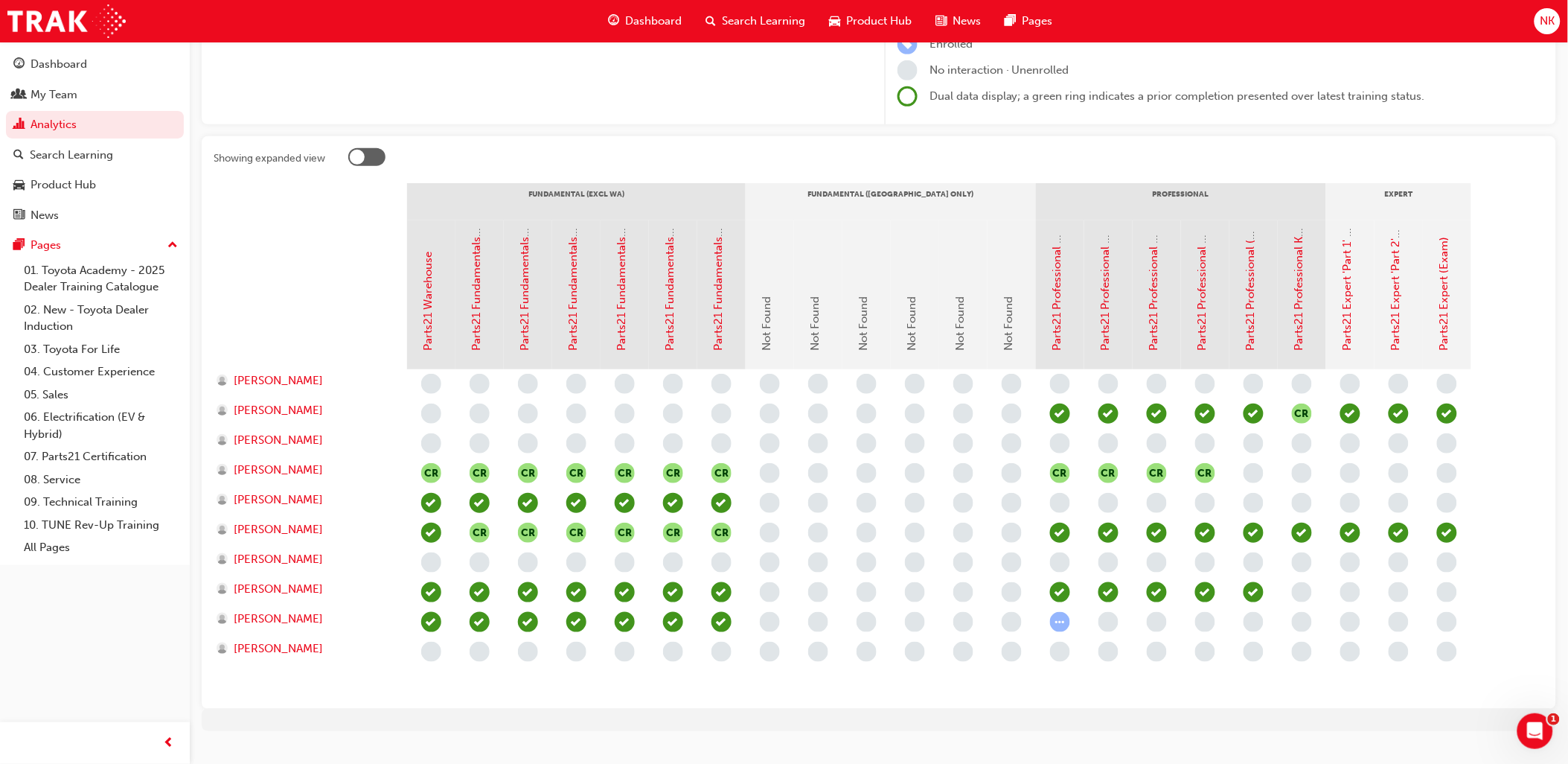
scroll to position [236, 0]
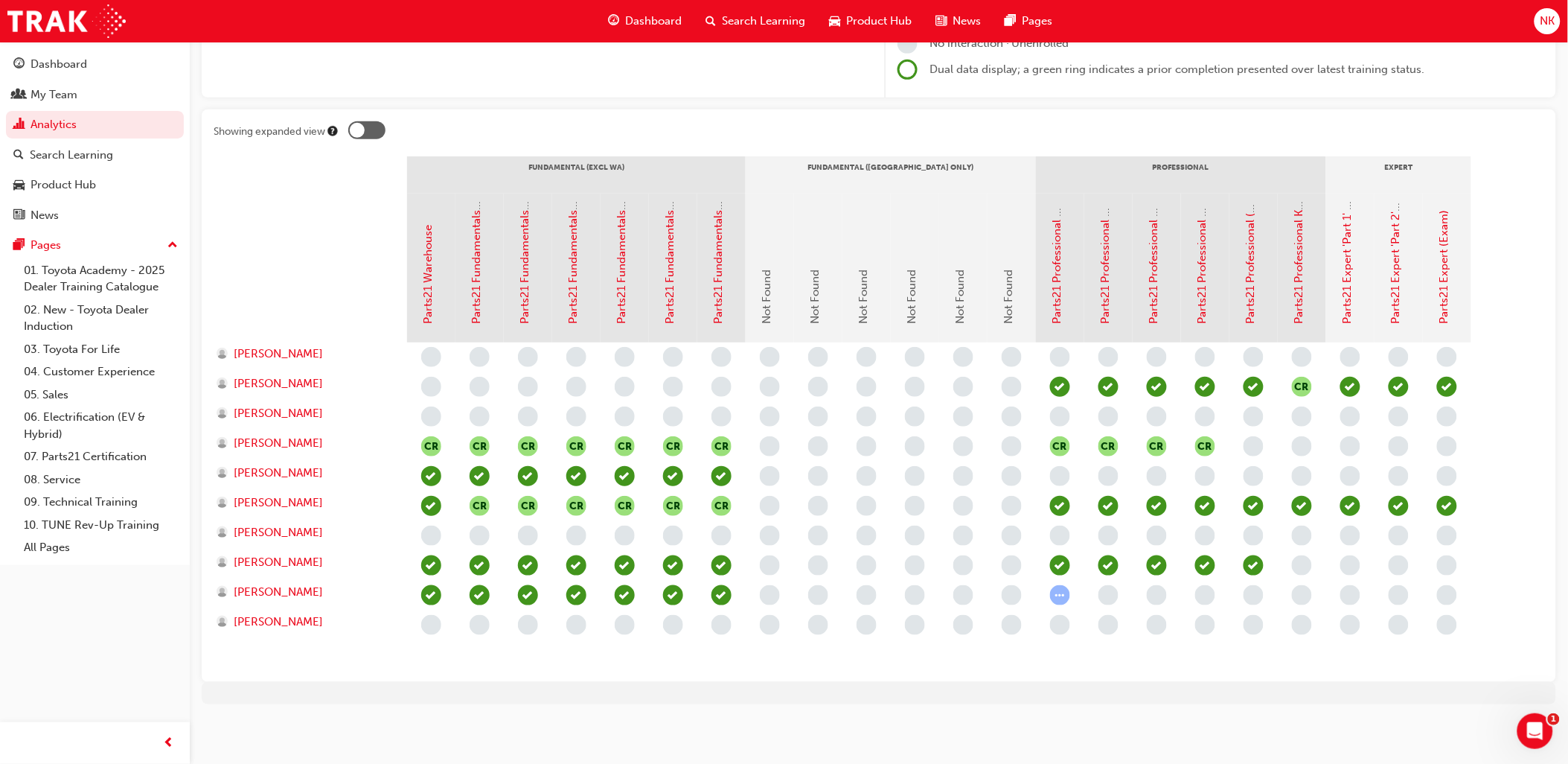
click at [1037, 689] on div at bounding box center [879, 693] width 1355 height 22
